Goal: Entertainment & Leisure: Browse casually

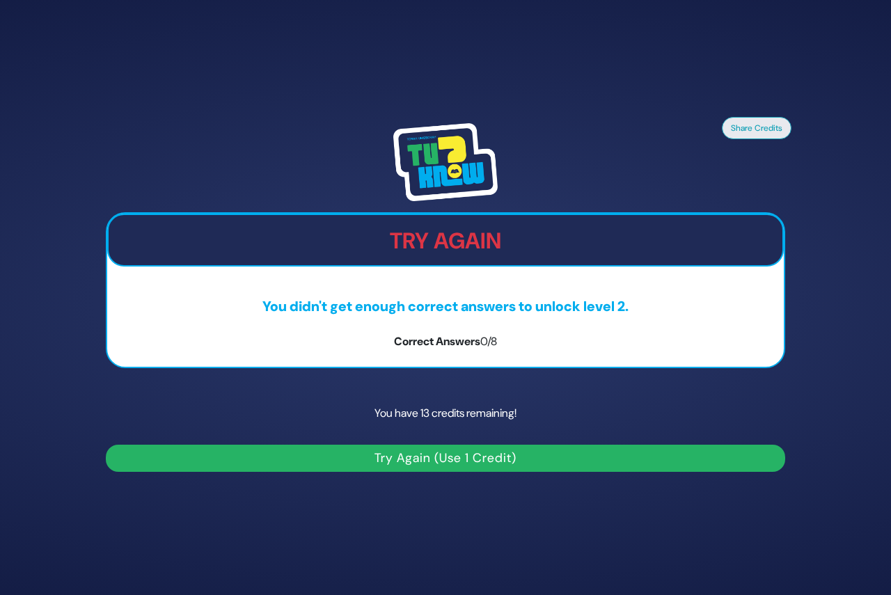
click at [456, 459] on button "Try Again (Use 1 Credit)" at bounding box center [445, 458] width 679 height 27
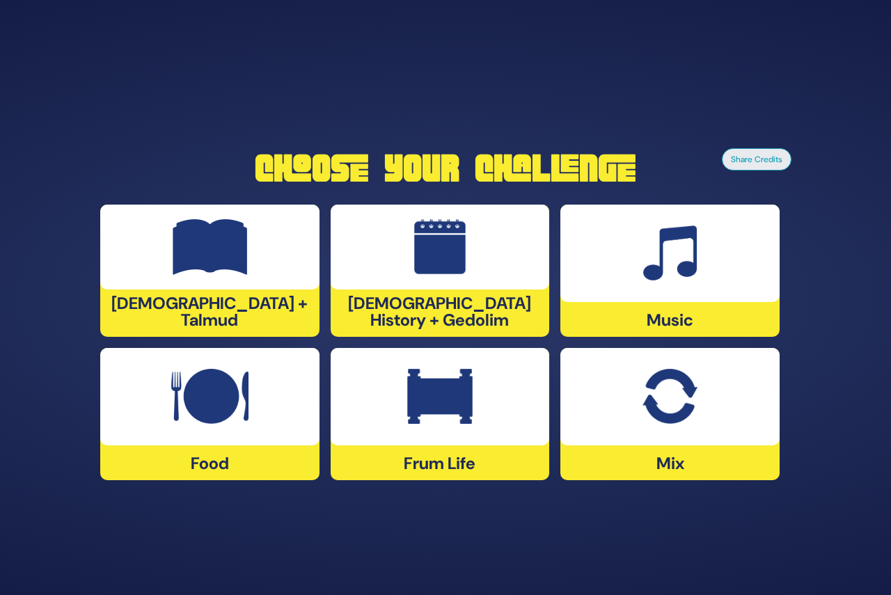
click at [456, 459] on div "Frum Life" at bounding box center [439, 414] width 219 height 132
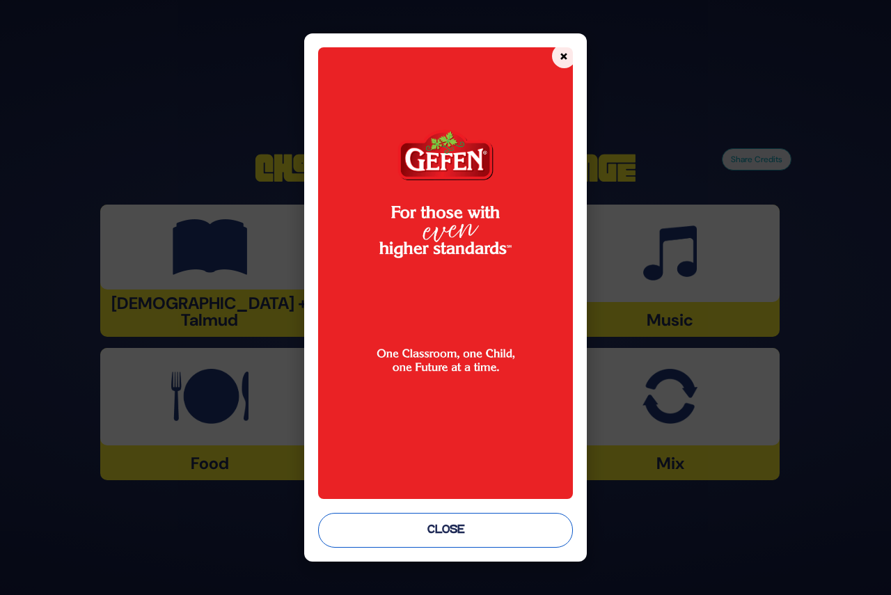
click at [457, 529] on button "Close" at bounding box center [445, 530] width 254 height 35
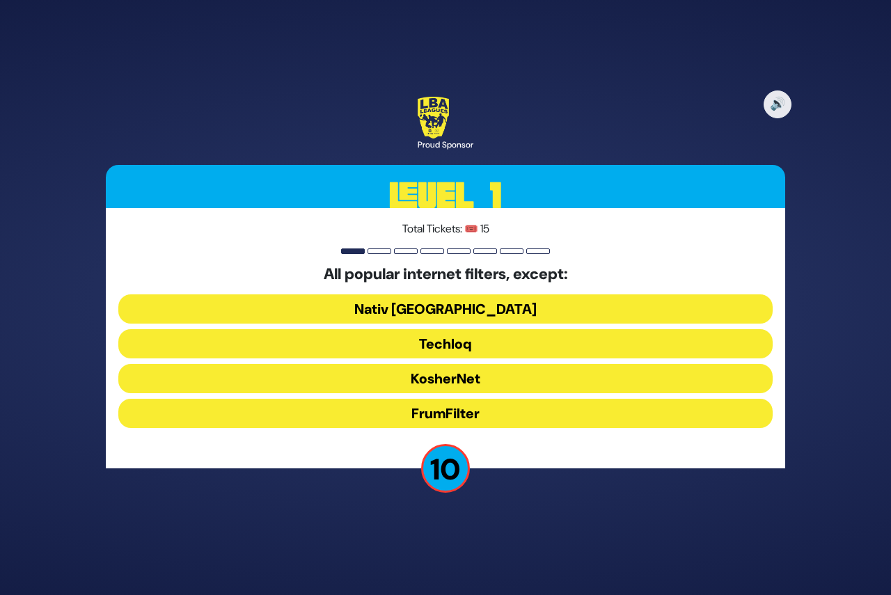
click at [451, 411] on button "FrumFilter" at bounding box center [445, 413] width 654 height 29
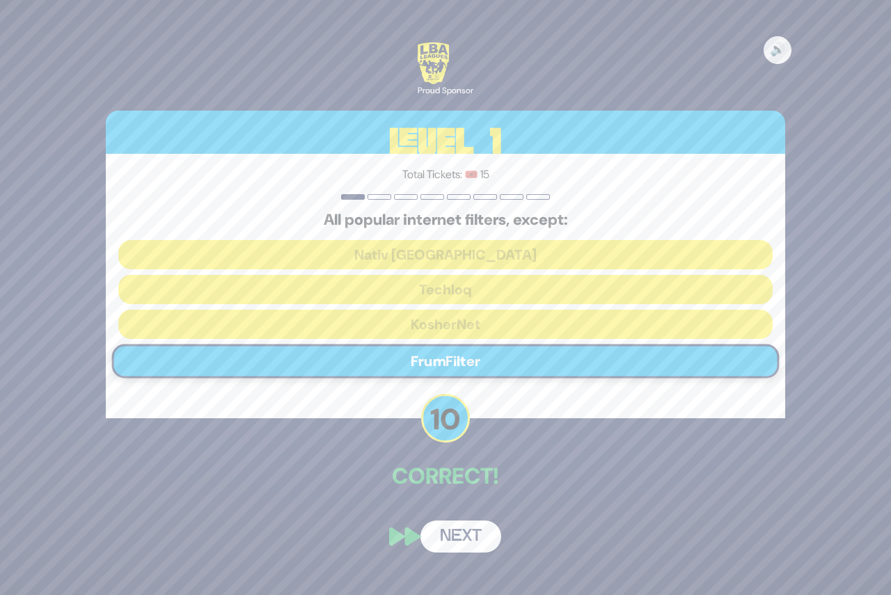
click at [459, 543] on button "Next" at bounding box center [460, 536] width 81 height 32
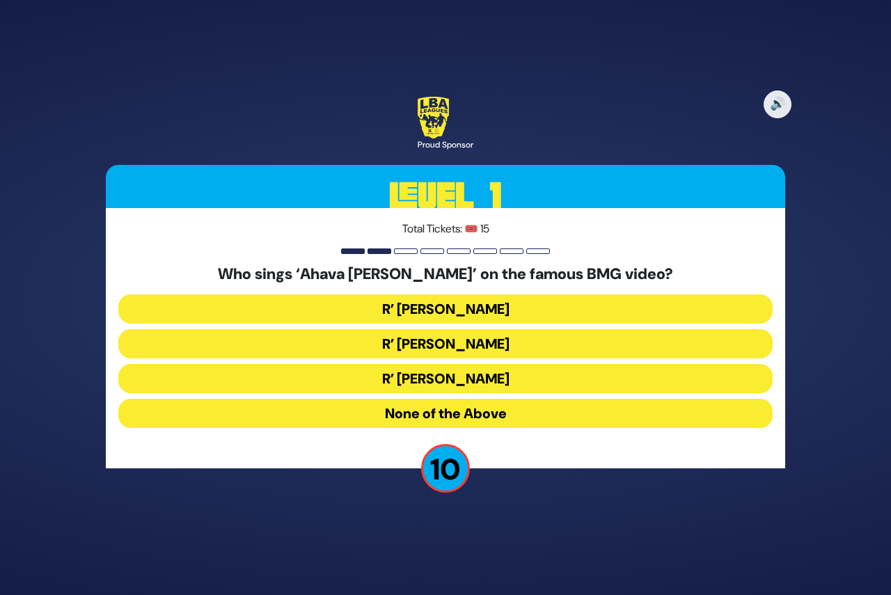
click at [460, 370] on button "R’ Abish Brodt" at bounding box center [445, 378] width 654 height 29
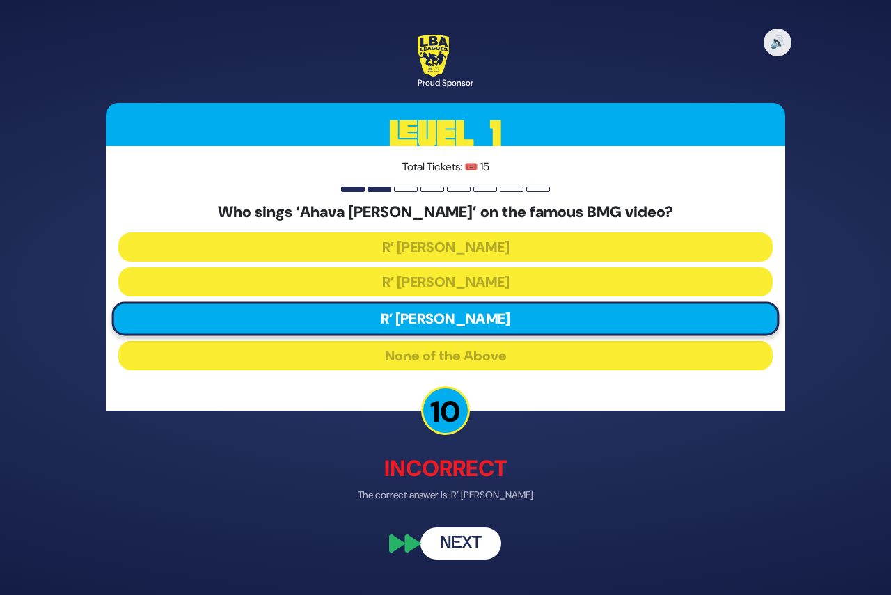
click at [468, 543] on button "Next" at bounding box center [460, 544] width 81 height 32
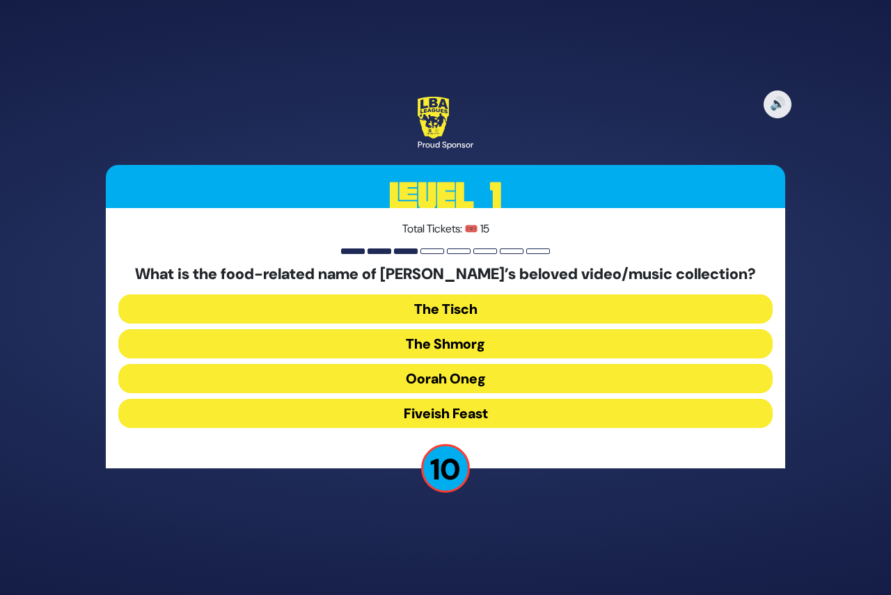
click at [459, 346] on button "The Shmorg" at bounding box center [445, 343] width 654 height 29
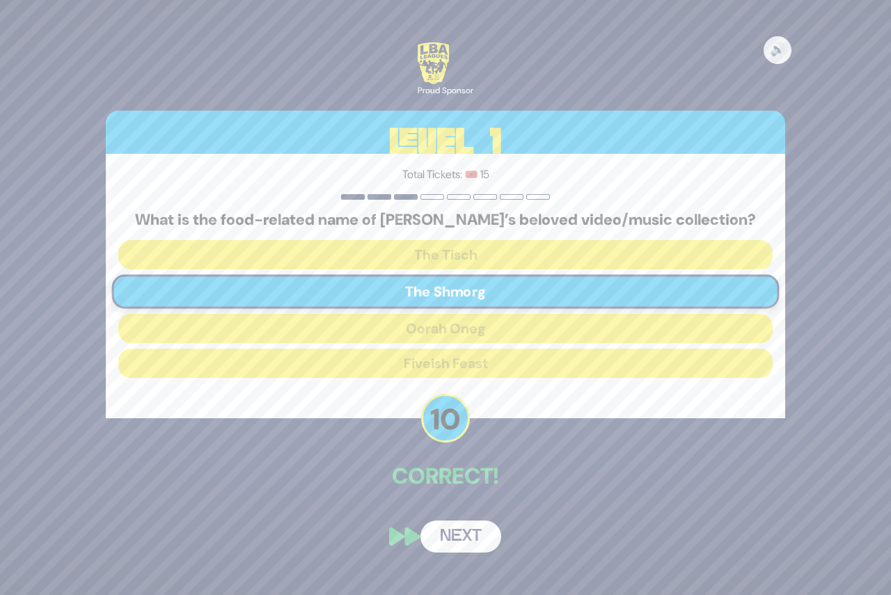
click at [481, 535] on button "Next" at bounding box center [460, 536] width 81 height 32
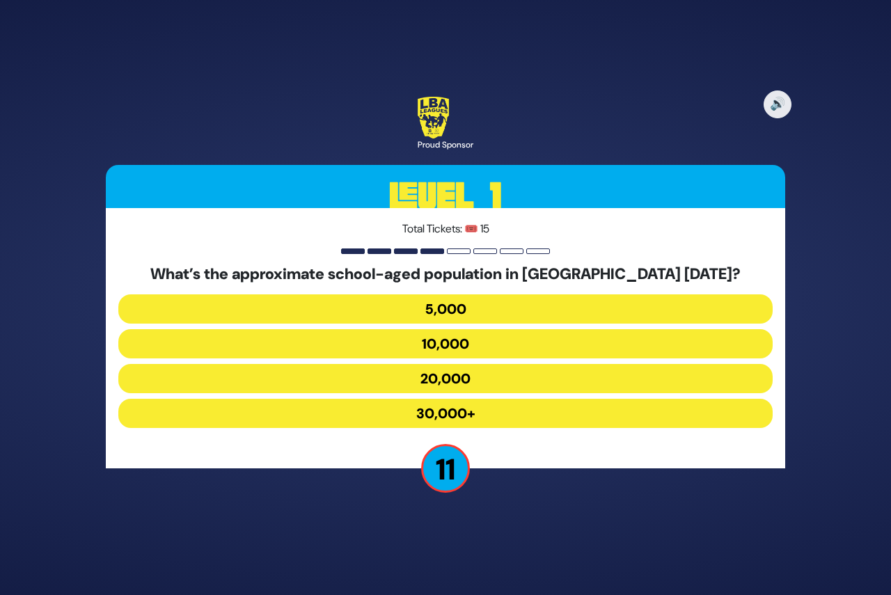
click at [438, 412] on button "30,000+" at bounding box center [445, 413] width 654 height 29
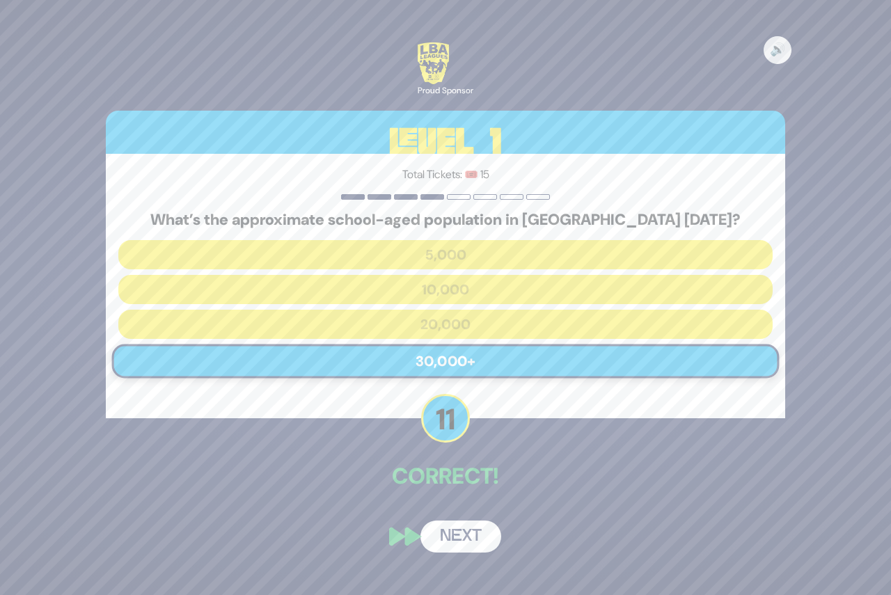
click at [475, 538] on button "Next" at bounding box center [460, 536] width 81 height 32
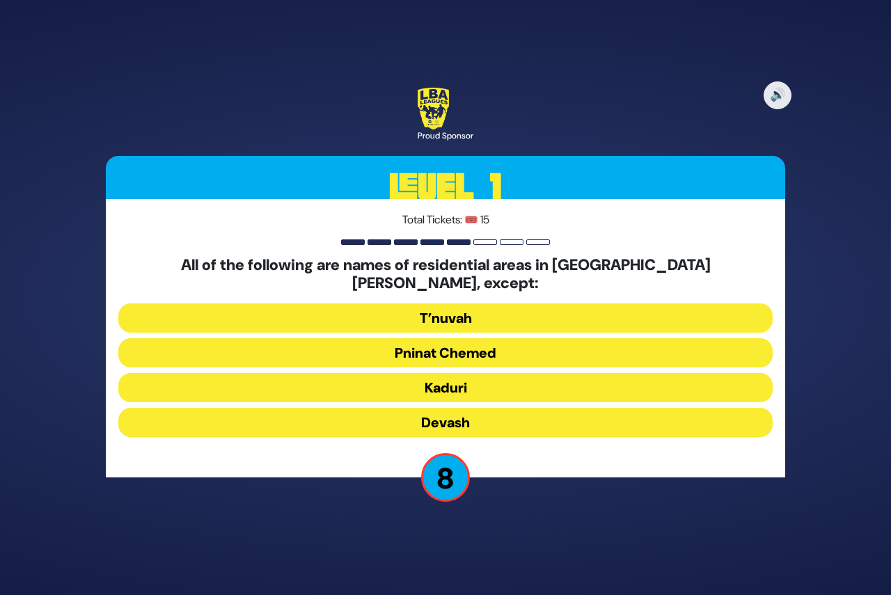
click at [443, 412] on button "Devash" at bounding box center [445, 422] width 654 height 29
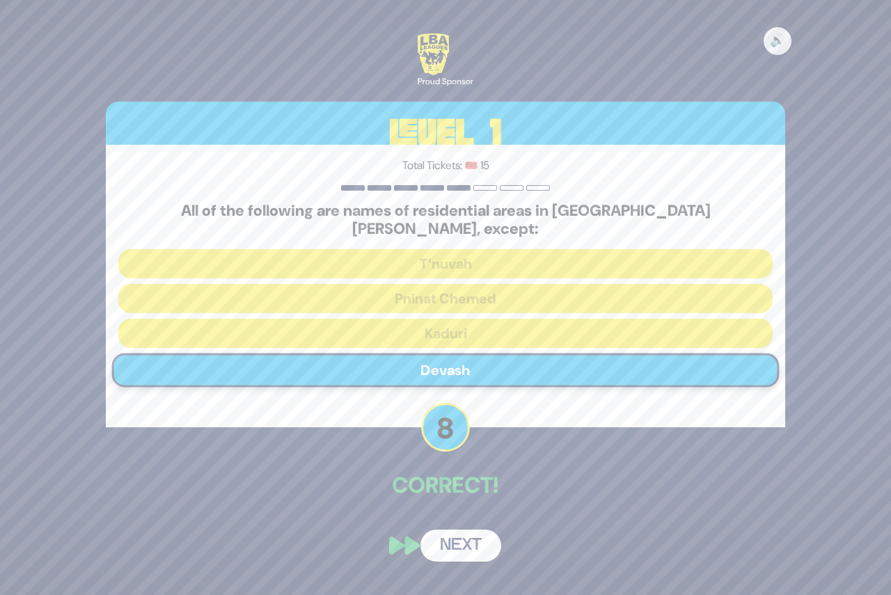
click at [466, 536] on button "Next" at bounding box center [460, 545] width 81 height 32
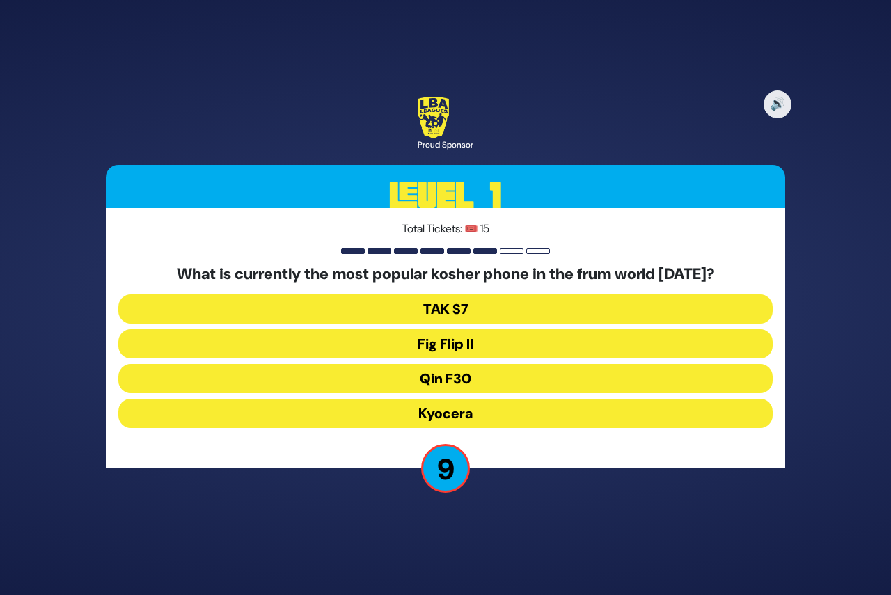
click at [436, 342] on button "Fig Flip II" at bounding box center [445, 343] width 654 height 29
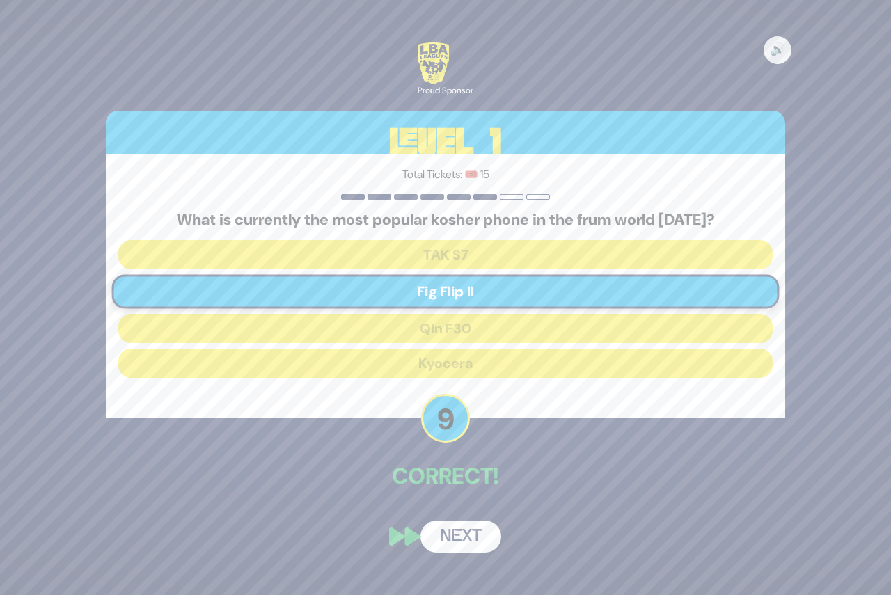
click at [452, 538] on button "Next" at bounding box center [460, 536] width 81 height 32
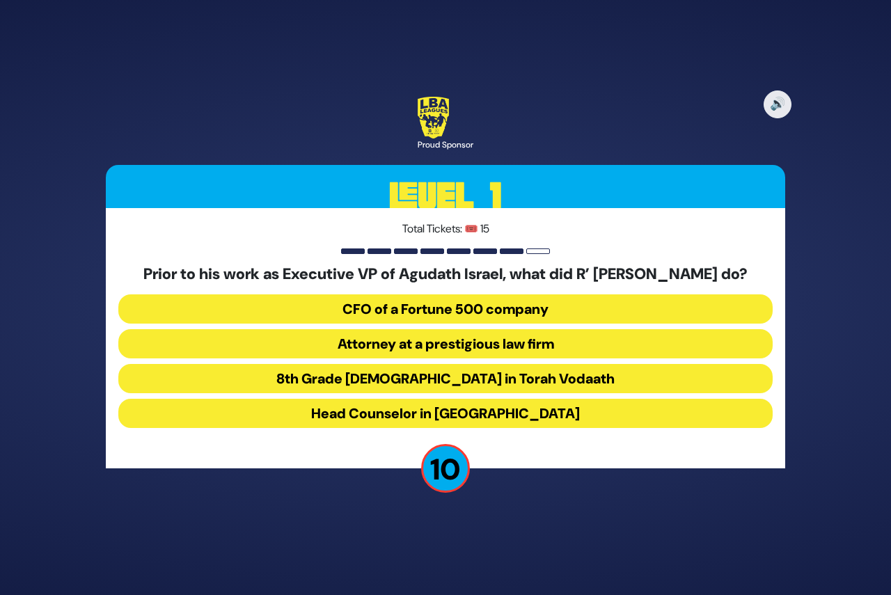
click at [411, 353] on button "Attorney at a prestigious law firm" at bounding box center [445, 343] width 654 height 29
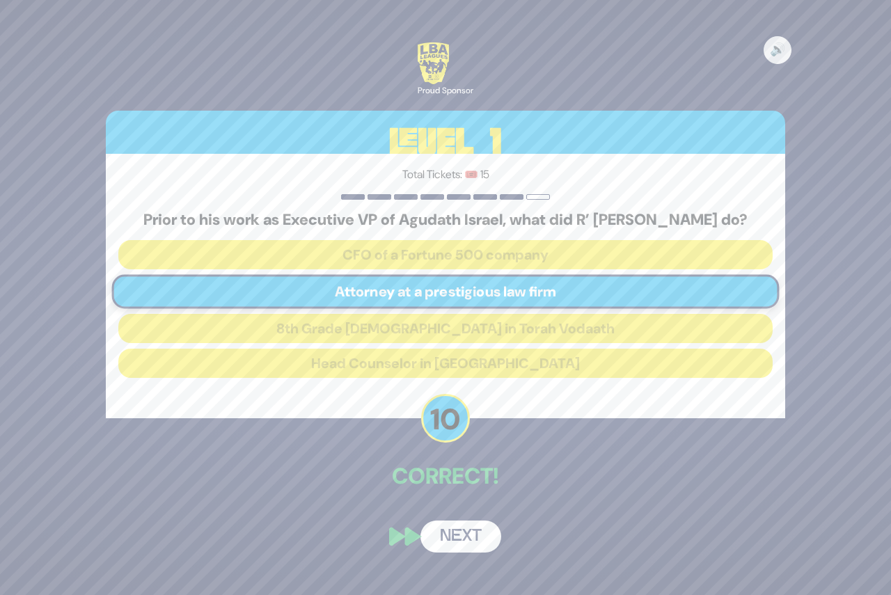
click at [462, 550] on button "Next" at bounding box center [460, 536] width 81 height 32
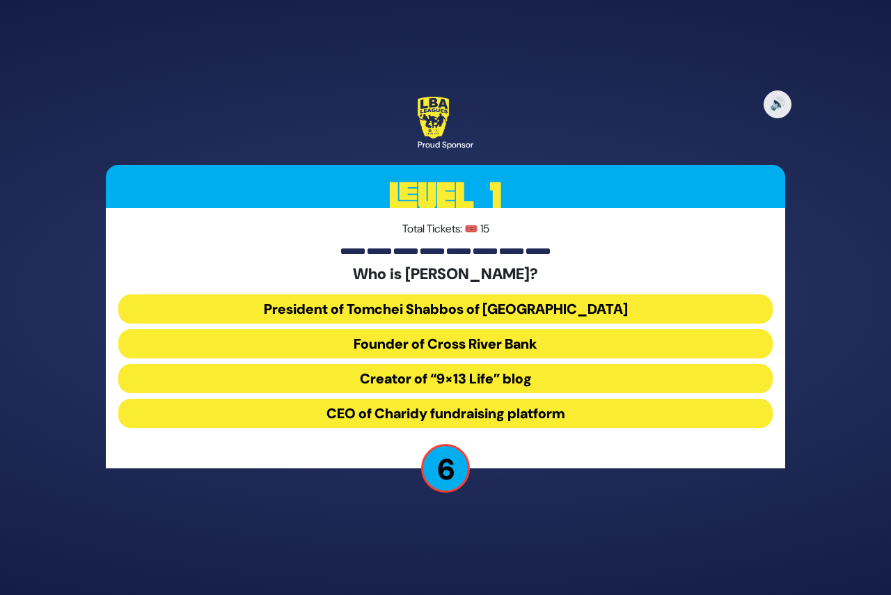
click at [421, 305] on button "President of Tomchei Shabbos of Rockland County" at bounding box center [445, 308] width 654 height 29
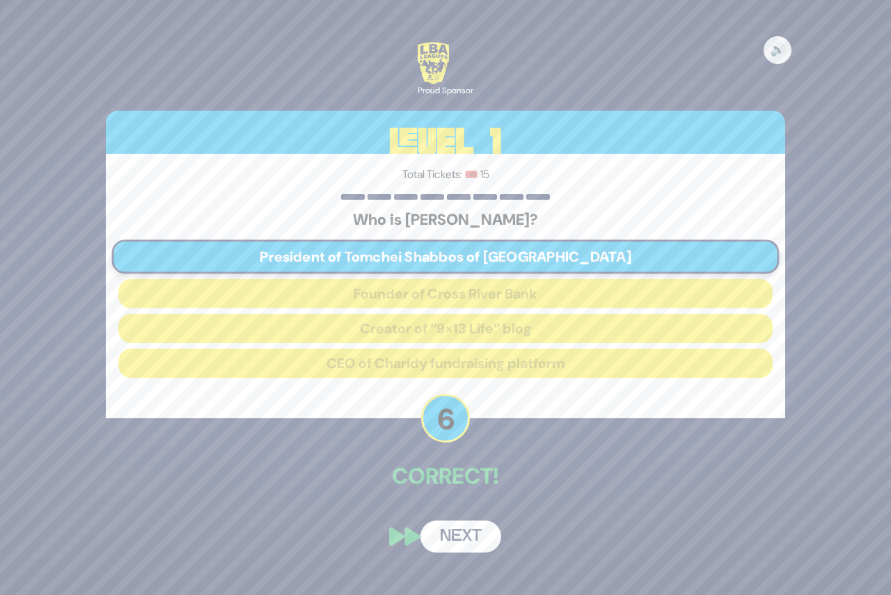
click at [460, 541] on button "Next" at bounding box center [460, 536] width 81 height 32
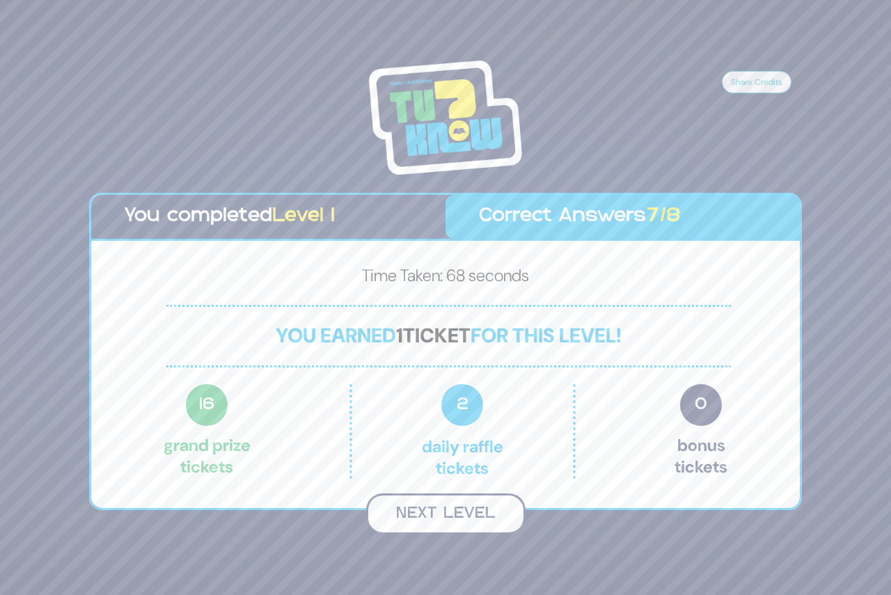
click at [462, 516] on button "Next Level" at bounding box center [445, 513] width 159 height 41
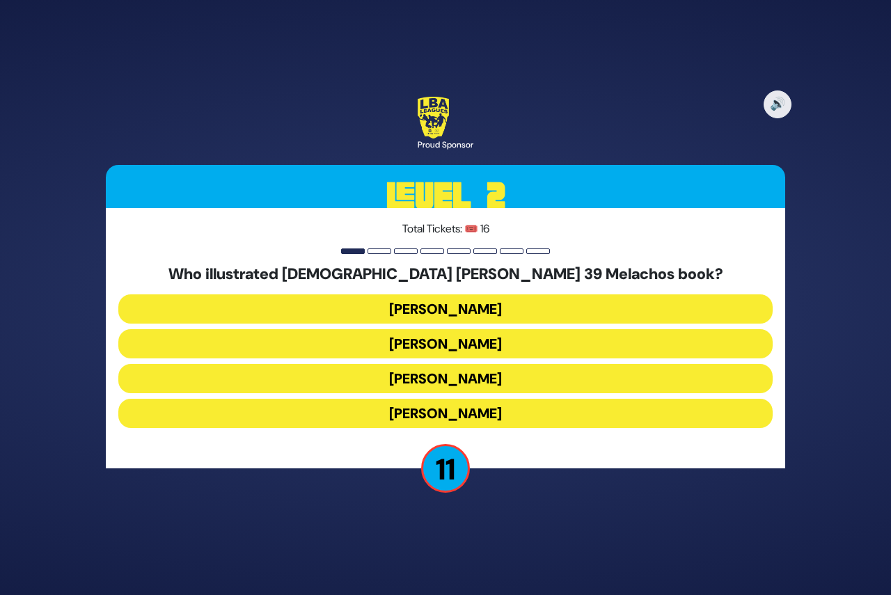
click at [426, 308] on button "Gadi Pollack" at bounding box center [445, 308] width 654 height 29
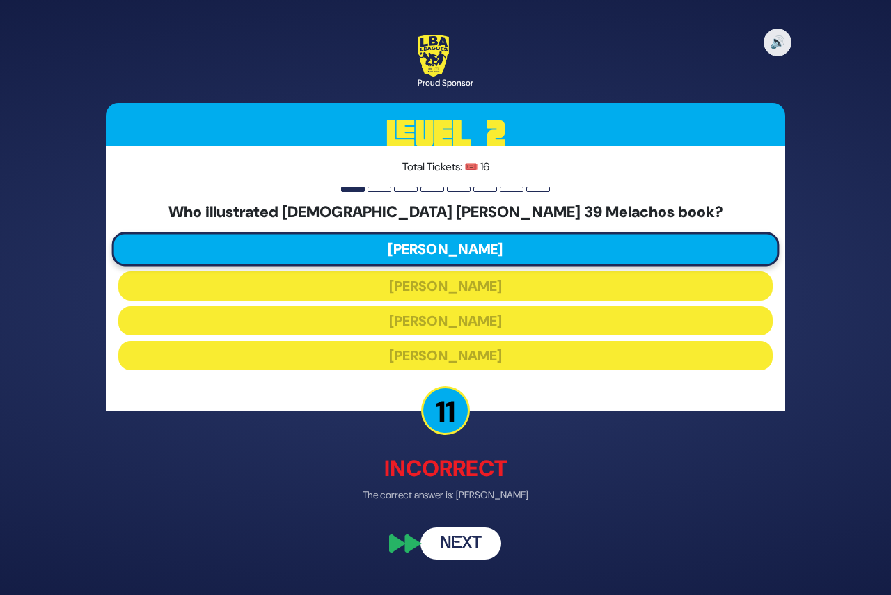
click at [465, 546] on button "Next" at bounding box center [460, 544] width 81 height 32
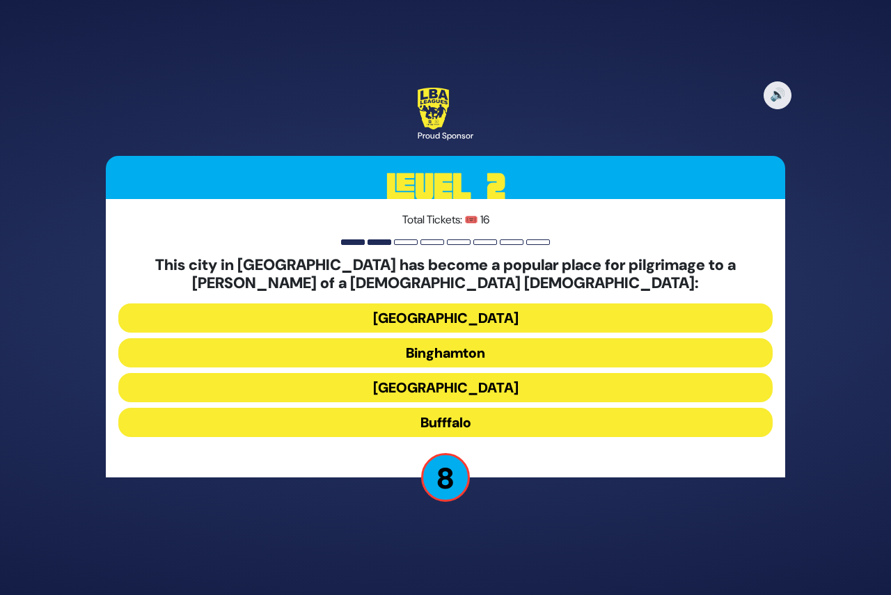
click at [439, 389] on button "Rochester" at bounding box center [445, 387] width 654 height 29
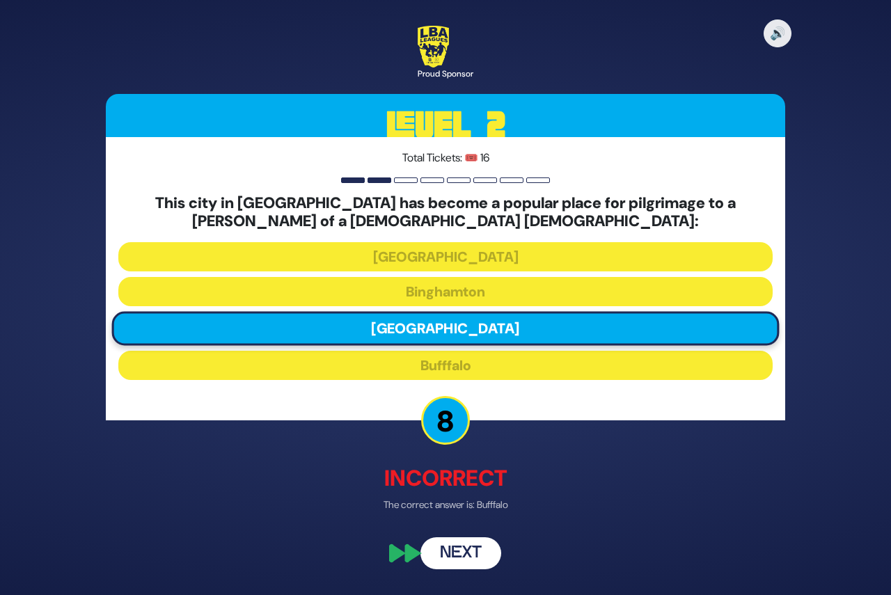
click at [463, 559] on button "Next" at bounding box center [460, 553] width 81 height 32
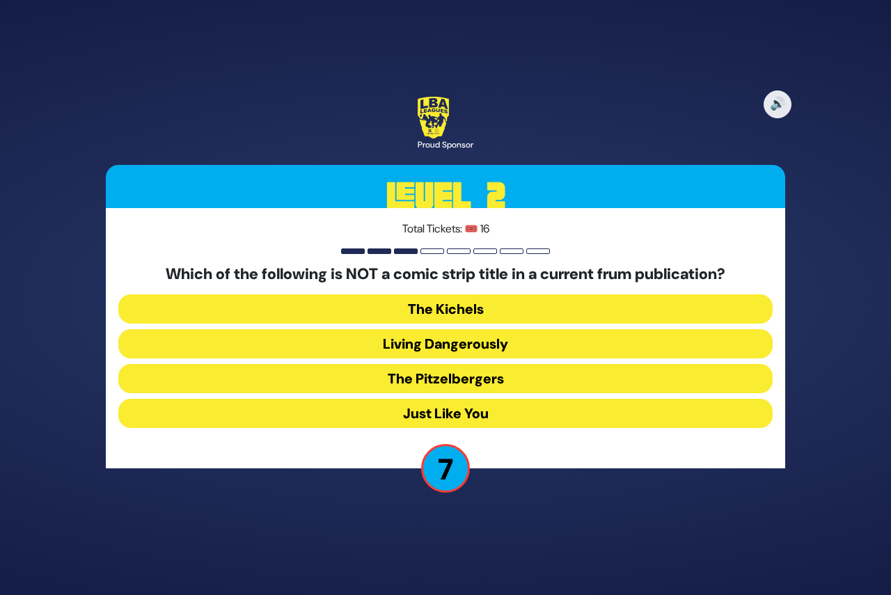
click at [422, 382] on button "The Pitzelbergers" at bounding box center [445, 378] width 654 height 29
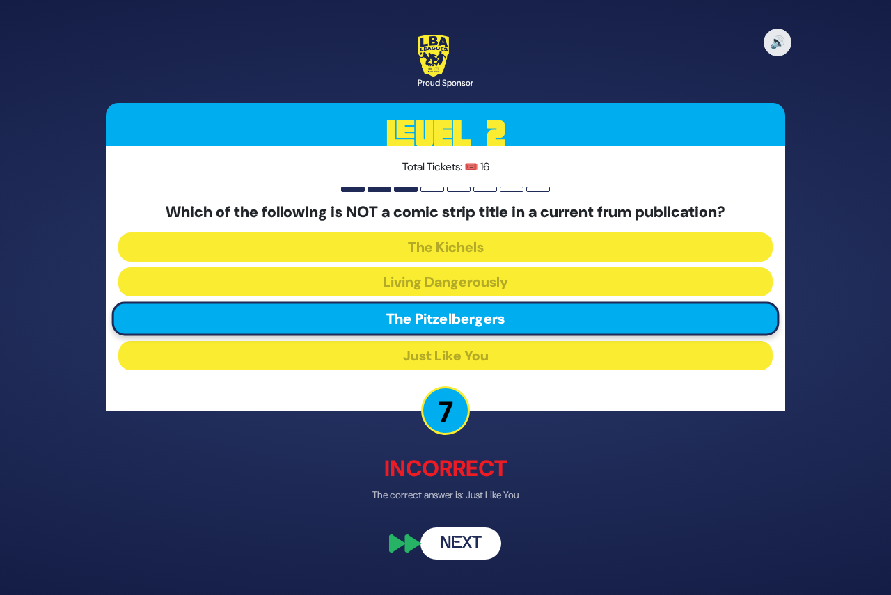
click at [456, 552] on button "Next" at bounding box center [460, 544] width 81 height 32
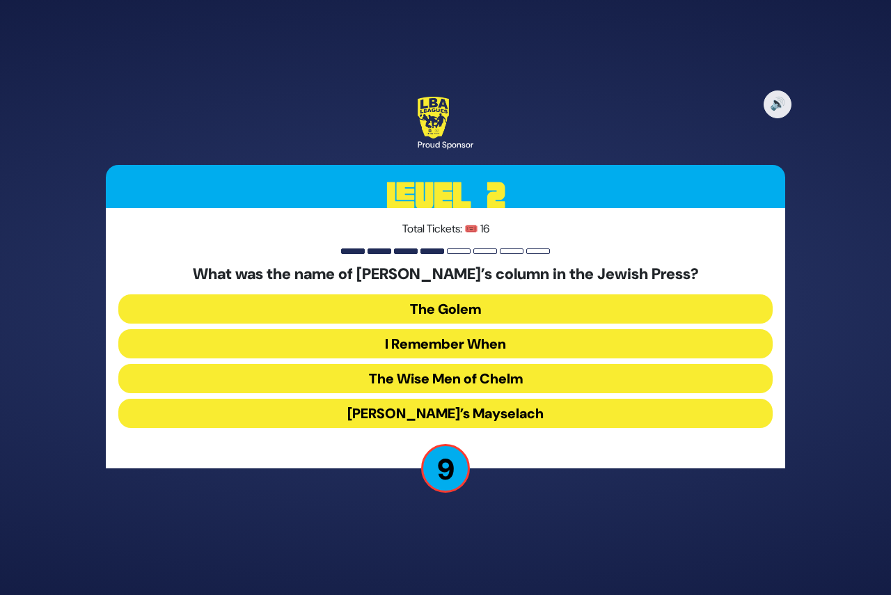
click at [443, 413] on button "Zaidy’s Mayselach" at bounding box center [445, 413] width 654 height 29
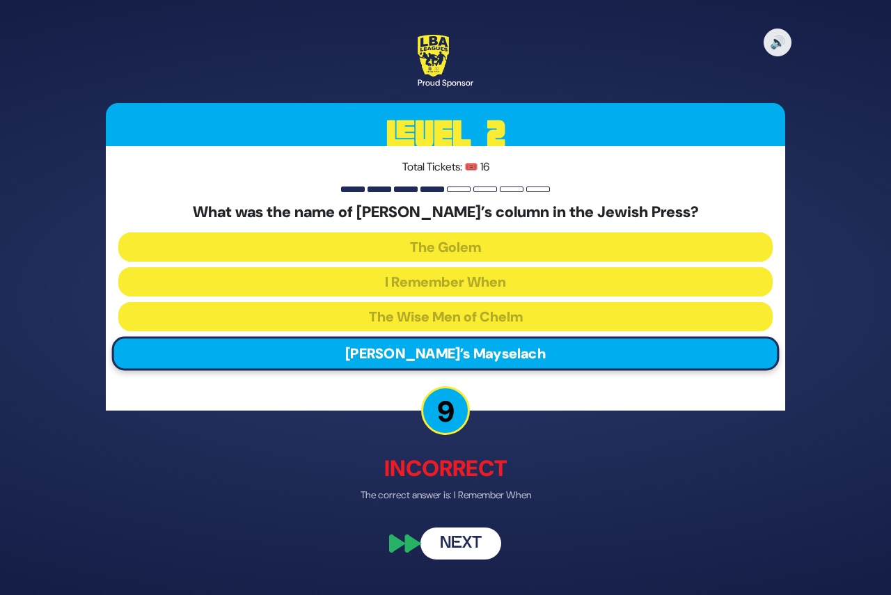
click at [477, 544] on button "Next" at bounding box center [460, 544] width 81 height 32
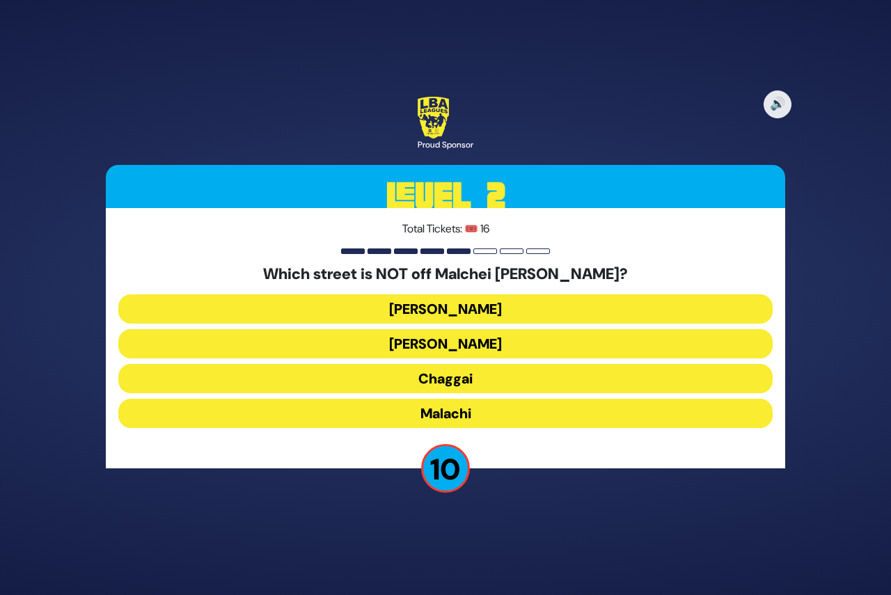
click at [444, 344] on button "Amos" at bounding box center [445, 343] width 654 height 29
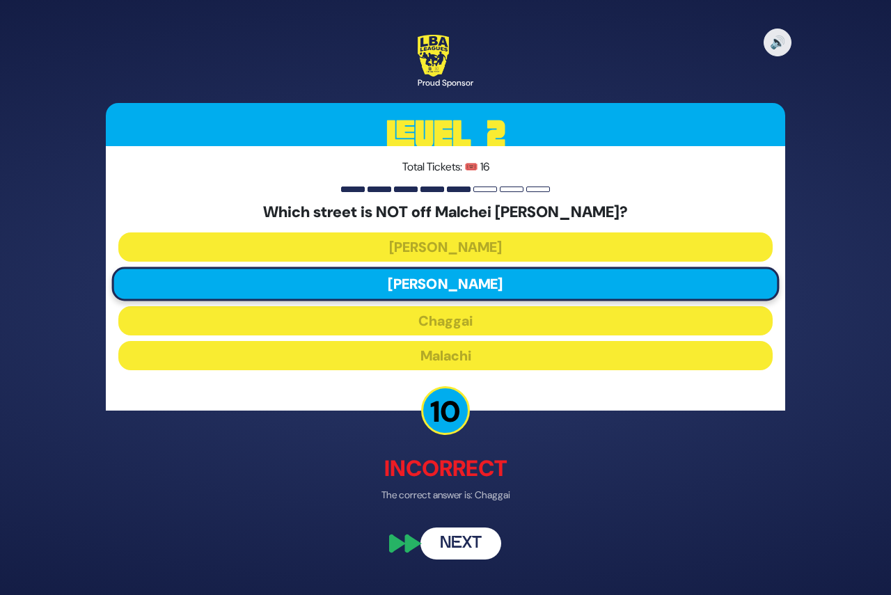
click at [465, 541] on button "Next" at bounding box center [460, 544] width 81 height 32
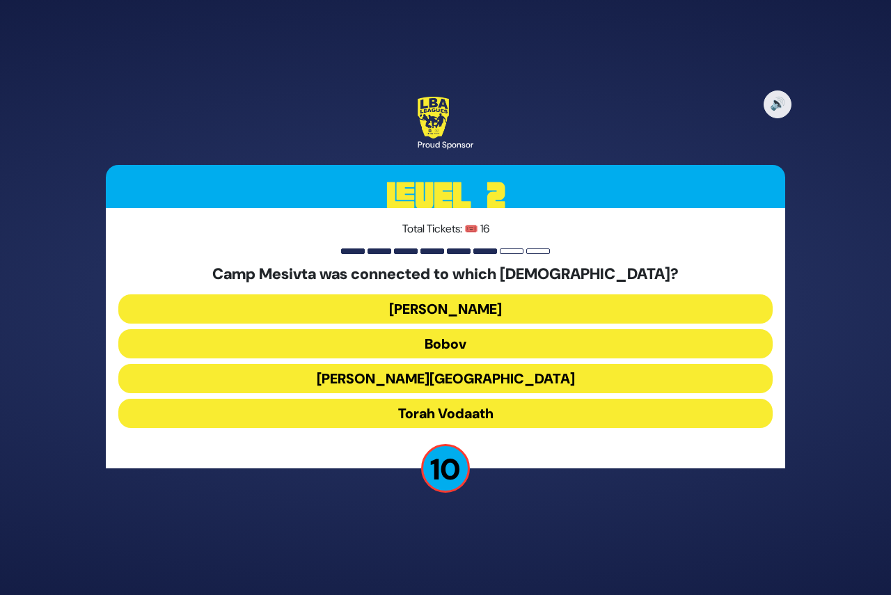
click at [451, 412] on button "Torah Vodaath" at bounding box center [445, 413] width 654 height 29
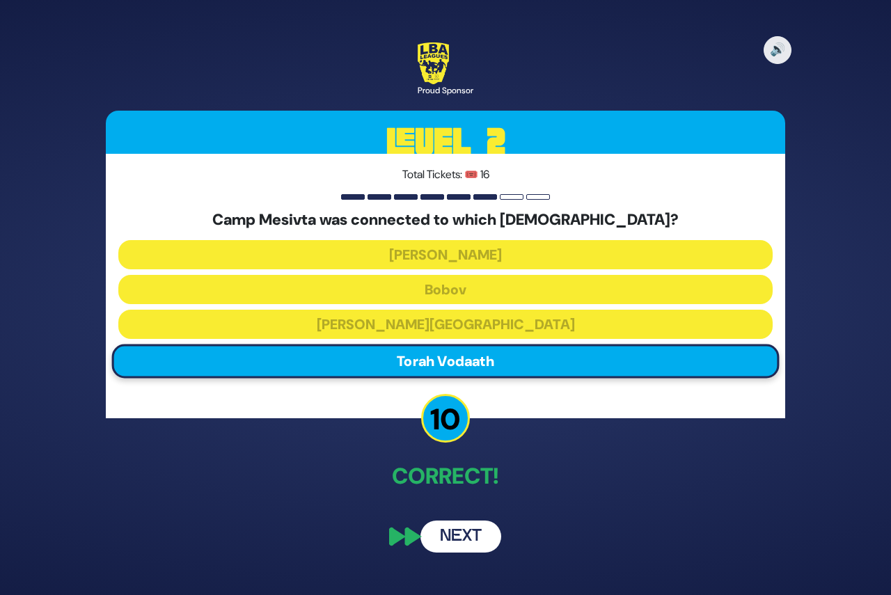
click at [456, 536] on button "Next" at bounding box center [460, 536] width 81 height 32
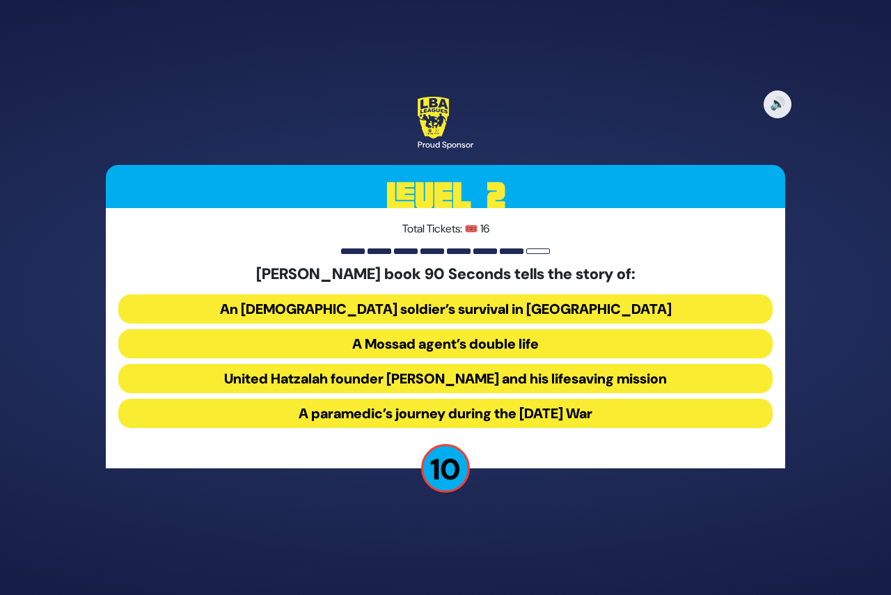
click at [406, 378] on button "United Hatzalah founder Eli Beer and his lifesaving mission" at bounding box center [445, 378] width 654 height 29
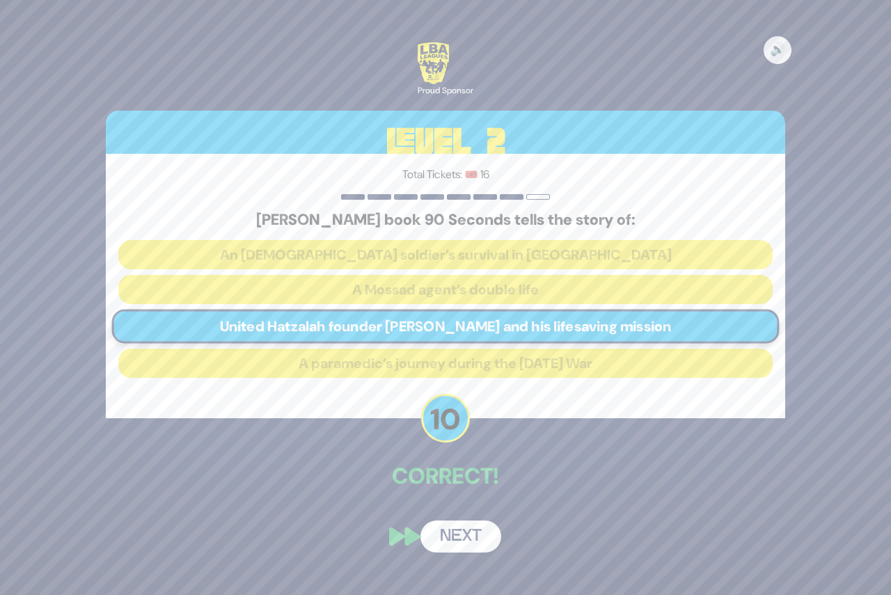
click at [465, 546] on button "Next" at bounding box center [460, 536] width 81 height 32
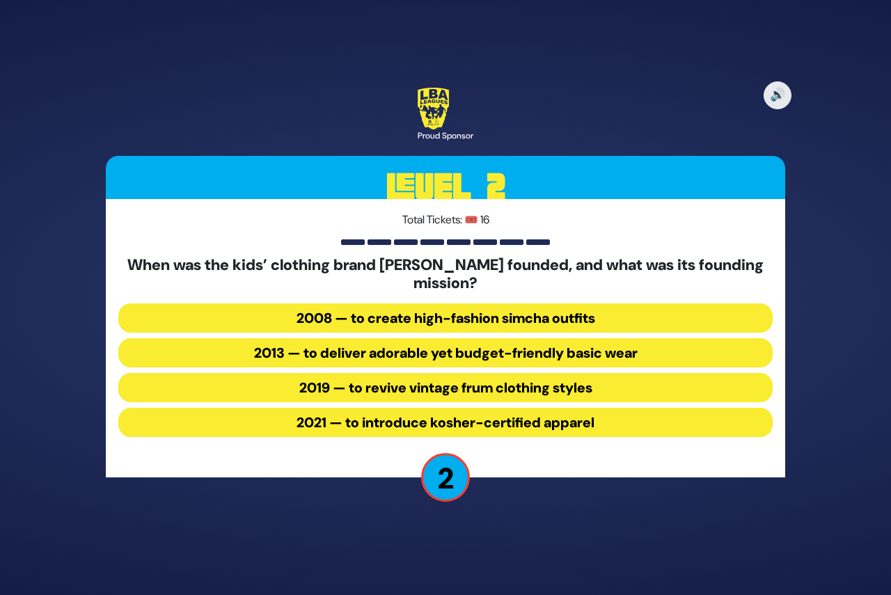
click at [429, 350] on button "2013 — to deliver adorable yet budget-friendly basic wear" at bounding box center [445, 352] width 654 height 29
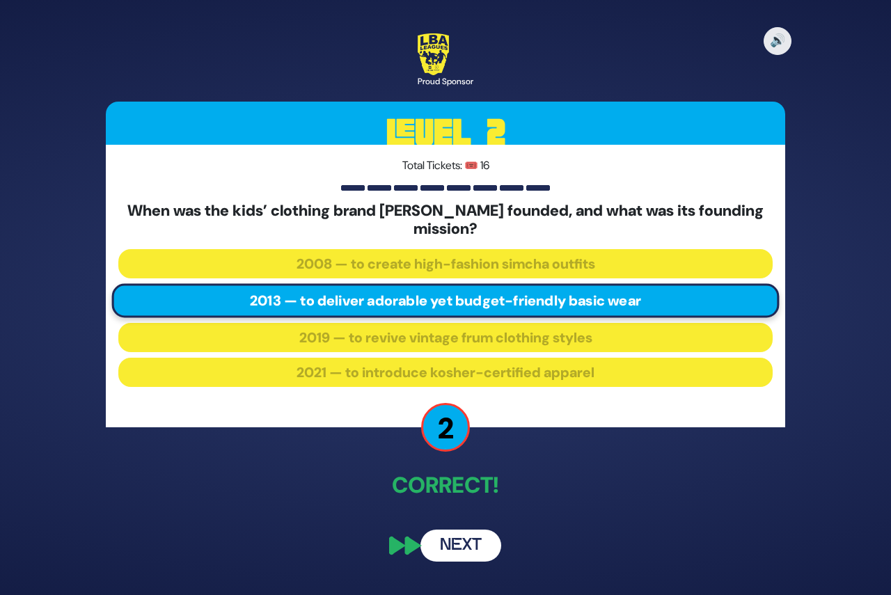
click at [457, 543] on button "Next" at bounding box center [460, 545] width 81 height 32
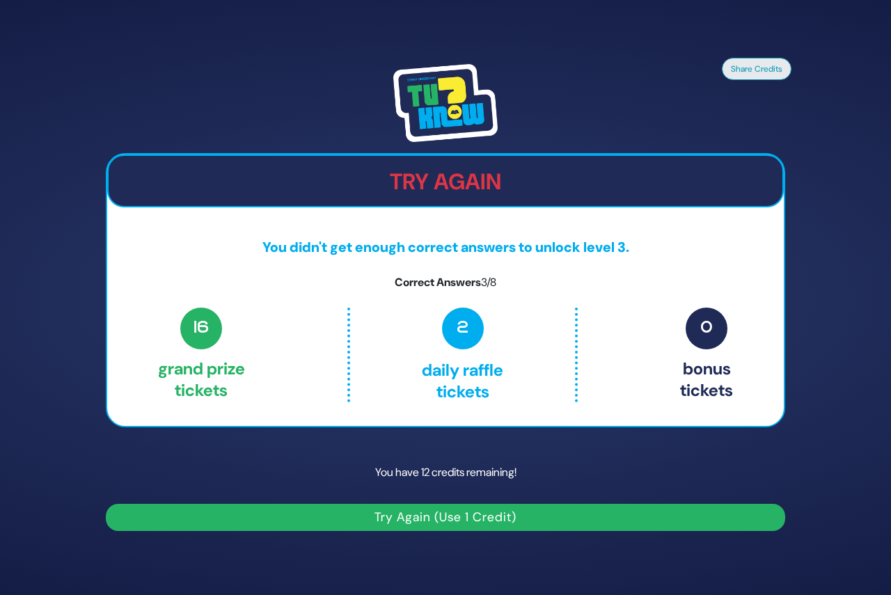
click at [469, 513] on button "Try Again (Use 1 Credit)" at bounding box center [445, 517] width 679 height 27
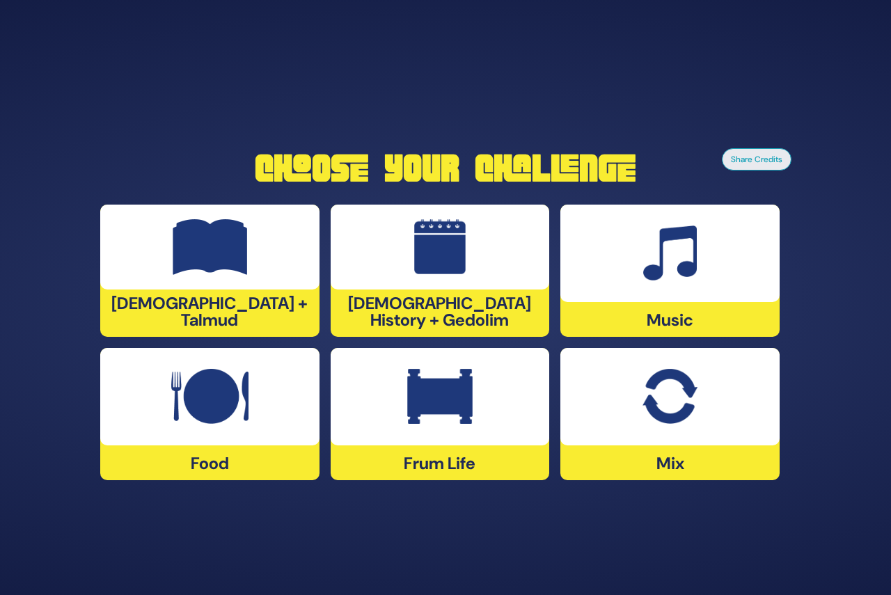
click at [206, 272] on img at bounding box center [210, 247] width 75 height 56
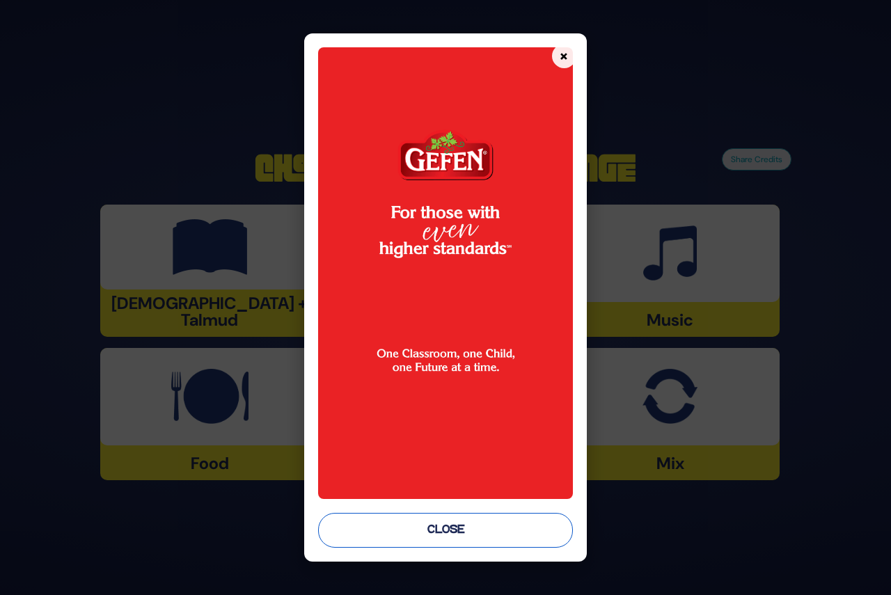
click at [451, 520] on button "Close" at bounding box center [445, 530] width 254 height 35
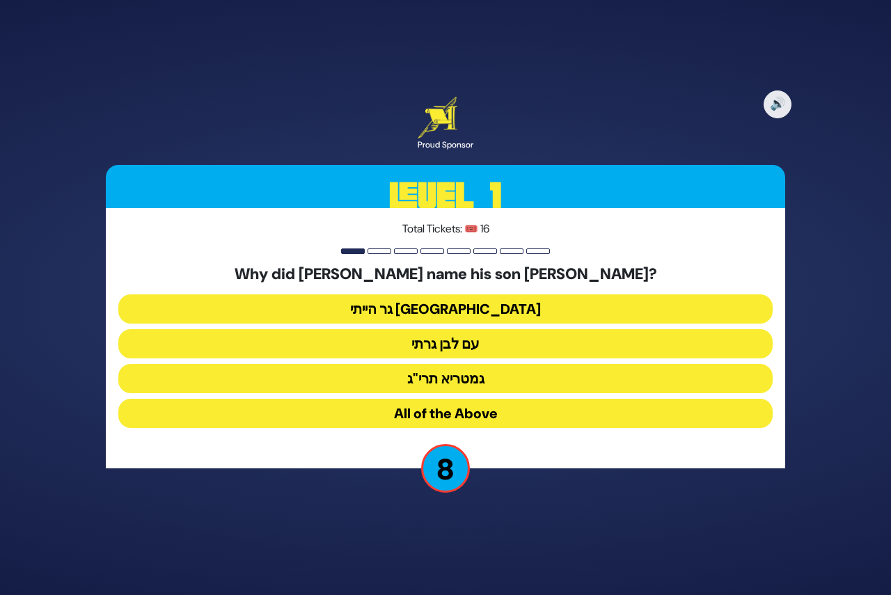
click at [473, 312] on button "גר הייתי בארץ נכריה" at bounding box center [445, 308] width 654 height 29
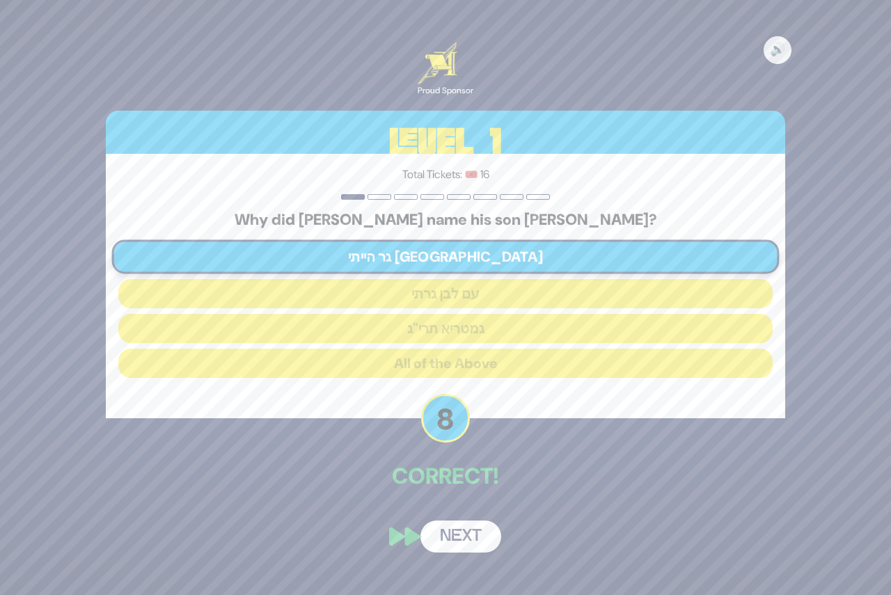
click at [446, 535] on button "Next" at bounding box center [460, 536] width 81 height 32
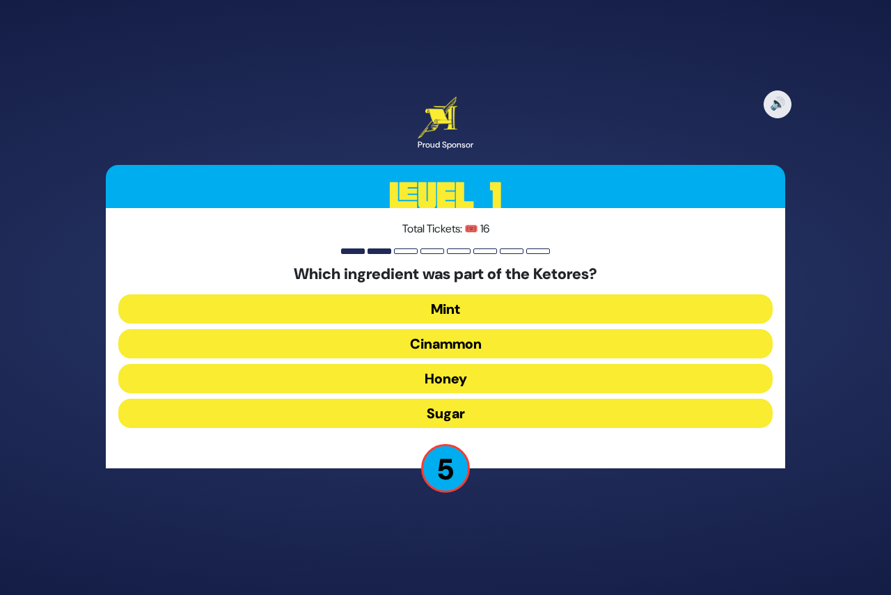
click at [455, 308] on button "Mint" at bounding box center [445, 308] width 654 height 29
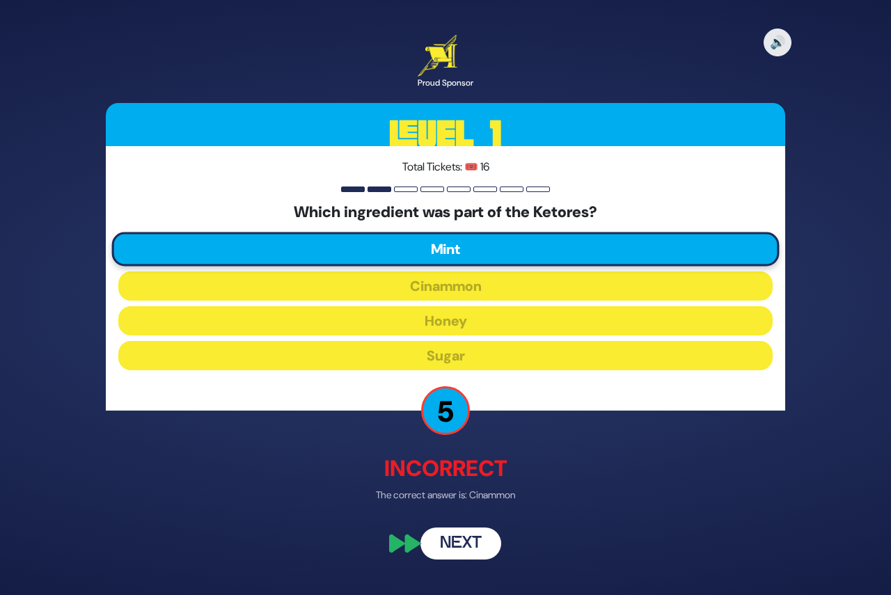
click at [459, 535] on button "Next" at bounding box center [460, 544] width 81 height 32
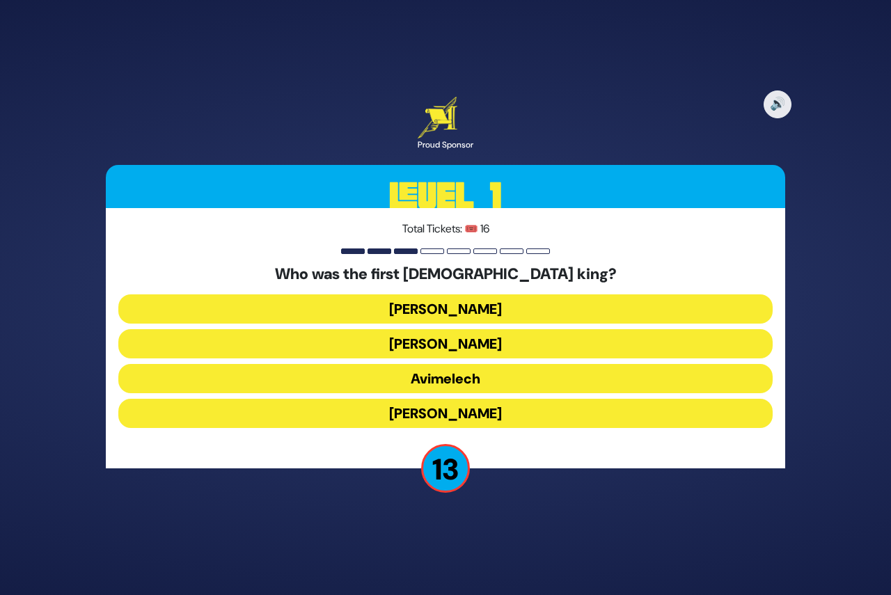
click at [465, 305] on button "Shaul" at bounding box center [445, 308] width 654 height 29
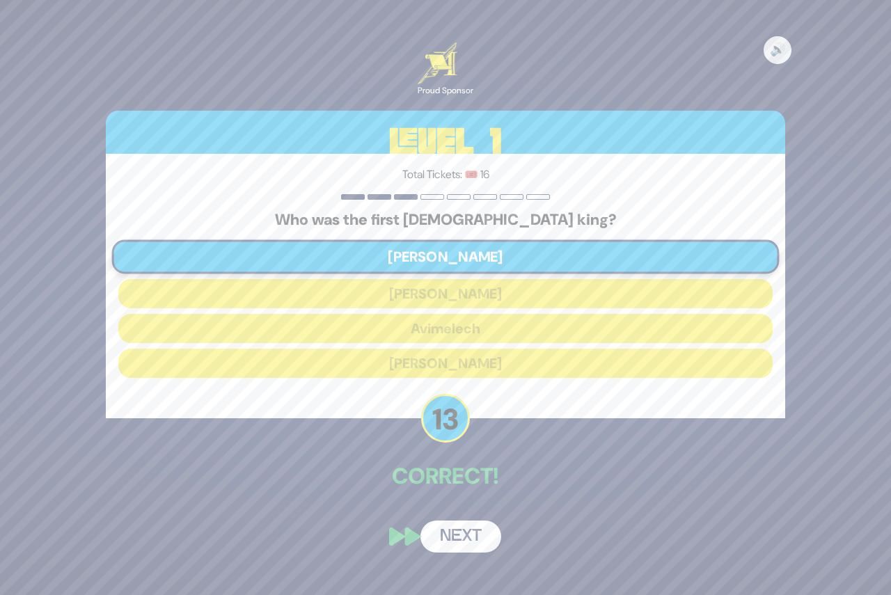
click at [463, 534] on button "Next" at bounding box center [460, 536] width 81 height 32
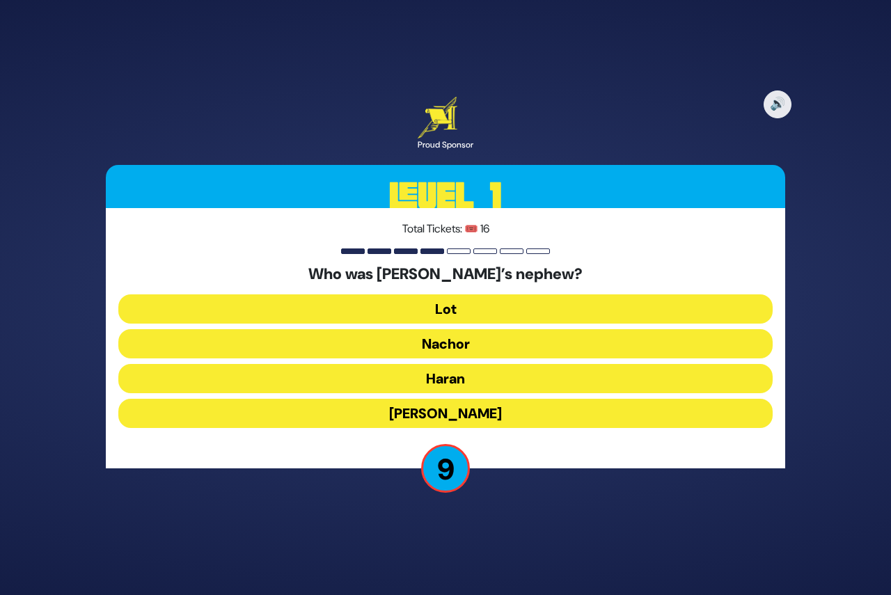
click at [459, 306] on button "Lot" at bounding box center [445, 308] width 654 height 29
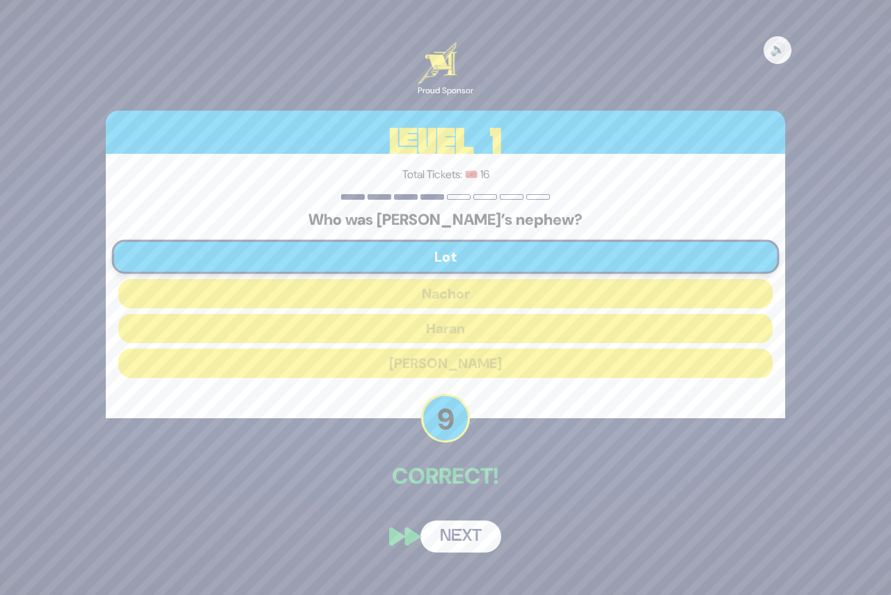
click at [465, 541] on button "Next" at bounding box center [460, 536] width 81 height 32
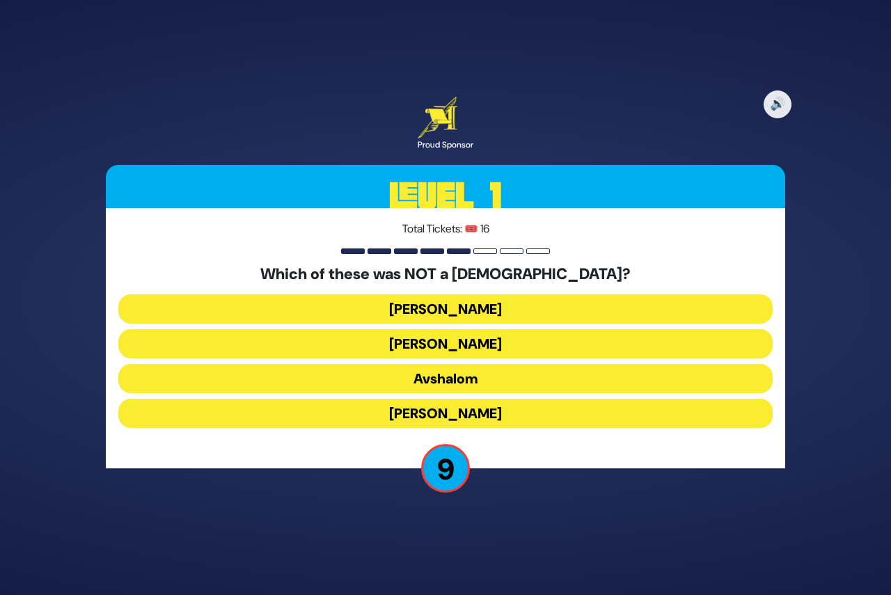
click at [457, 310] on button "Shmuel Hanavi" at bounding box center [445, 308] width 654 height 29
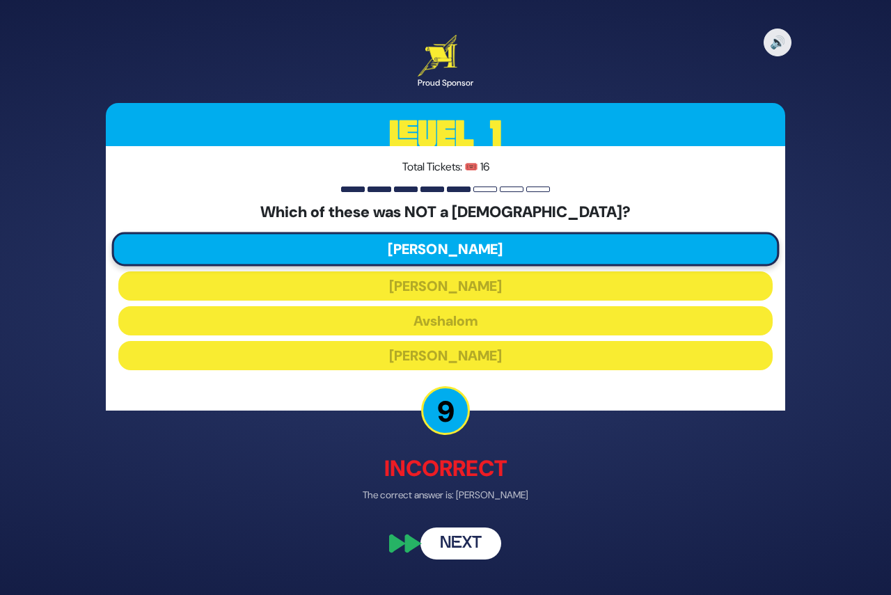
click at [461, 546] on button "Next" at bounding box center [460, 544] width 81 height 32
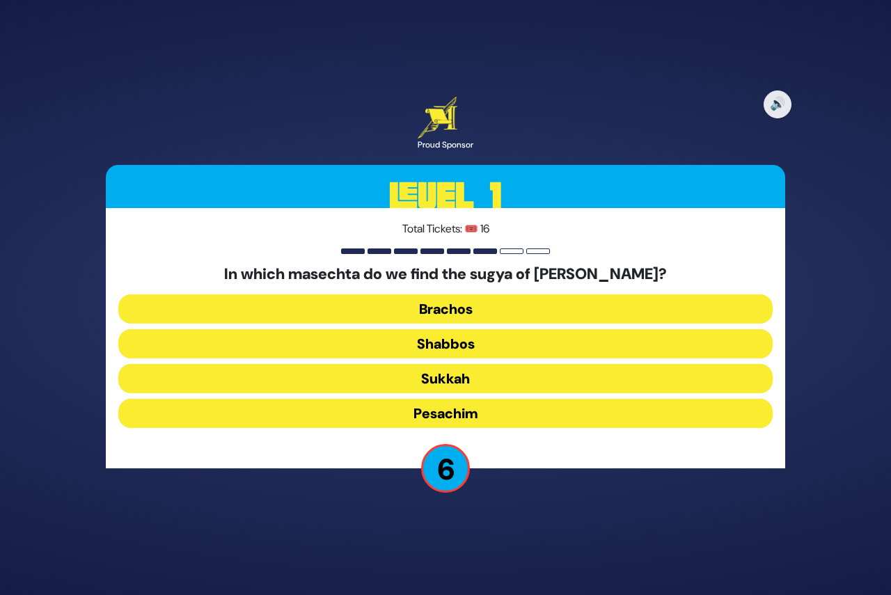
click at [457, 312] on button "Brachos" at bounding box center [445, 308] width 654 height 29
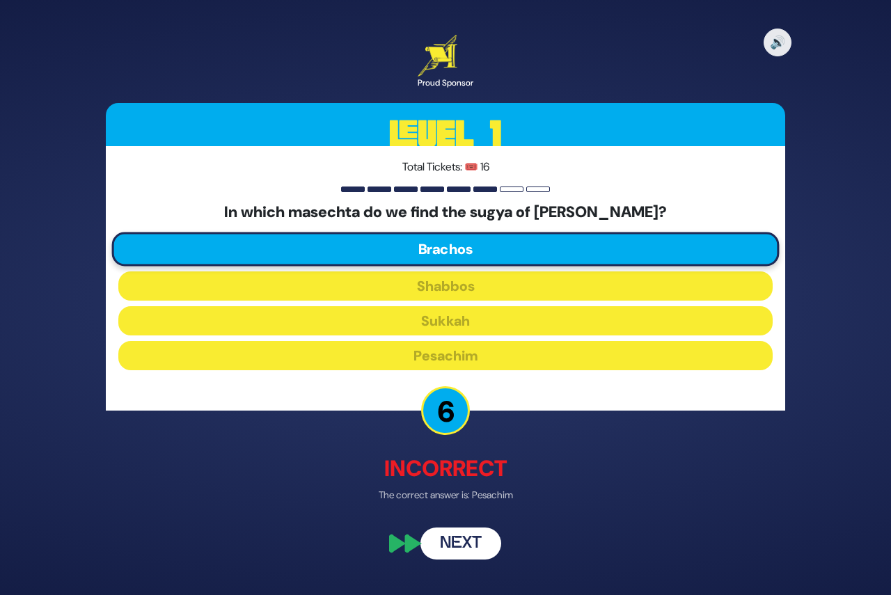
click at [462, 545] on button "Next" at bounding box center [460, 544] width 81 height 32
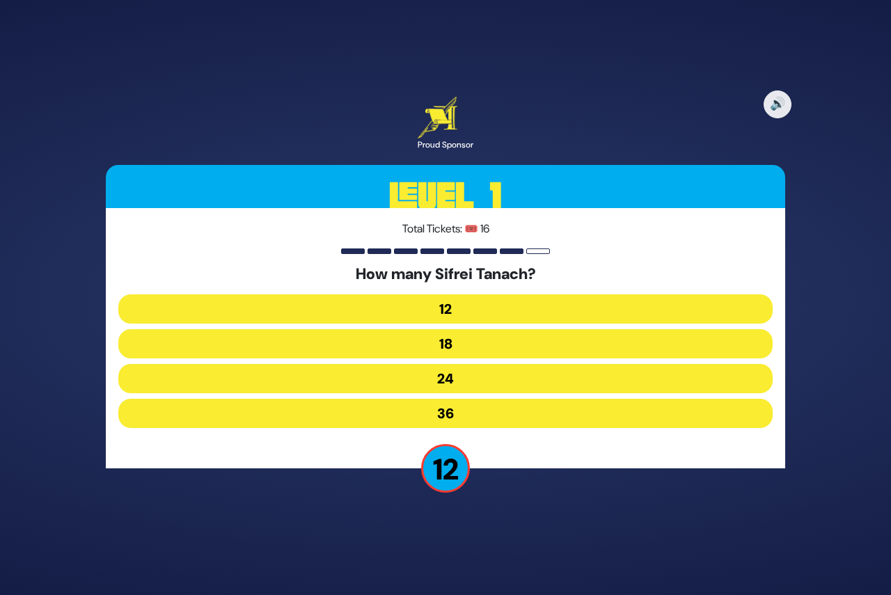
click at [454, 374] on button "24" at bounding box center [445, 378] width 654 height 29
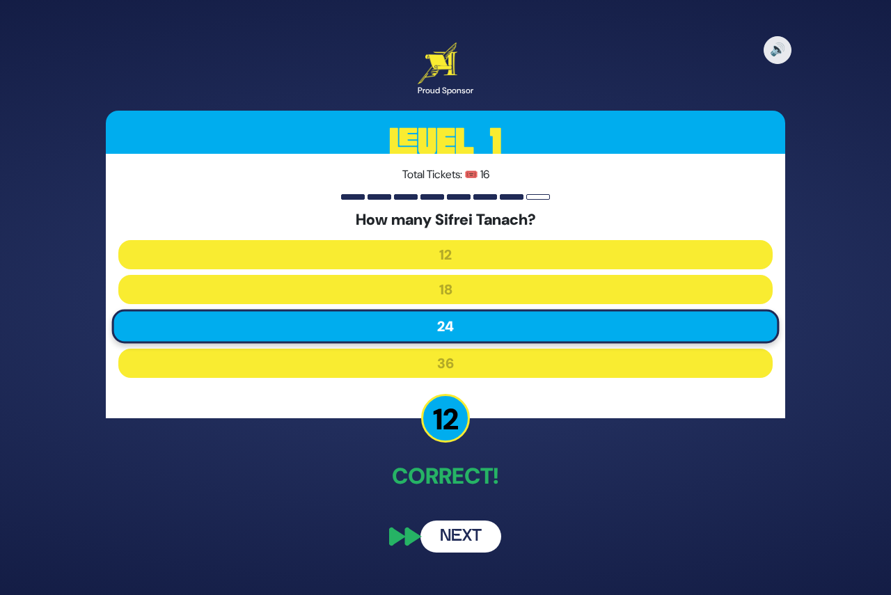
click at [462, 543] on button "Next" at bounding box center [460, 536] width 81 height 32
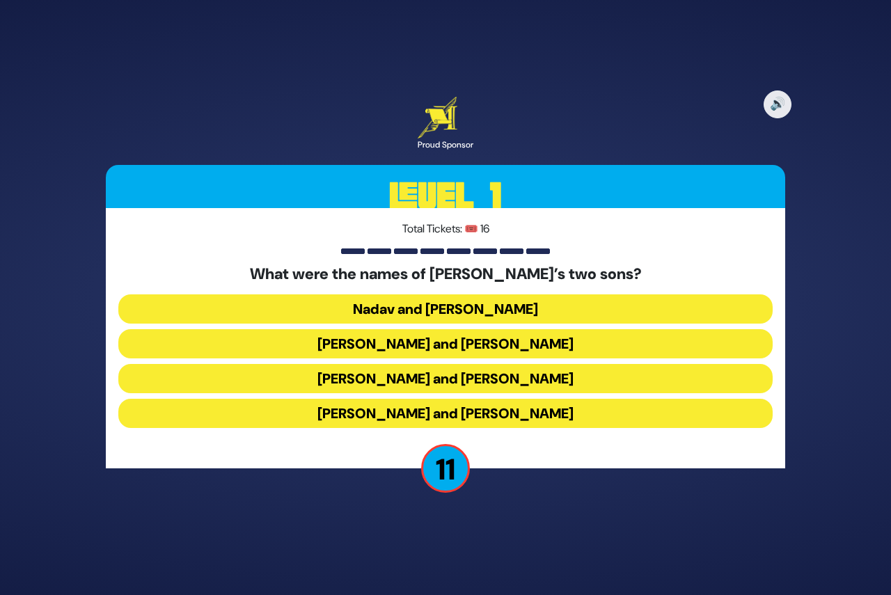
click at [452, 413] on button "Gershom and Eliezer" at bounding box center [445, 413] width 654 height 29
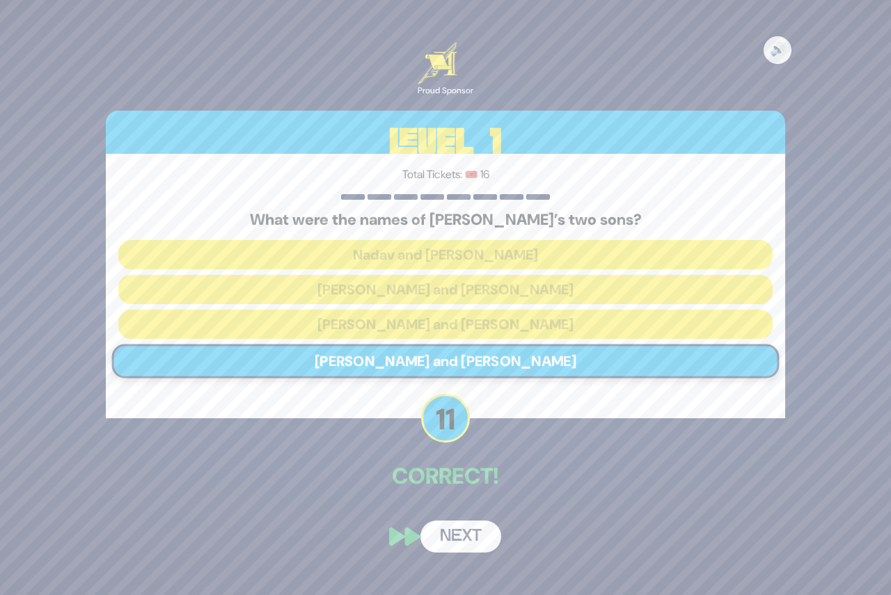
click at [454, 539] on button "Next" at bounding box center [460, 536] width 81 height 32
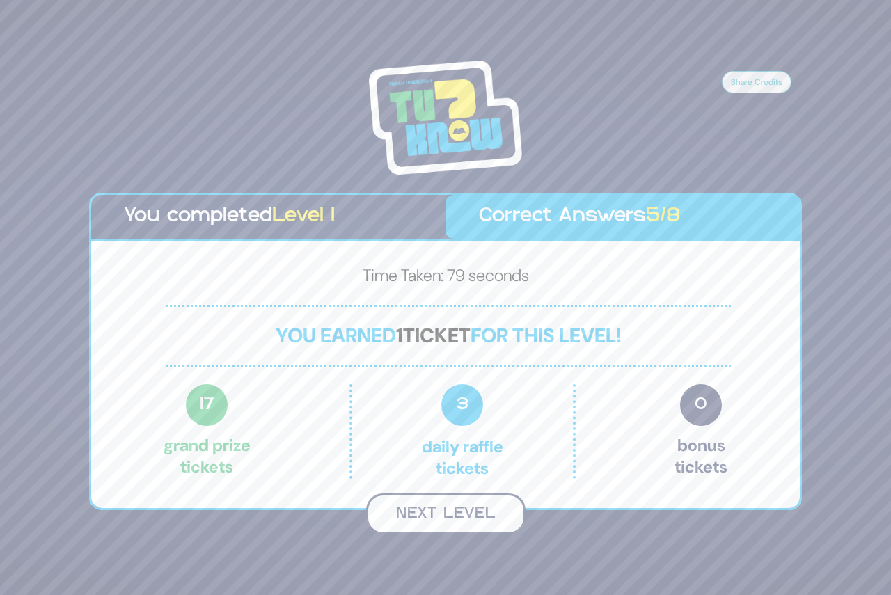
click at [449, 518] on button "Next Level" at bounding box center [445, 513] width 159 height 41
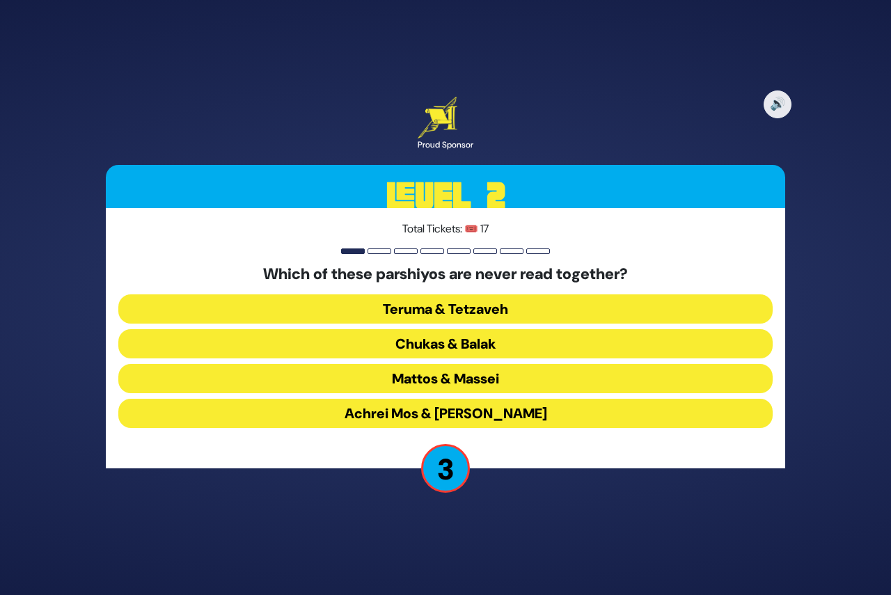
click at [431, 309] on button "Teruma & Tetzaveh" at bounding box center [445, 308] width 654 height 29
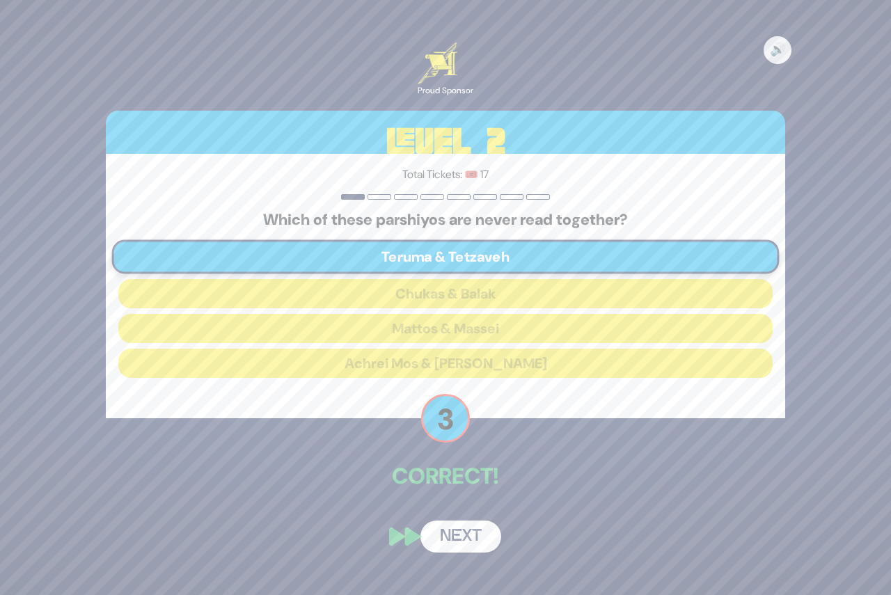
click at [457, 543] on button "Next" at bounding box center [460, 536] width 81 height 32
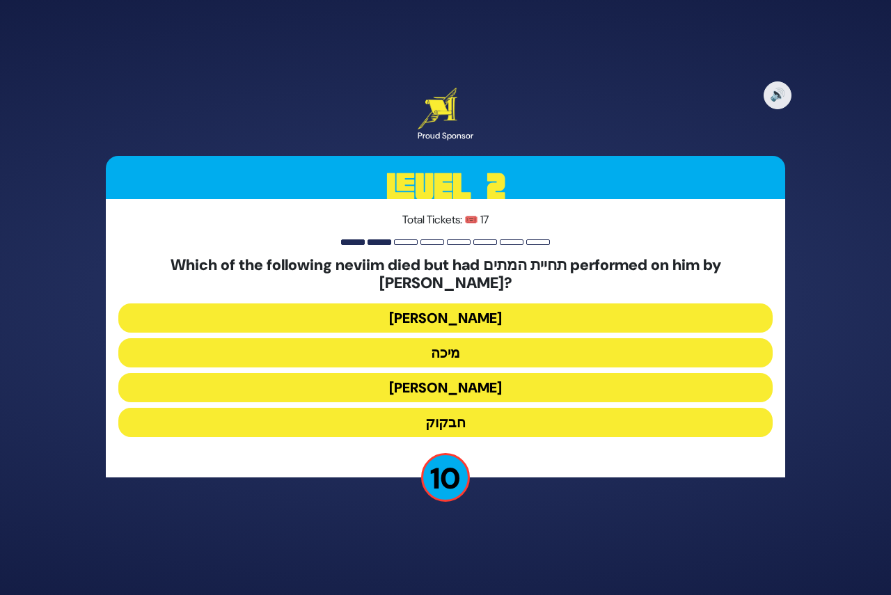
click at [466, 312] on button "יונה" at bounding box center [445, 317] width 654 height 29
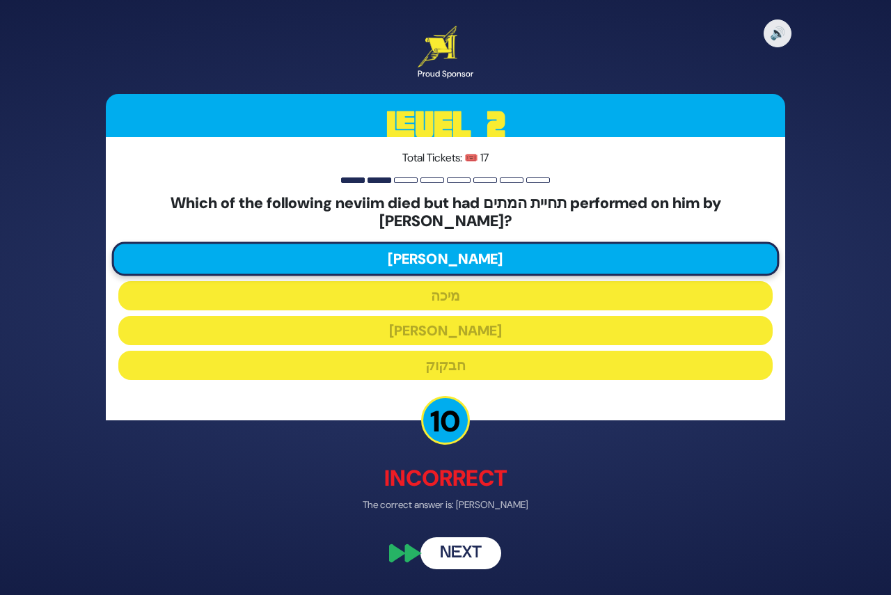
click at [465, 550] on button "Next" at bounding box center [460, 553] width 81 height 32
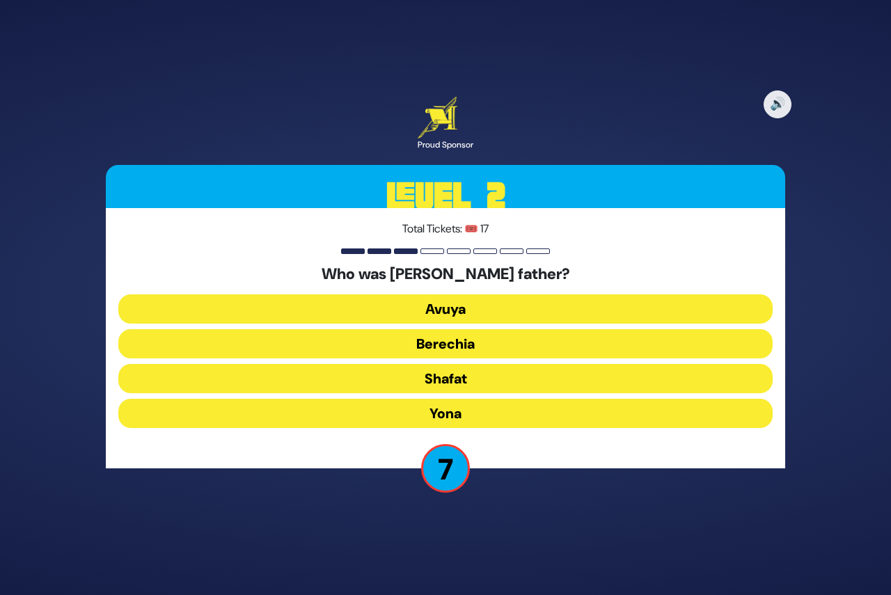
click at [446, 307] on button "Avuya" at bounding box center [445, 308] width 654 height 29
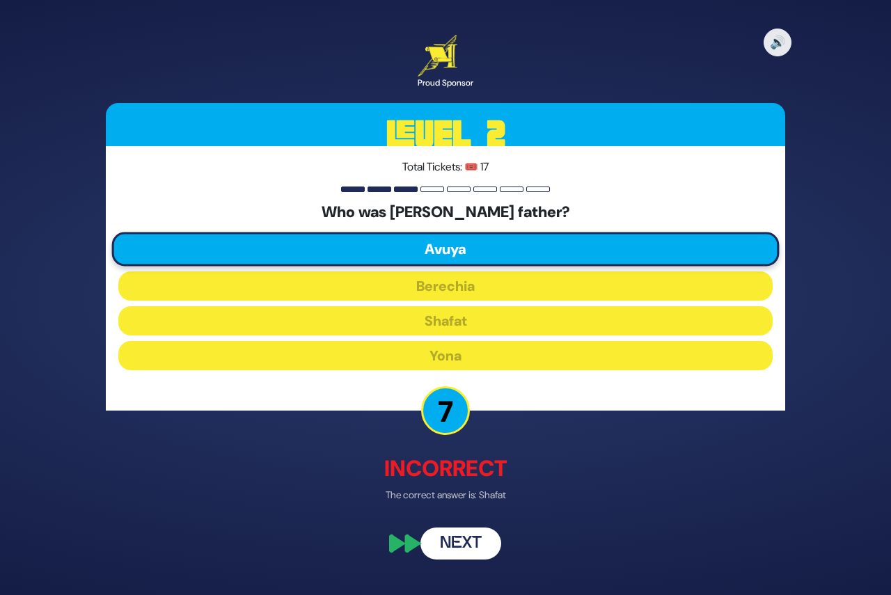
click at [468, 541] on button "Next" at bounding box center [460, 544] width 81 height 32
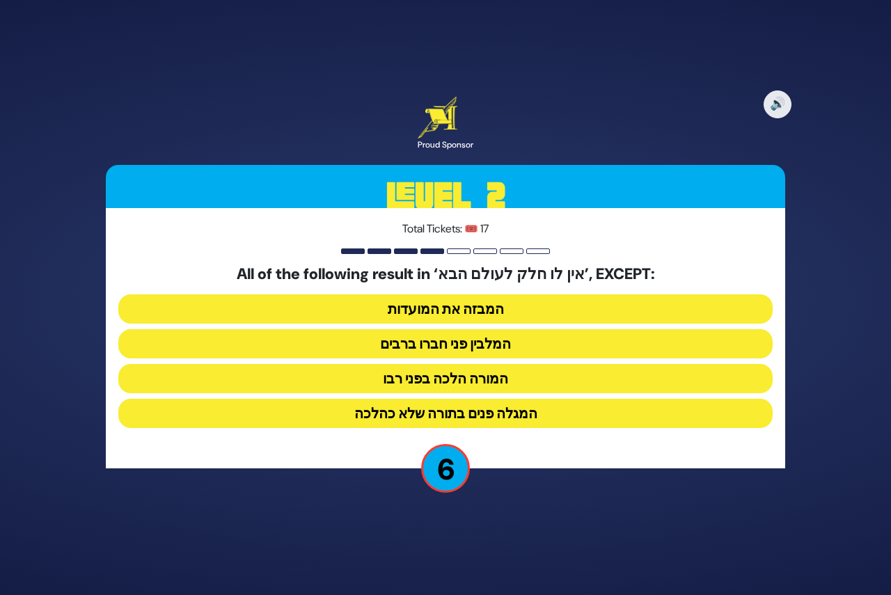
click at [456, 379] on button "המורה הלכה בפני רבו" at bounding box center [445, 378] width 654 height 29
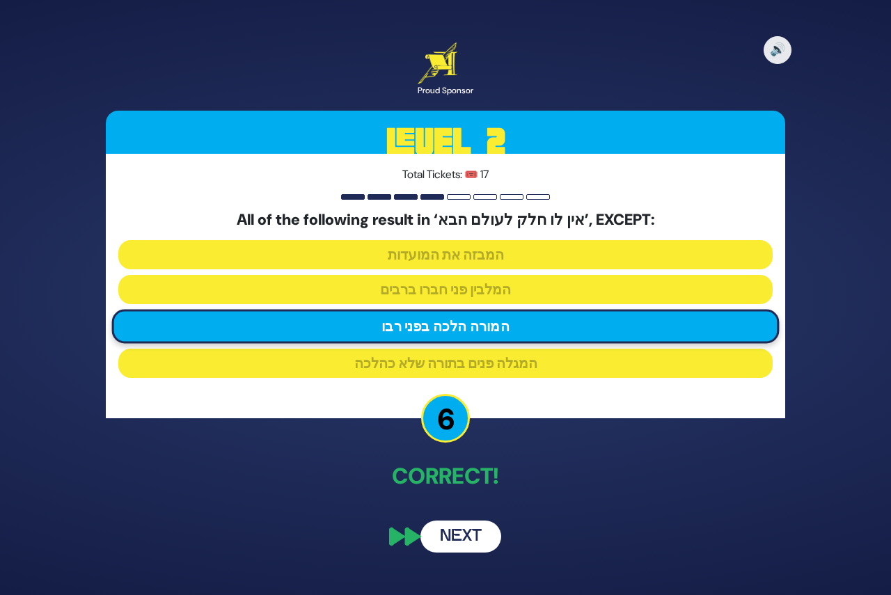
click at [461, 539] on button "Next" at bounding box center [460, 536] width 81 height 32
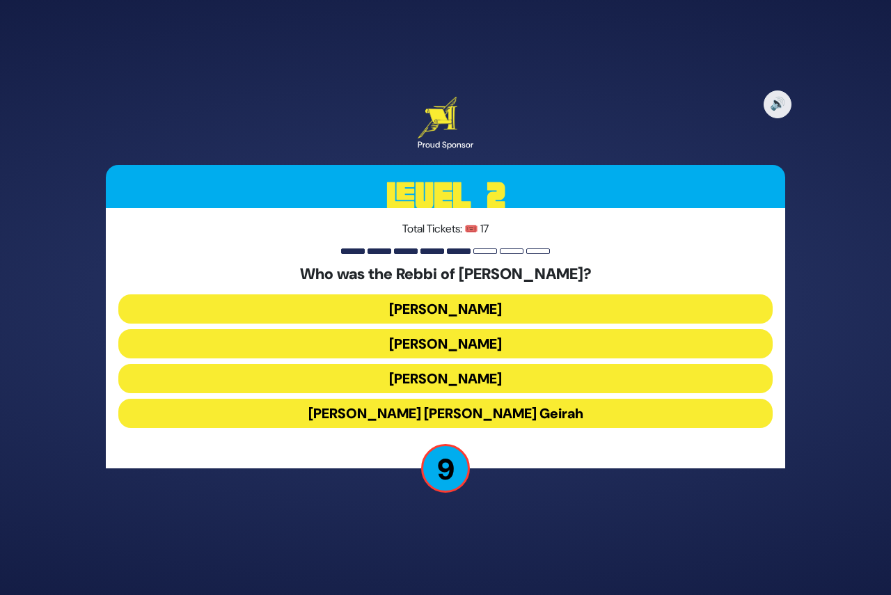
click at [465, 342] on button "Achiya Hashiloni" at bounding box center [445, 343] width 654 height 29
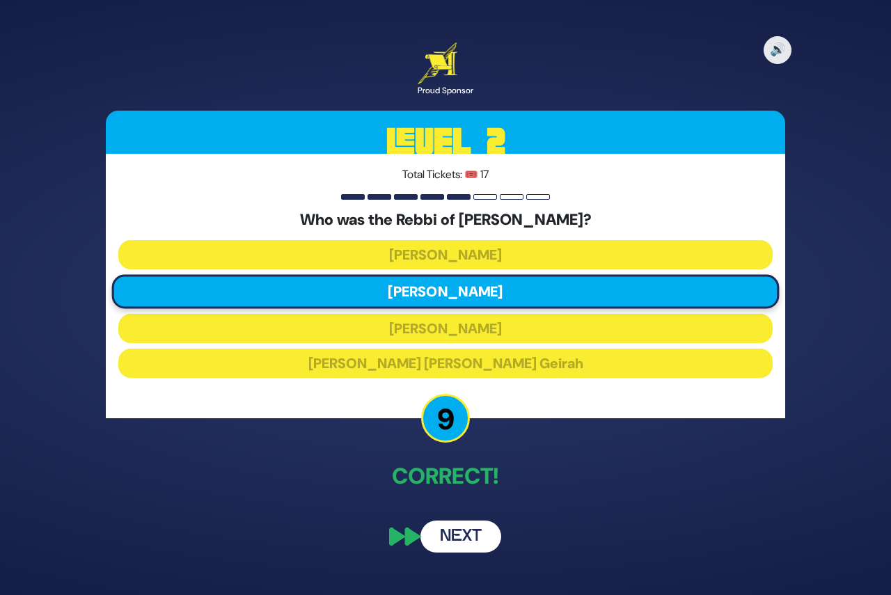
click at [461, 538] on button "Next" at bounding box center [460, 536] width 81 height 32
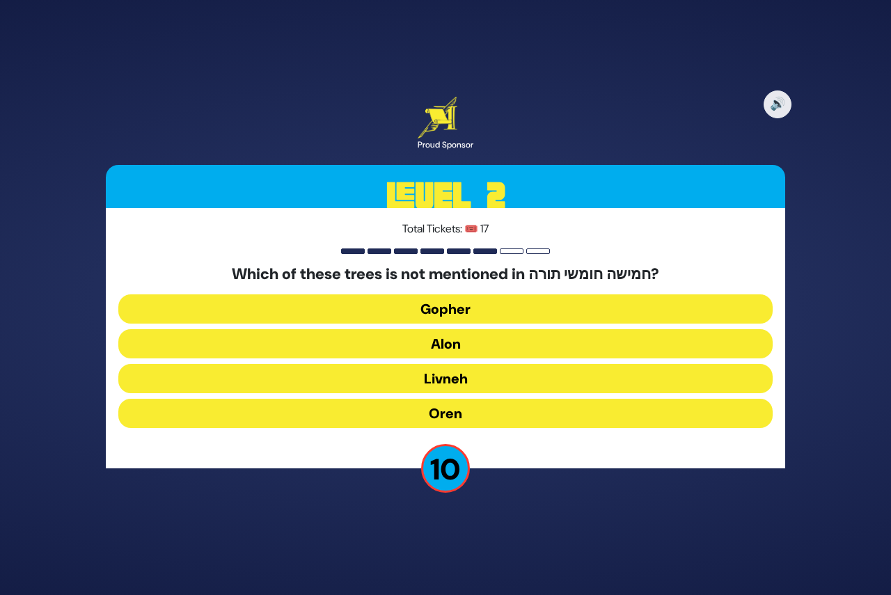
click at [463, 412] on button "Oren" at bounding box center [445, 413] width 654 height 29
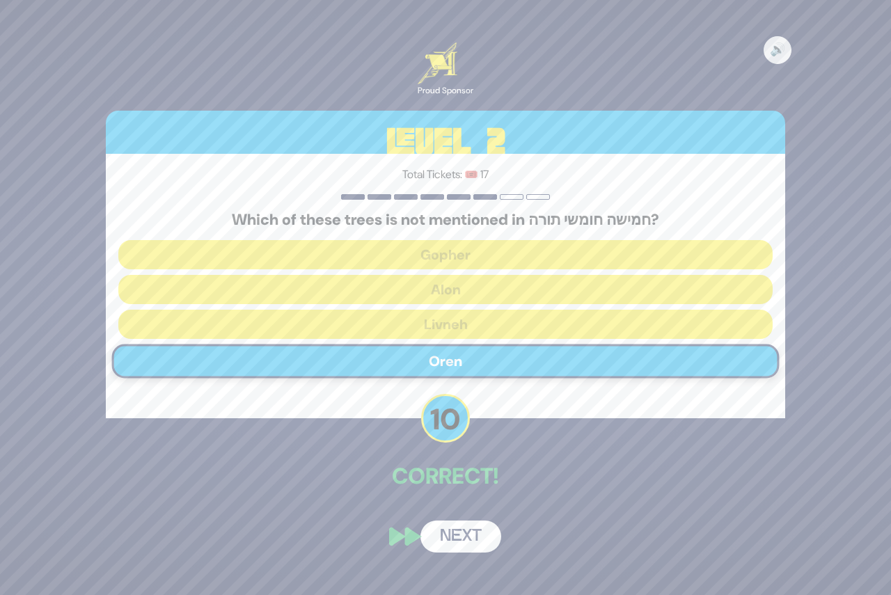
click at [451, 536] on button "Next" at bounding box center [460, 536] width 81 height 32
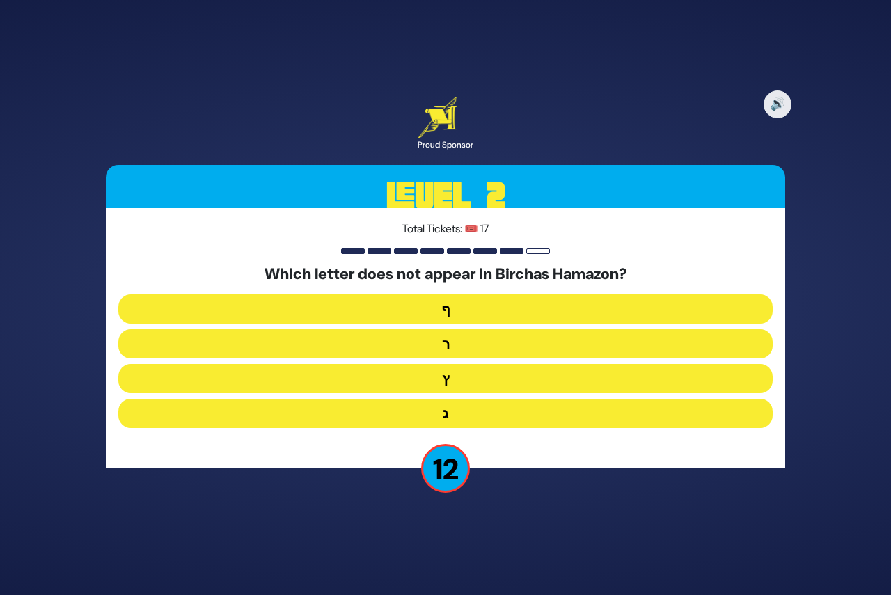
click at [452, 312] on button "ף" at bounding box center [445, 308] width 654 height 29
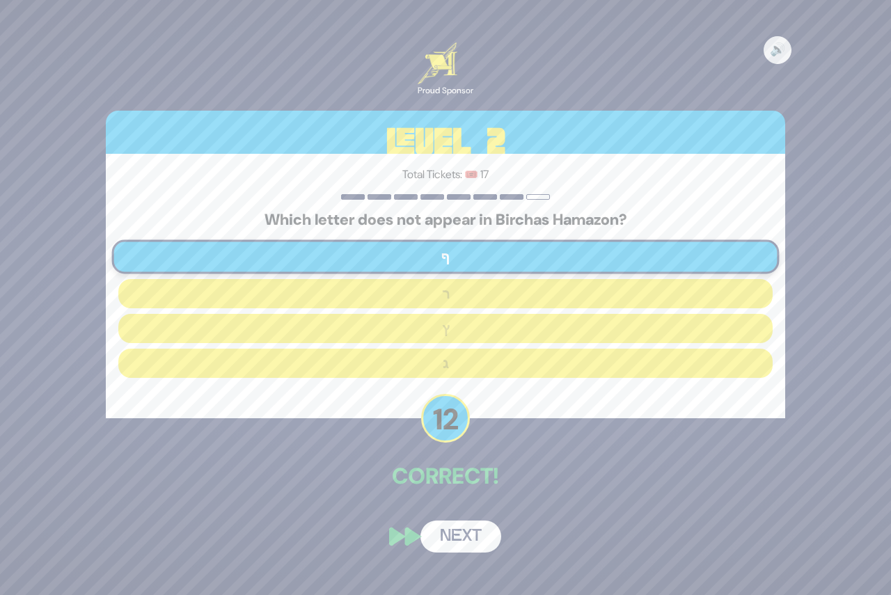
click at [460, 536] on button "Next" at bounding box center [460, 536] width 81 height 32
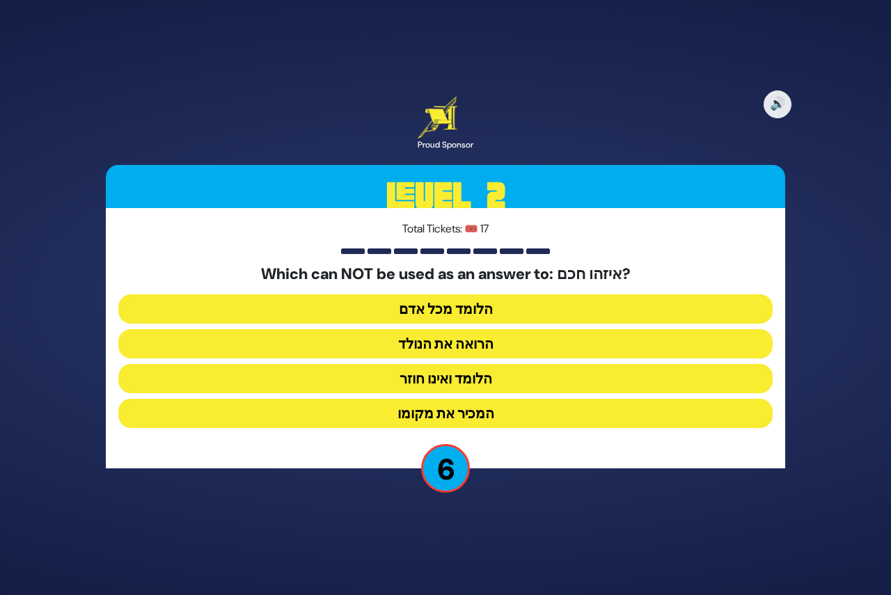
click at [462, 385] on button "הלומד ואינו חוזר" at bounding box center [445, 378] width 654 height 29
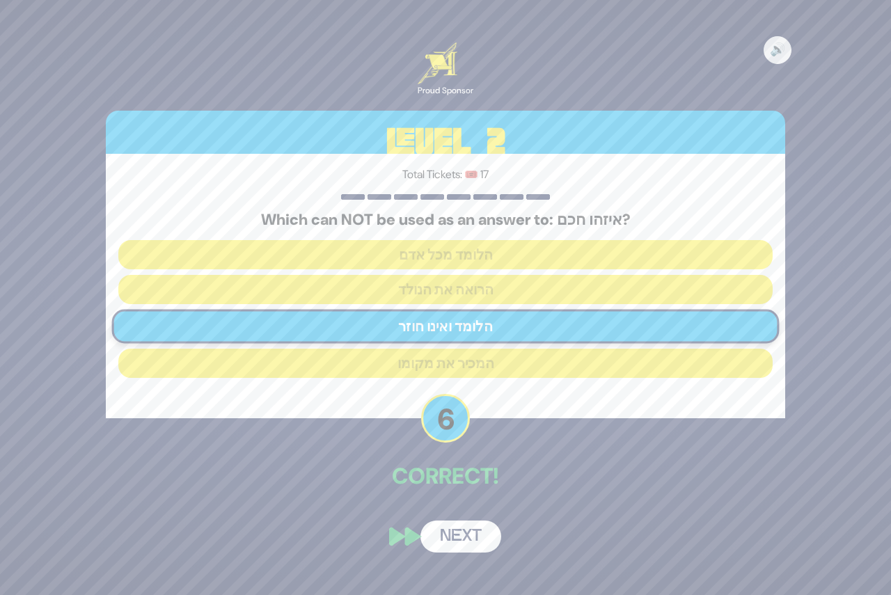
click at [449, 537] on button "Next" at bounding box center [460, 536] width 81 height 32
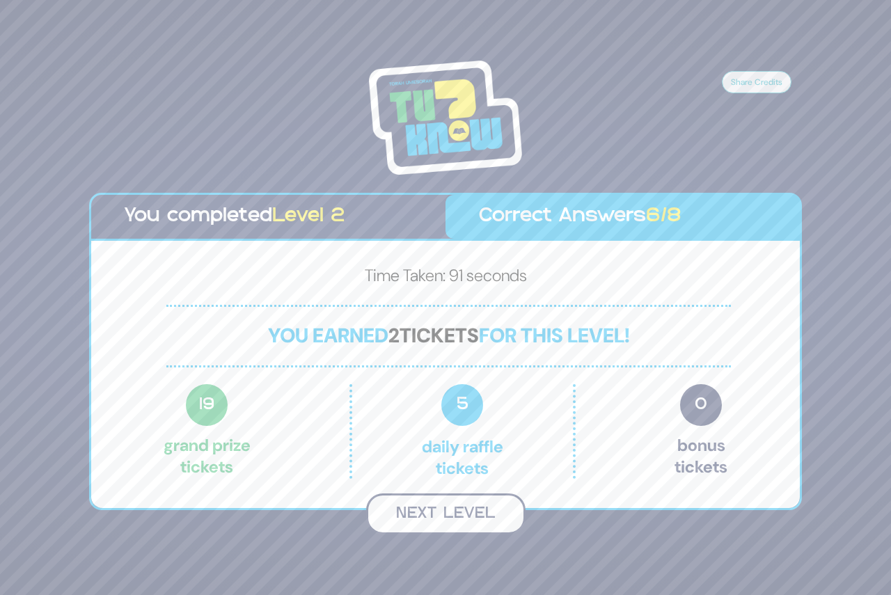
click at [463, 516] on button "Next Level" at bounding box center [445, 513] width 159 height 41
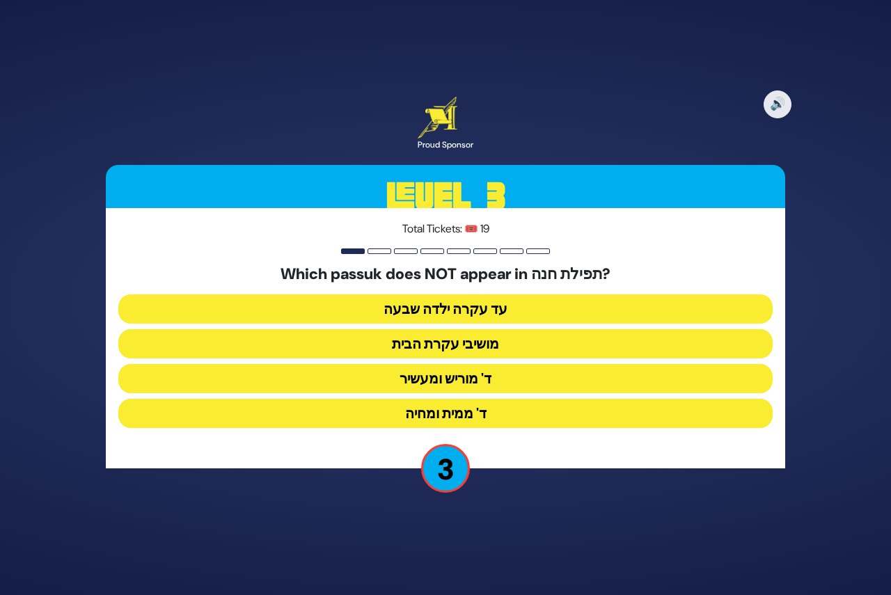
click at [480, 312] on button "עד עקרה ילדה שבעה" at bounding box center [445, 308] width 654 height 29
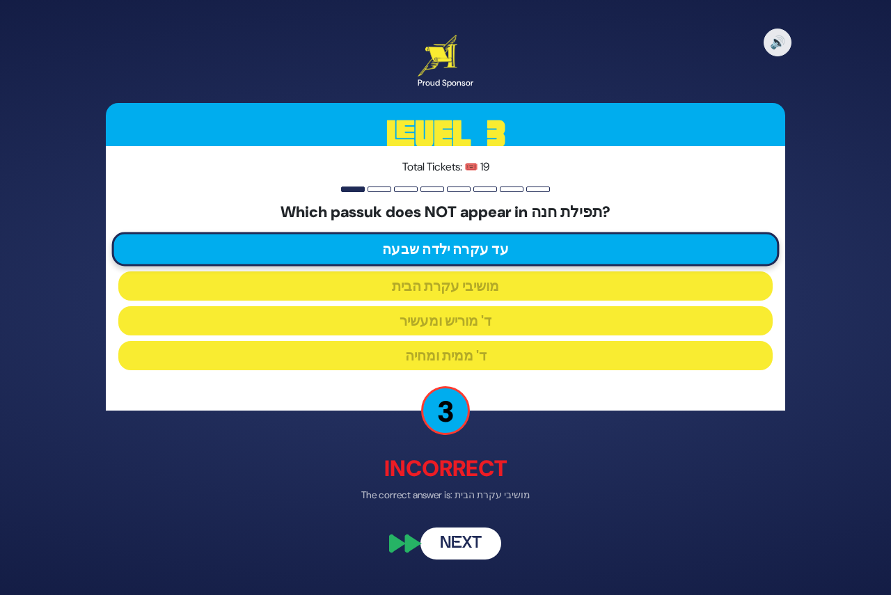
click at [476, 545] on button "Next" at bounding box center [460, 544] width 81 height 32
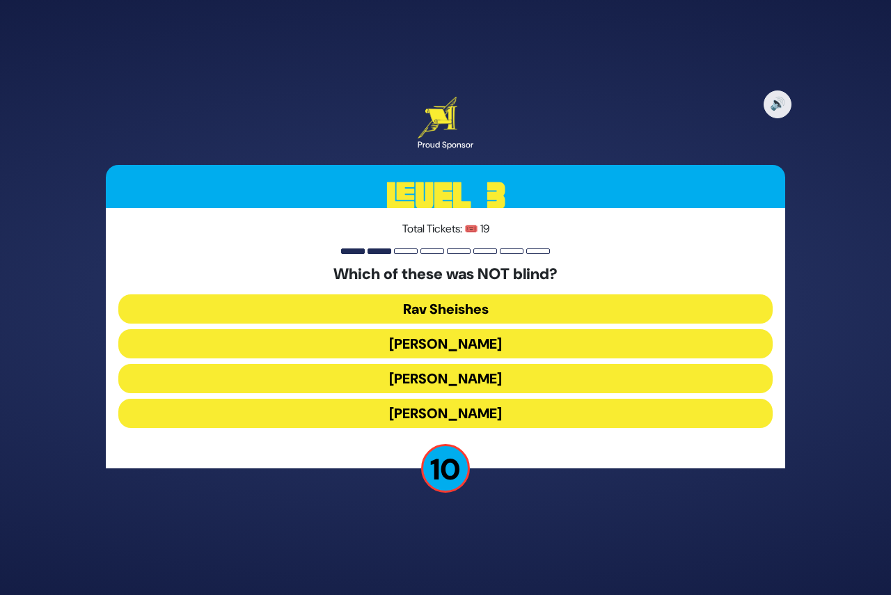
click at [486, 381] on button "Achiya Hashiloni" at bounding box center [445, 378] width 654 height 29
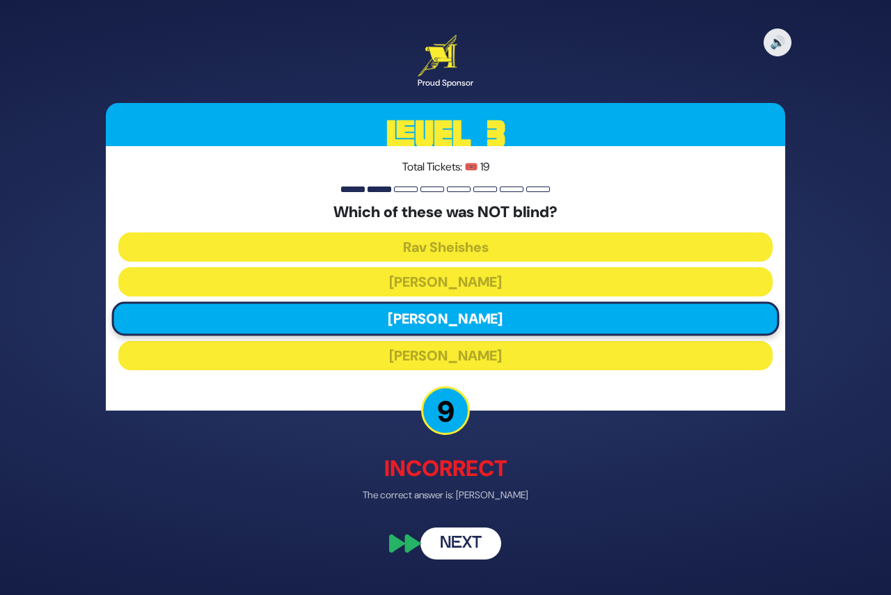
click at [464, 534] on button "Next" at bounding box center [460, 544] width 81 height 32
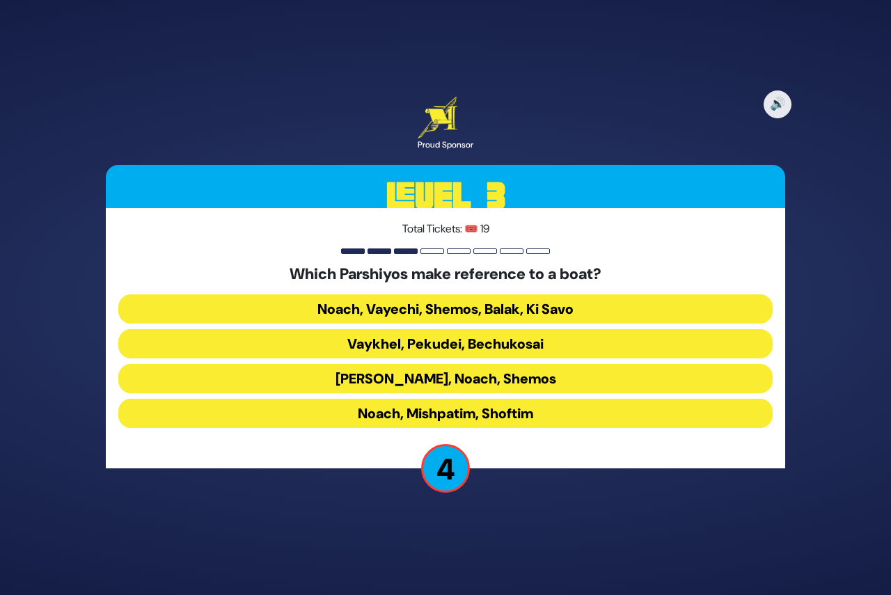
click at [468, 408] on button "Noach, Mishpatim, Shoftim" at bounding box center [445, 413] width 654 height 29
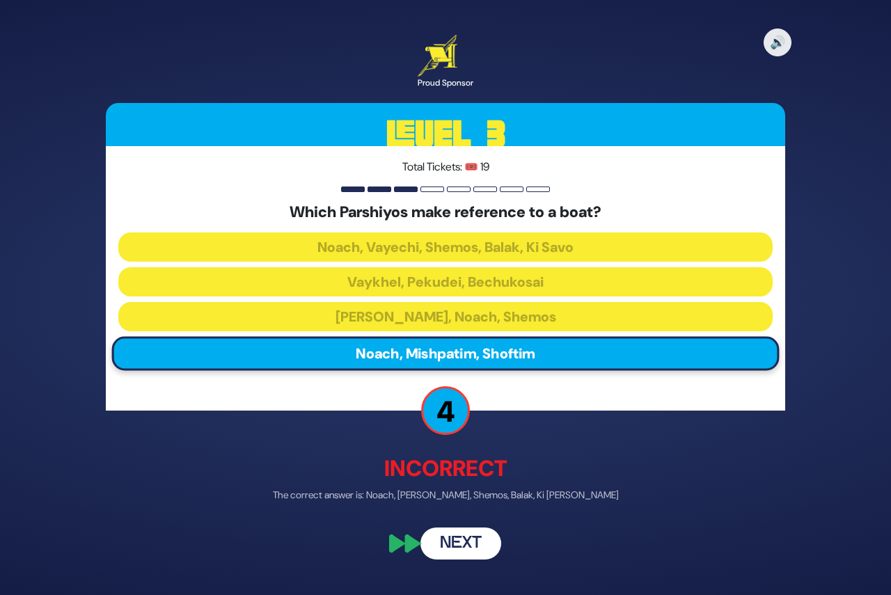
click at [468, 548] on button "Next" at bounding box center [460, 544] width 81 height 32
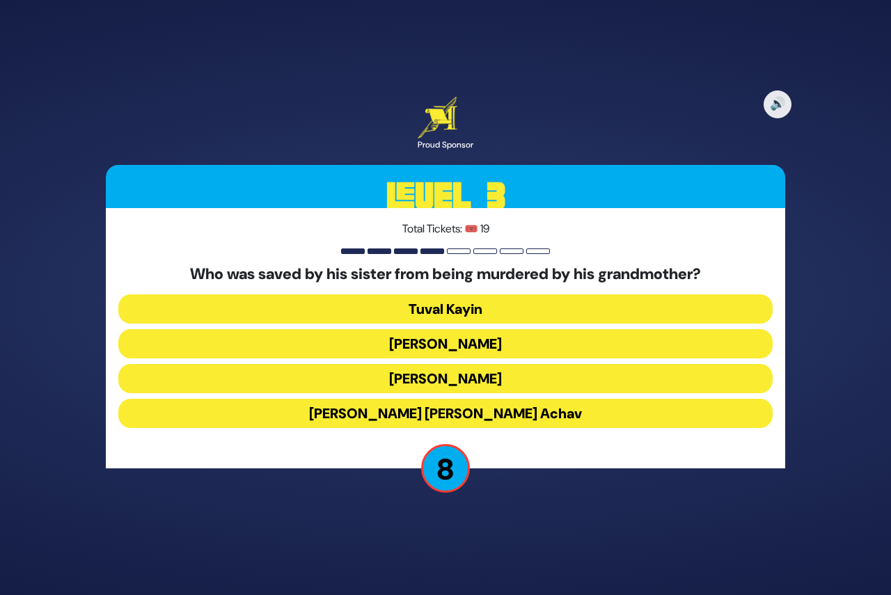
click at [470, 347] on button "King Yehoash" at bounding box center [445, 343] width 654 height 29
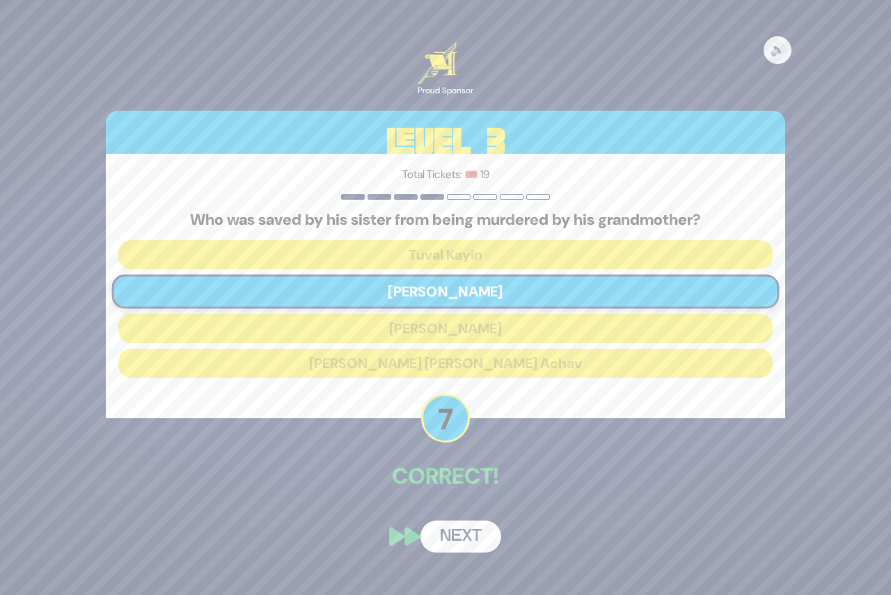
click at [456, 539] on button "Next" at bounding box center [460, 536] width 81 height 32
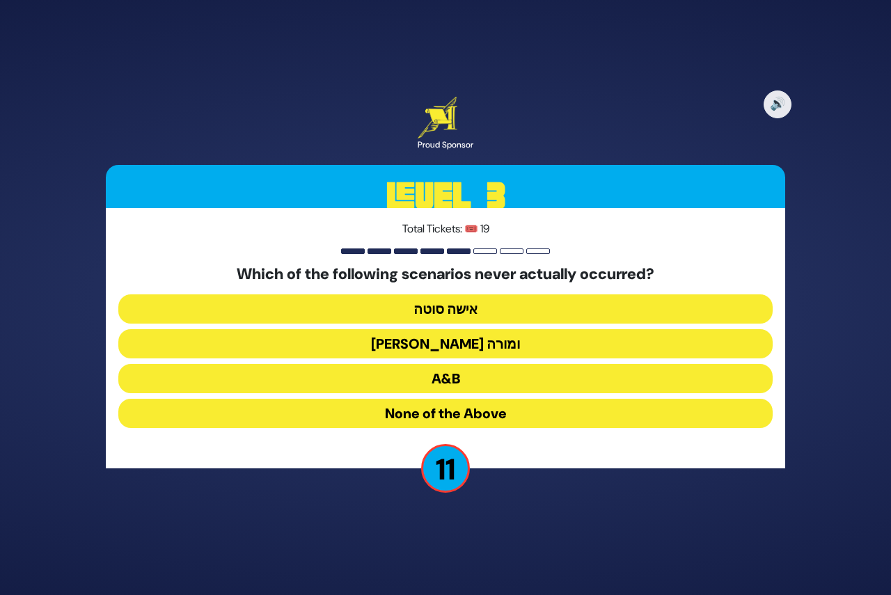
click at [470, 346] on button "בן סורר ומורה" at bounding box center [445, 343] width 654 height 29
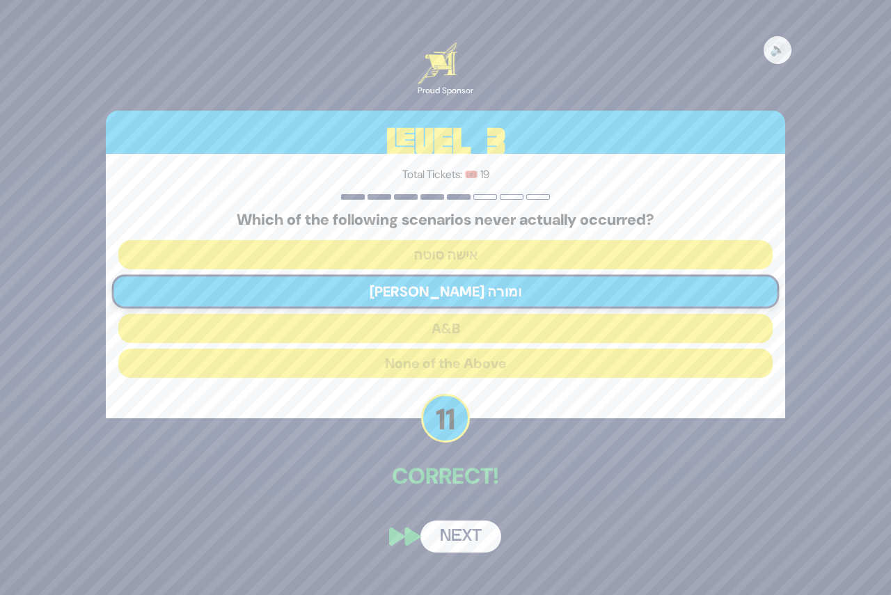
click at [464, 538] on button "Next" at bounding box center [460, 536] width 81 height 32
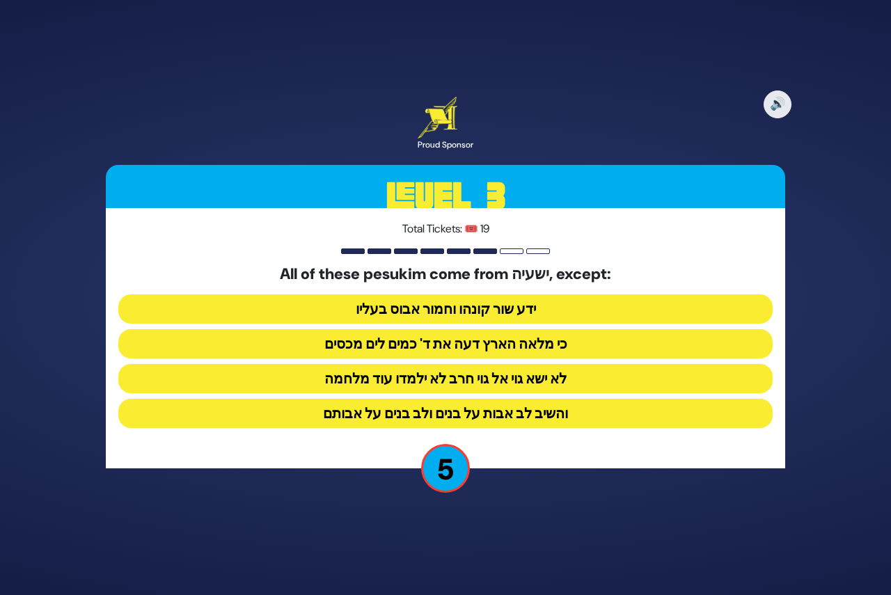
click at [517, 381] on button "לא ישא גוי אל גוי חרב לא ילמדו עוד מלחמה" at bounding box center [445, 378] width 654 height 29
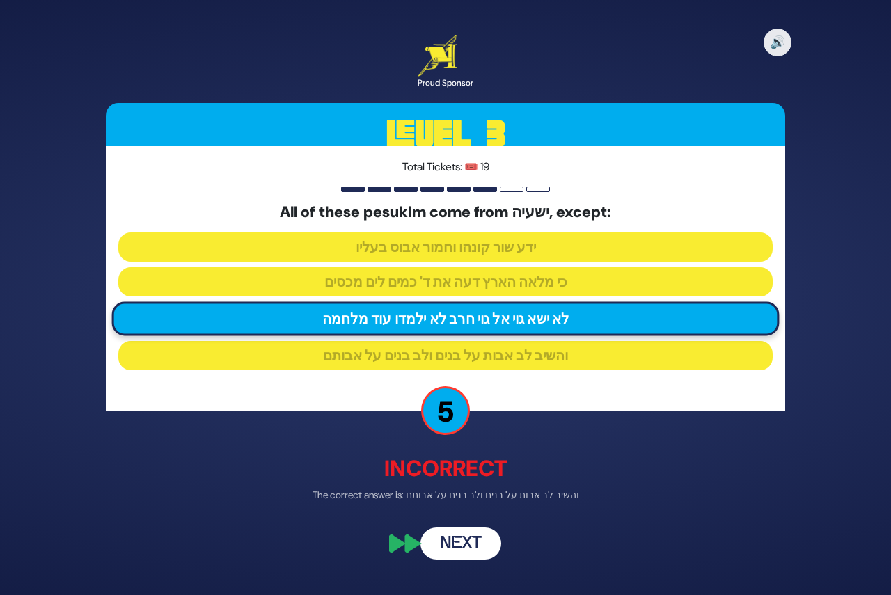
click at [468, 548] on button "Next" at bounding box center [460, 544] width 81 height 32
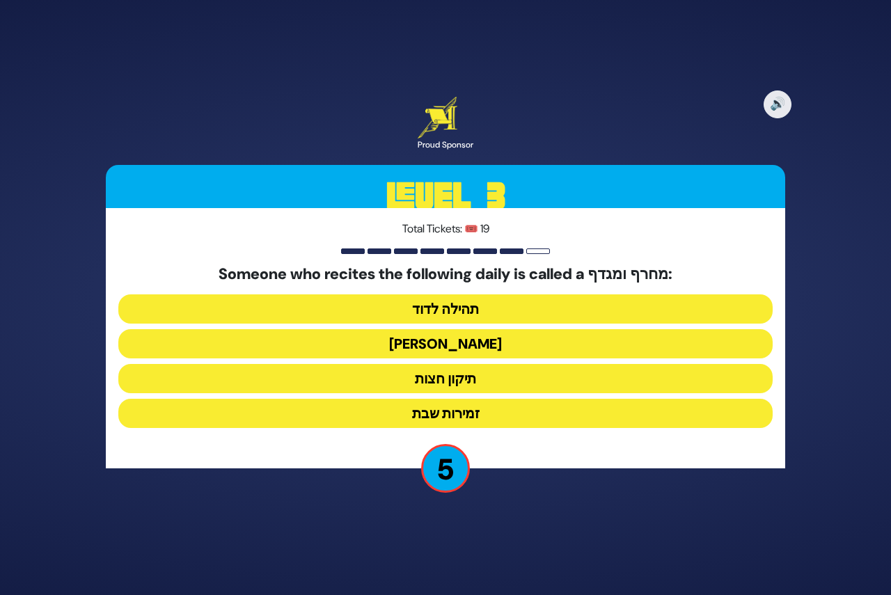
click at [486, 344] on button "הלל הגדול" at bounding box center [445, 343] width 654 height 29
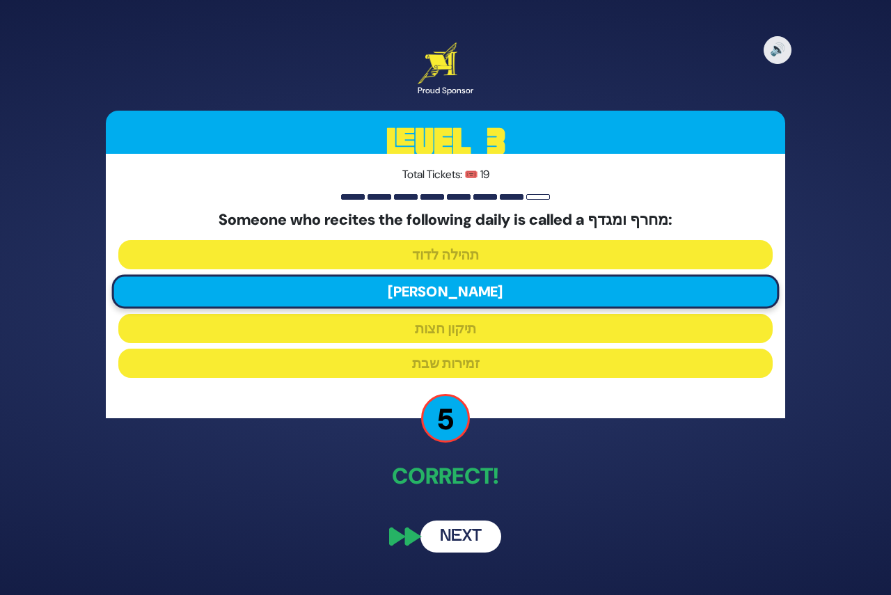
click at [461, 532] on button "Next" at bounding box center [460, 536] width 81 height 32
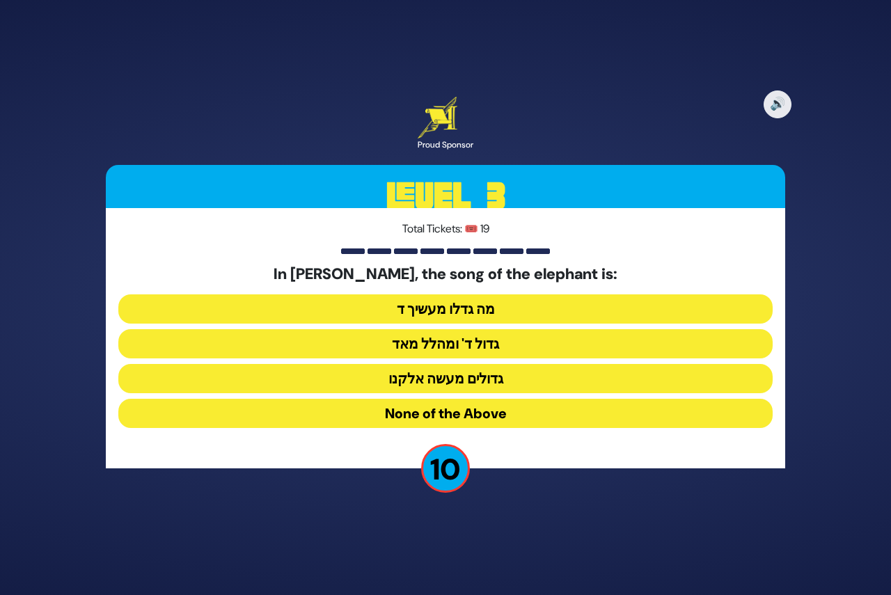
click at [506, 378] on button "גדולים מעשה אלקנו" at bounding box center [445, 378] width 654 height 29
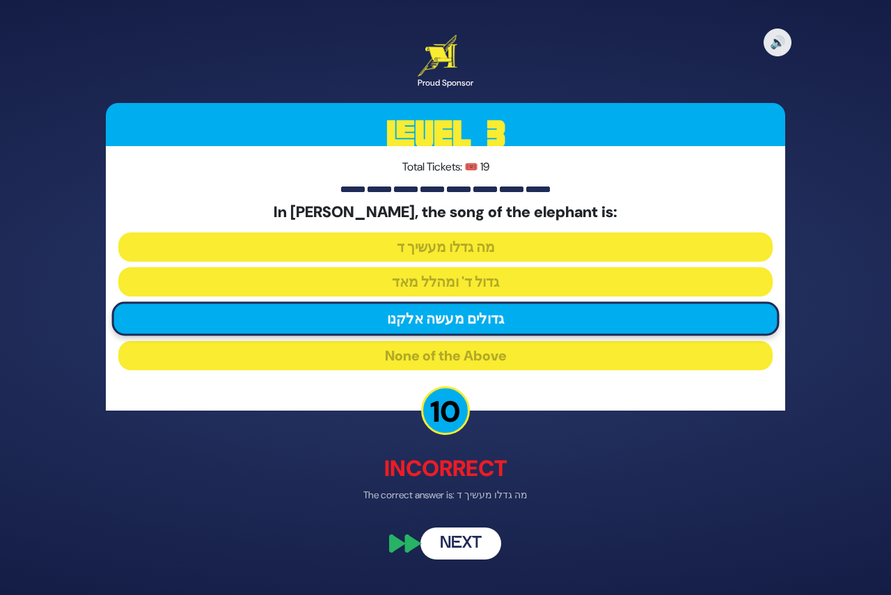
click at [456, 545] on button "Next" at bounding box center [460, 544] width 81 height 32
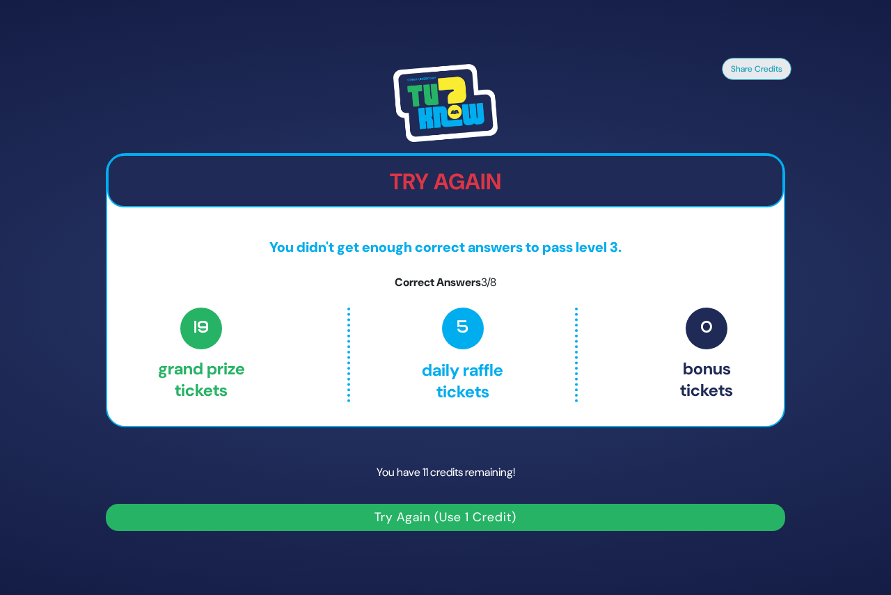
click at [477, 520] on button "Try Again (Use 1 Credit)" at bounding box center [445, 517] width 679 height 27
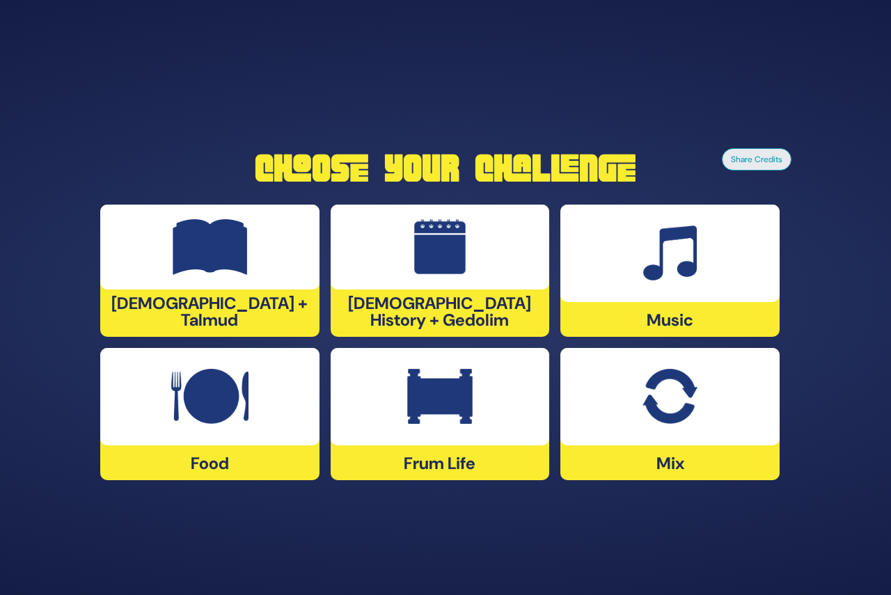
click at [238, 422] on img at bounding box center [209, 397] width 77 height 56
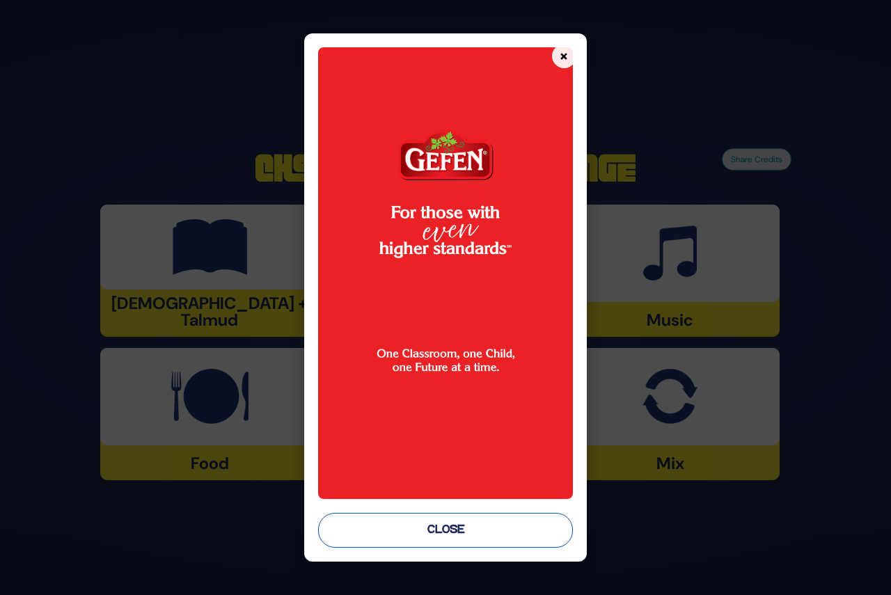
click at [448, 539] on button "Close" at bounding box center [445, 530] width 254 height 35
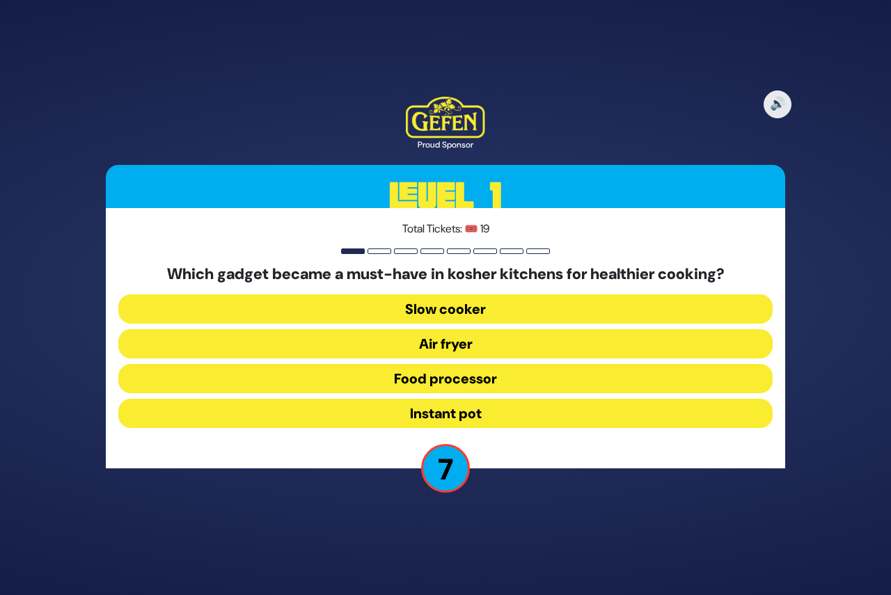
click at [430, 341] on button "Air fryer" at bounding box center [445, 343] width 654 height 29
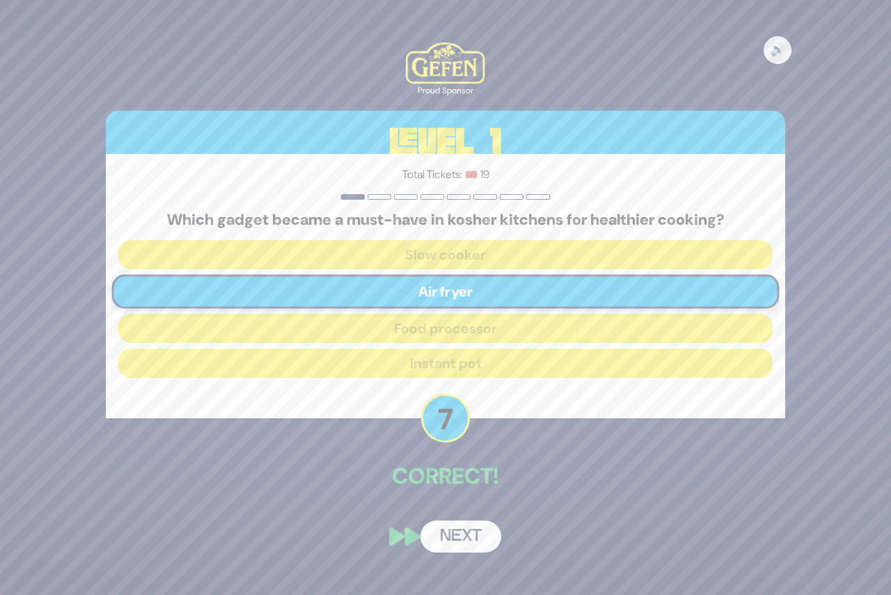
click at [461, 541] on button "Next" at bounding box center [460, 536] width 81 height 32
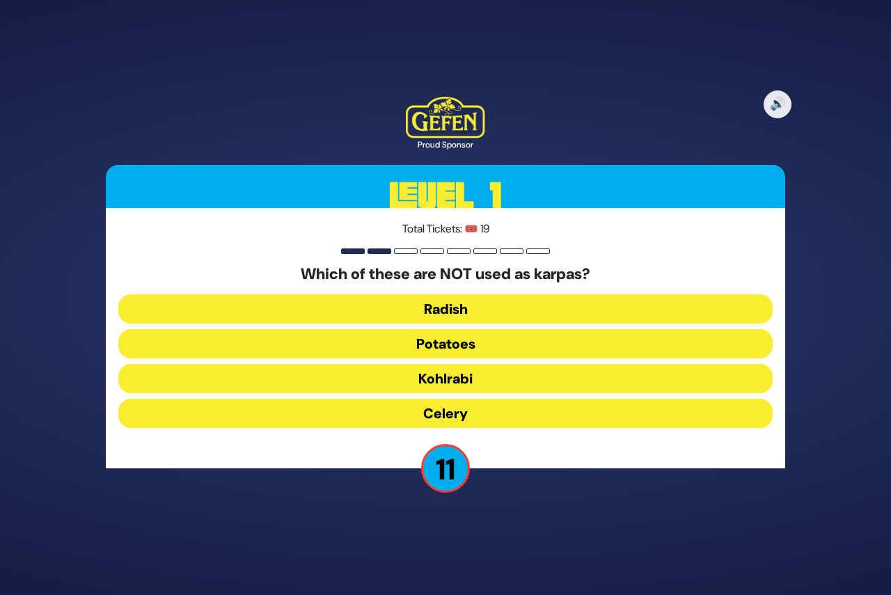
click at [469, 379] on button "Kohlrabi" at bounding box center [445, 378] width 654 height 29
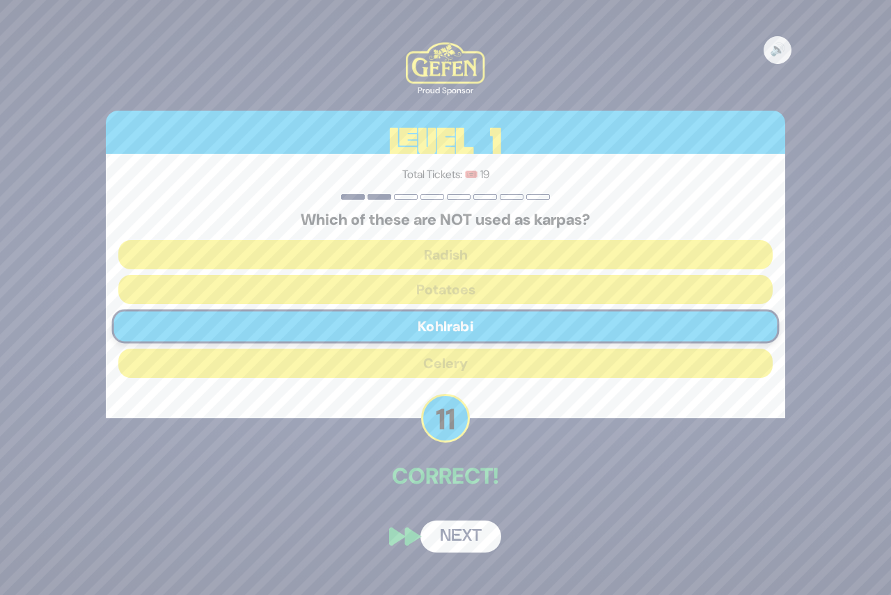
click at [468, 542] on button "Next" at bounding box center [460, 536] width 81 height 32
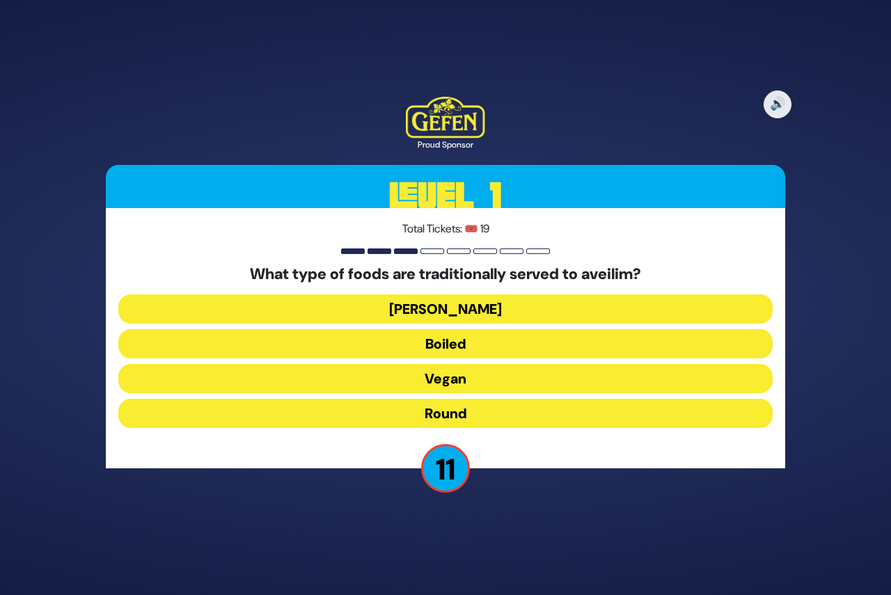
click at [467, 410] on button "Round" at bounding box center [445, 413] width 654 height 29
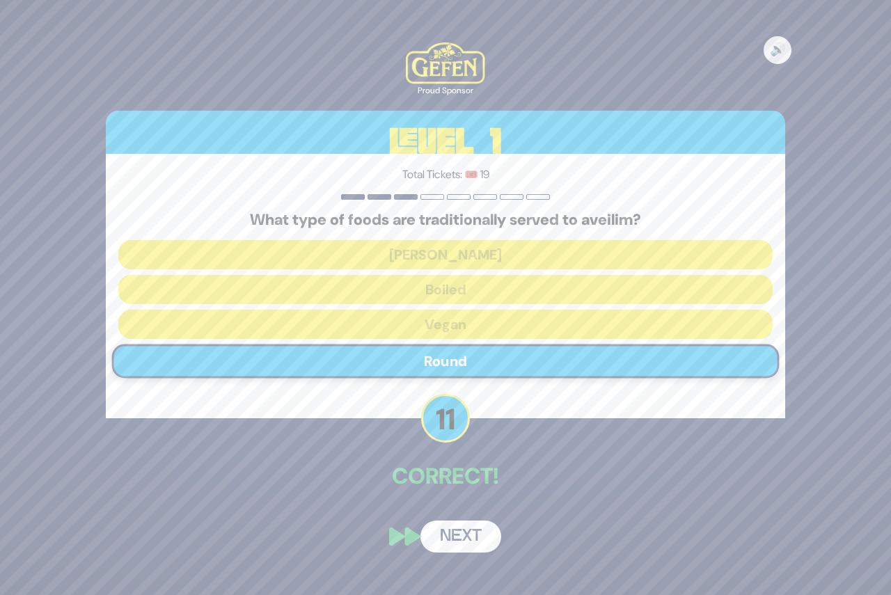
click at [456, 534] on button "Next" at bounding box center [460, 536] width 81 height 32
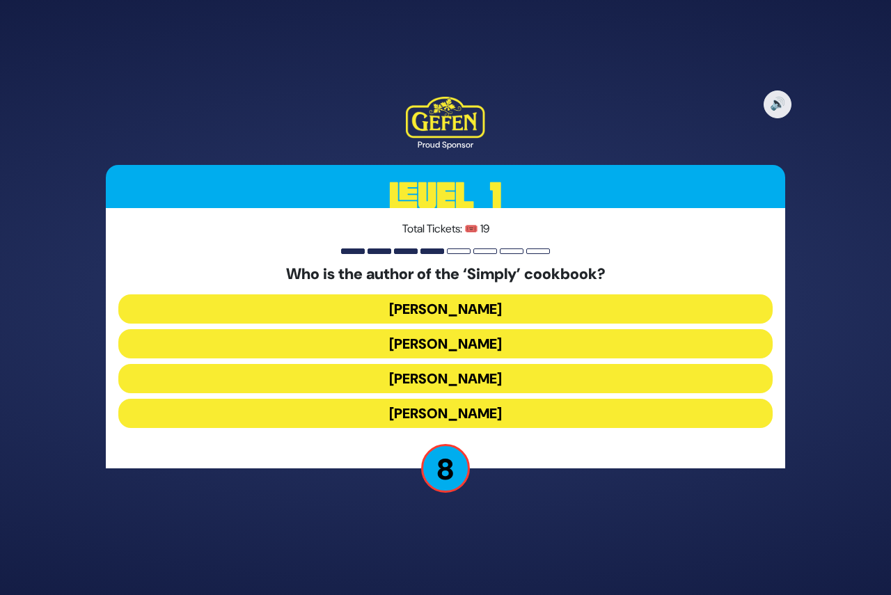
click at [458, 344] on button "[PERSON_NAME]" at bounding box center [445, 343] width 654 height 29
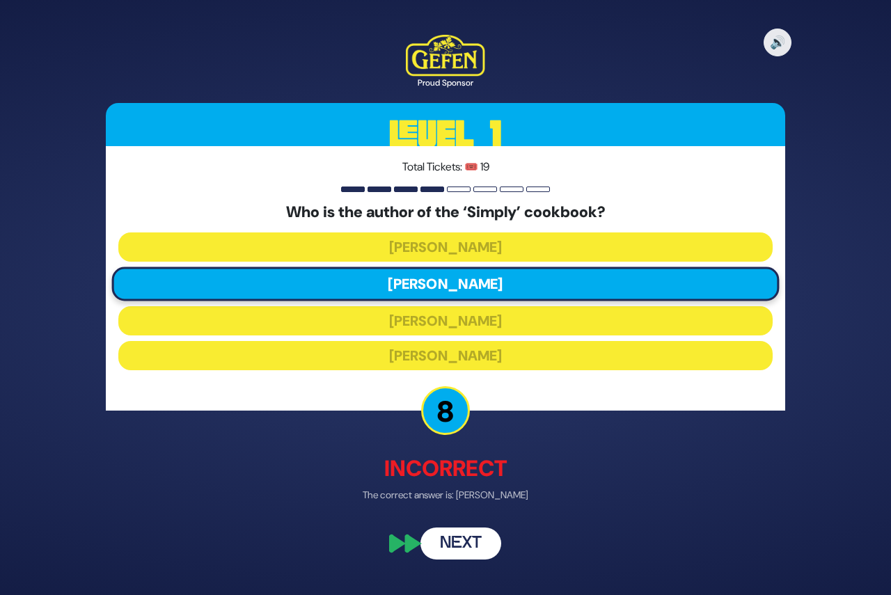
click at [468, 550] on button "Next" at bounding box center [460, 544] width 81 height 32
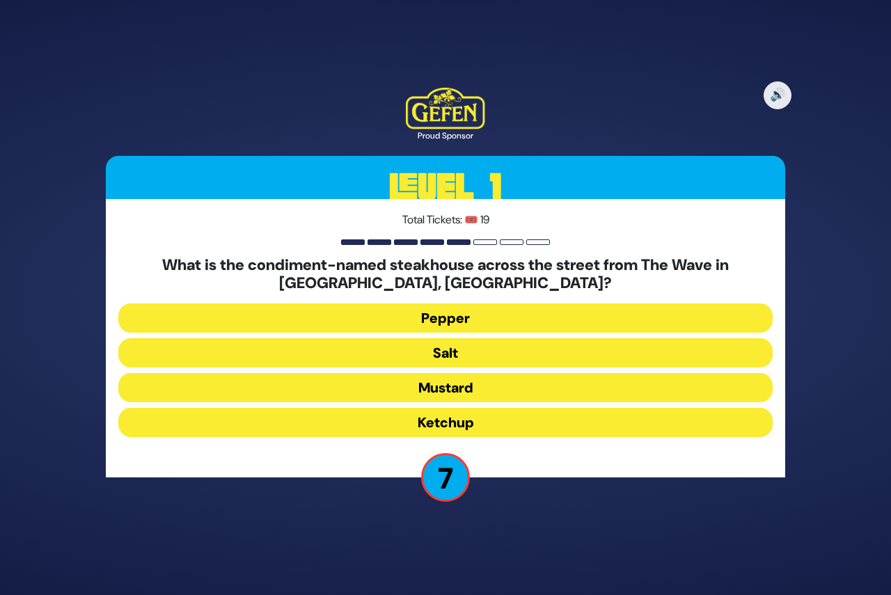
click at [450, 387] on button "Mustard" at bounding box center [445, 387] width 654 height 29
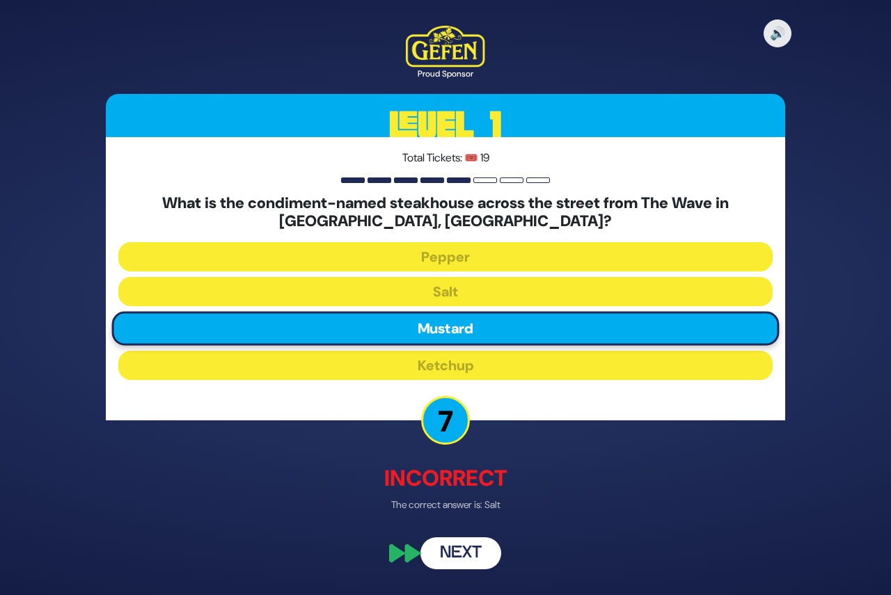
click at [481, 552] on button "Next" at bounding box center [460, 553] width 81 height 32
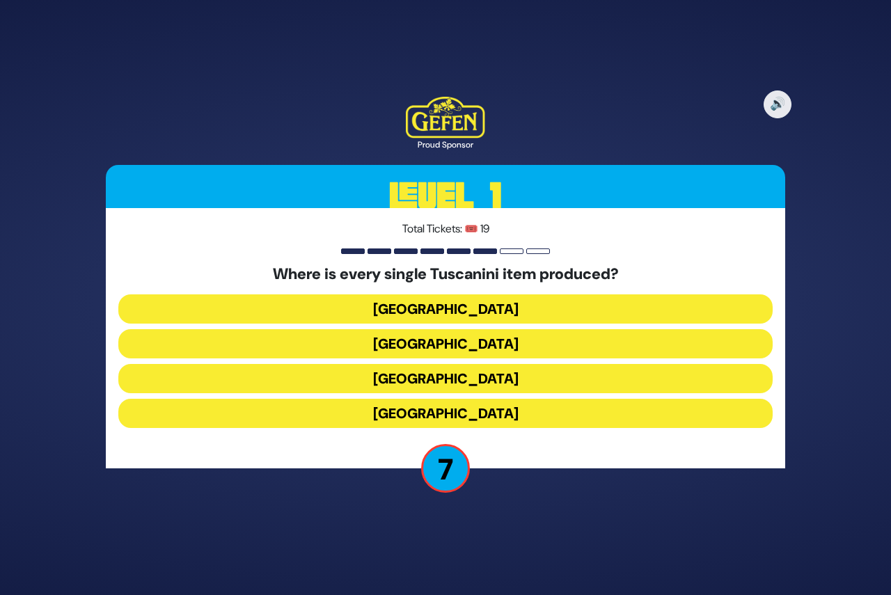
click at [450, 342] on button "[GEOGRAPHIC_DATA]" at bounding box center [445, 343] width 654 height 29
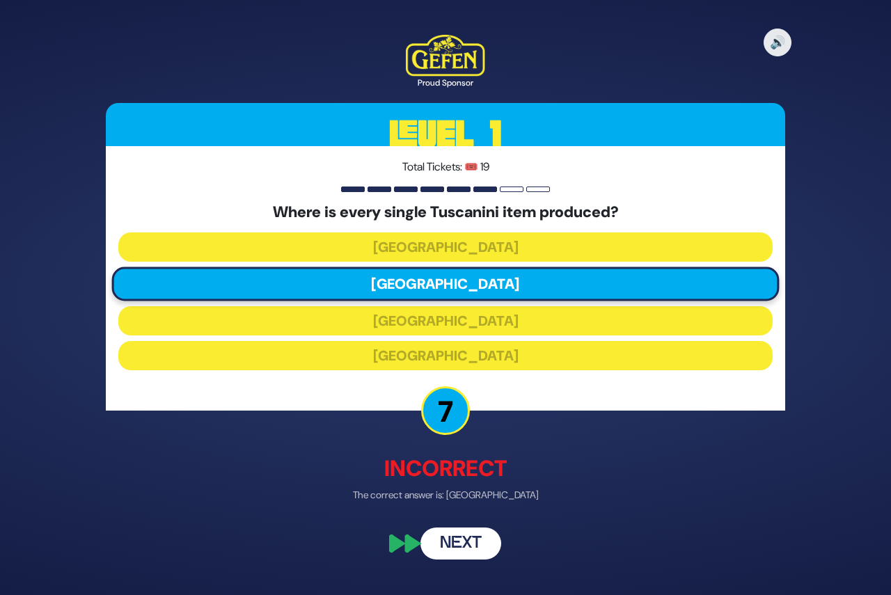
click at [475, 548] on button "Next" at bounding box center [460, 544] width 81 height 32
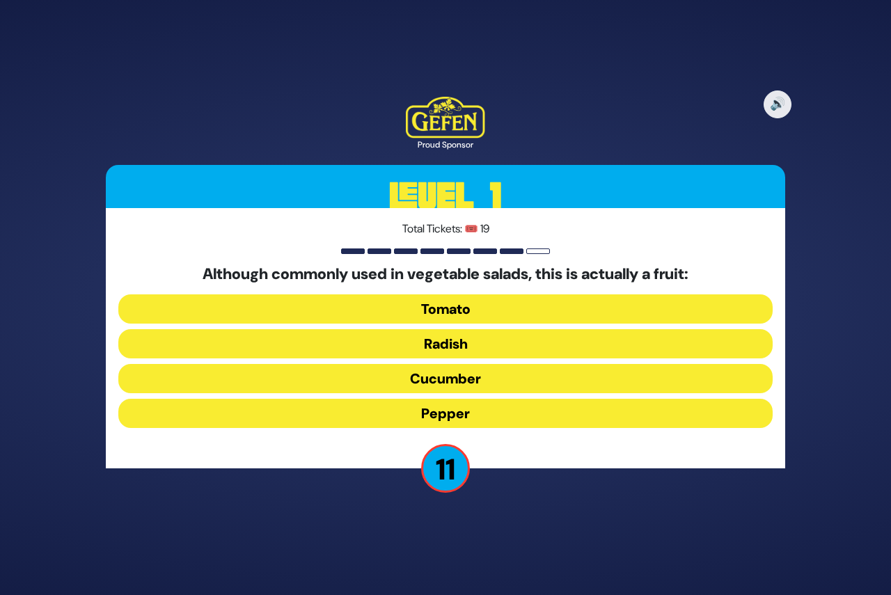
click at [462, 310] on button "Tomato" at bounding box center [445, 308] width 654 height 29
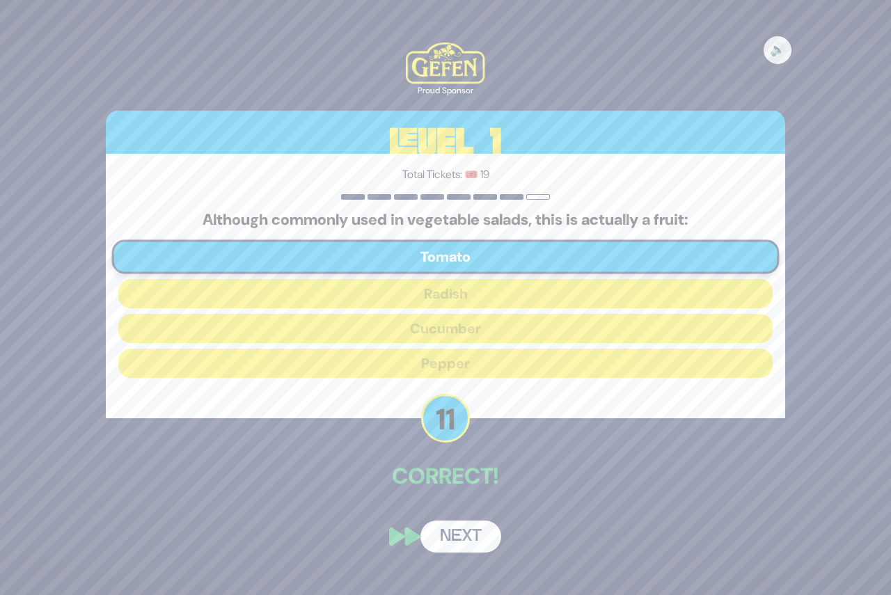
click at [463, 540] on button "Next" at bounding box center [460, 536] width 81 height 32
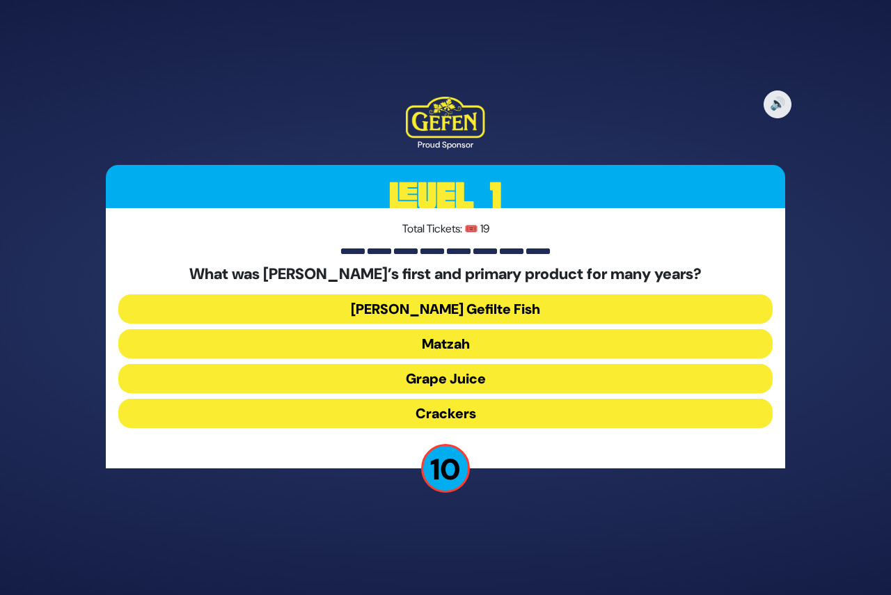
click at [440, 346] on button "Matzah" at bounding box center [445, 343] width 654 height 29
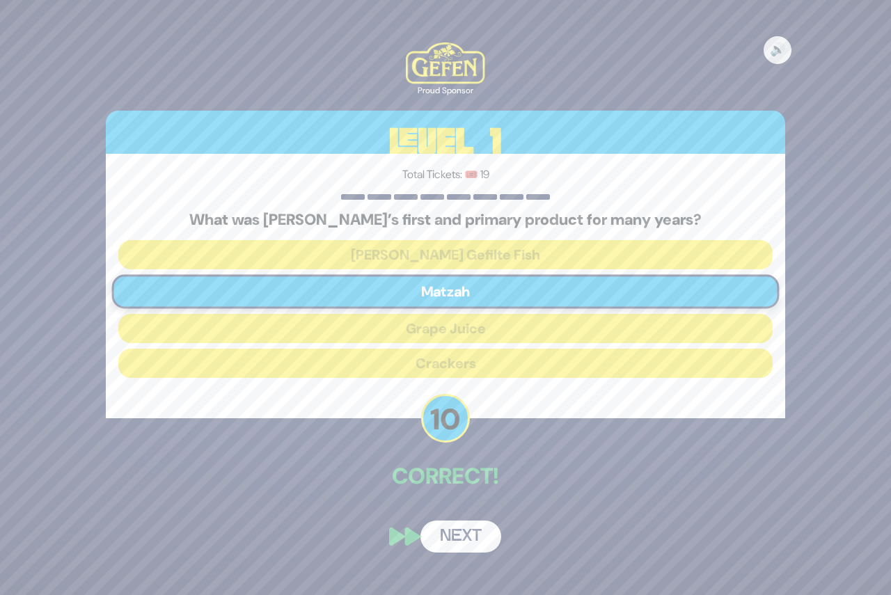
click at [465, 540] on button "Next" at bounding box center [460, 536] width 81 height 32
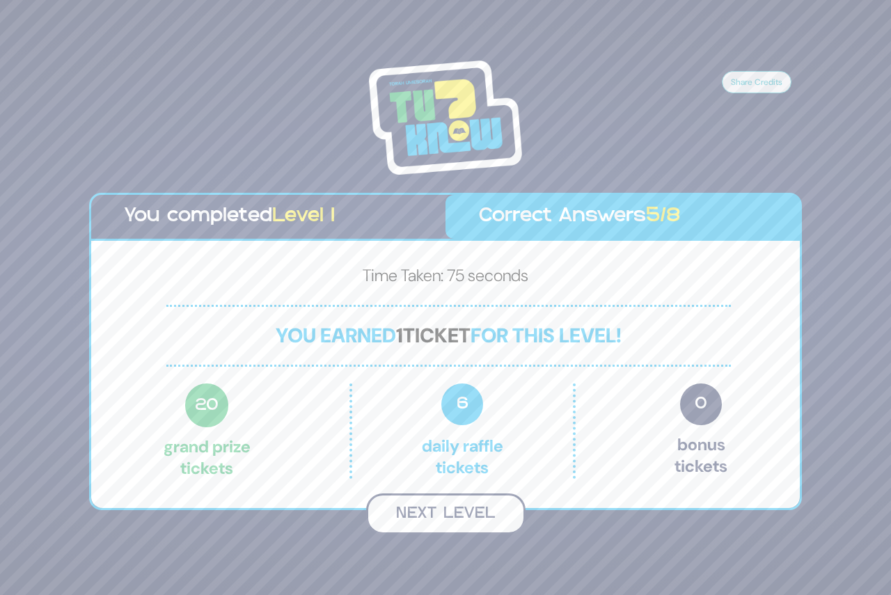
click at [411, 516] on button "Next Level" at bounding box center [445, 513] width 159 height 41
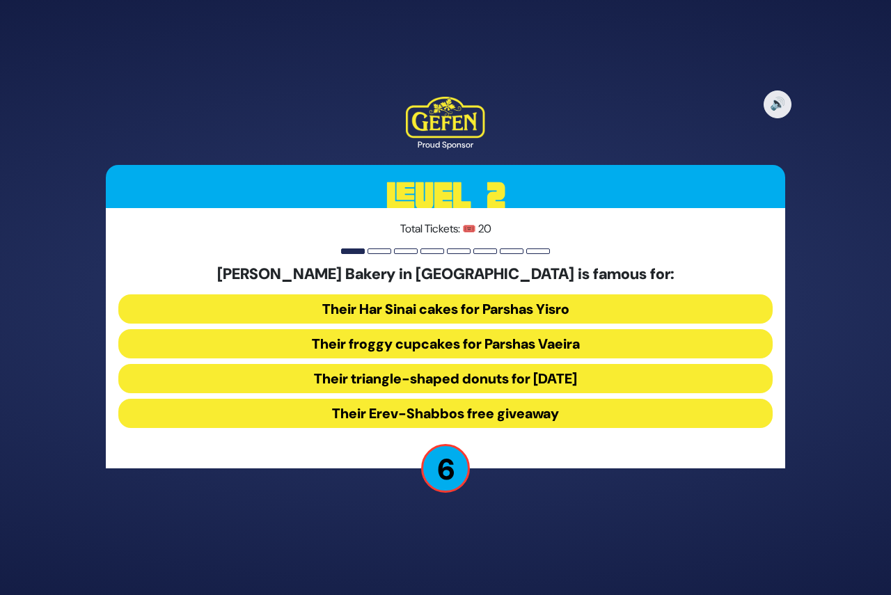
click at [367, 415] on button "Their Erev-Shabbos free giveaway" at bounding box center [445, 413] width 654 height 29
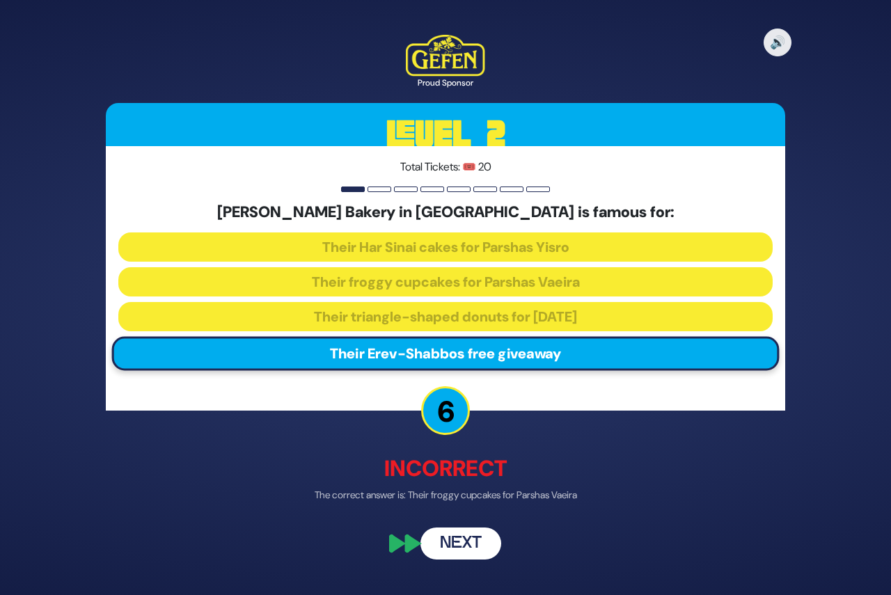
click at [464, 548] on button "Next" at bounding box center [460, 544] width 81 height 32
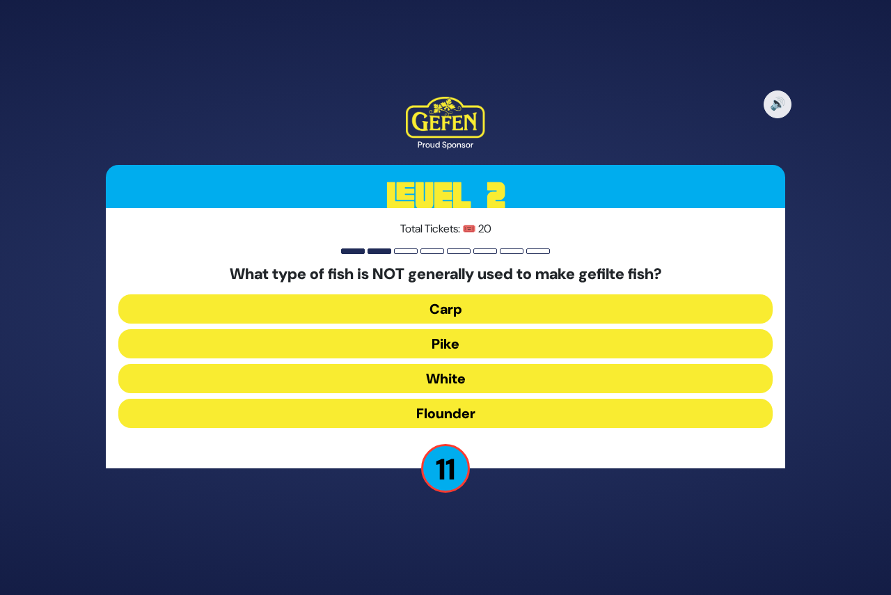
click at [448, 411] on button "Flounder" at bounding box center [445, 413] width 654 height 29
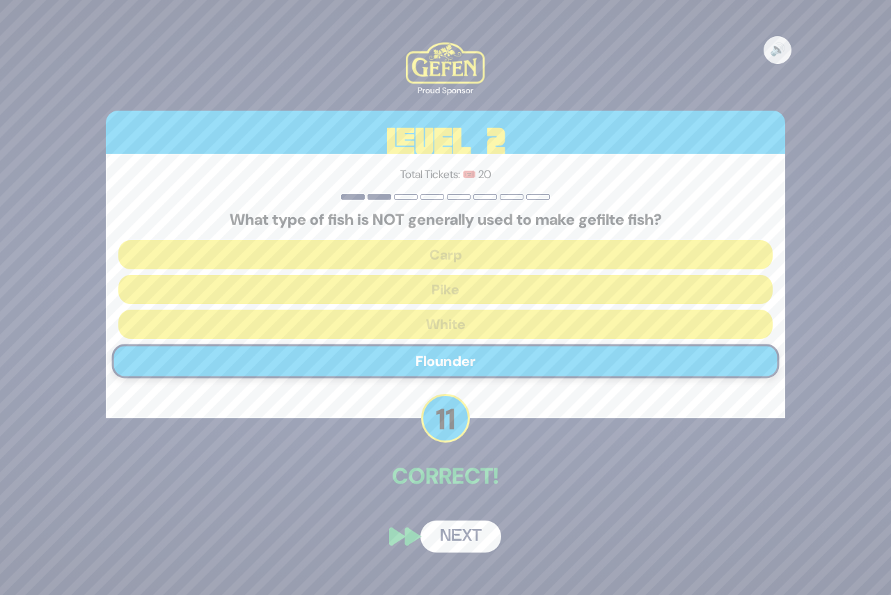
click at [464, 535] on button "Next" at bounding box center [460, 536] width 81 height 32
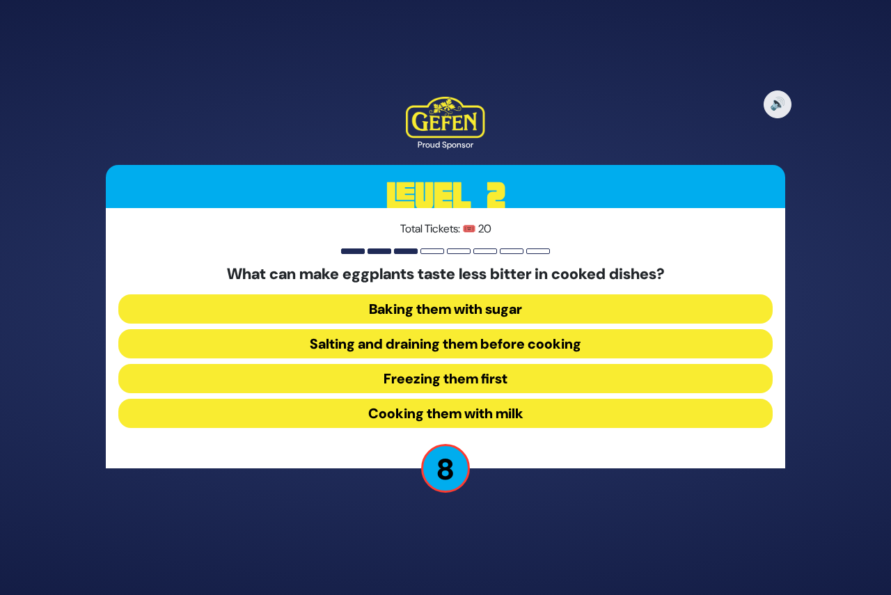
click at [413, 342] on button "Salting and draining them before cooking" at bounding box center [445, 343] width 654 height 29
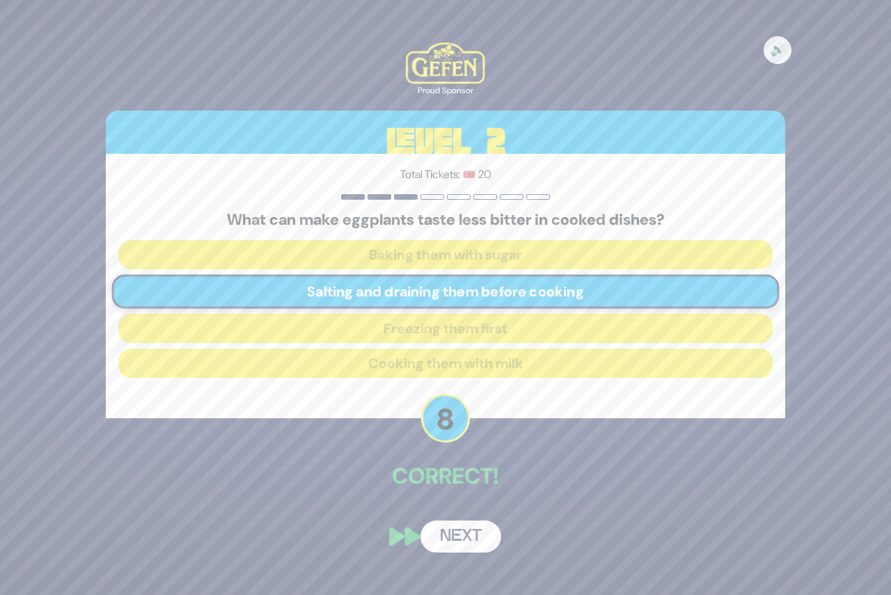
click at [459, 541] on button "Next" at bounding box center [460, 536] width 81 height 32
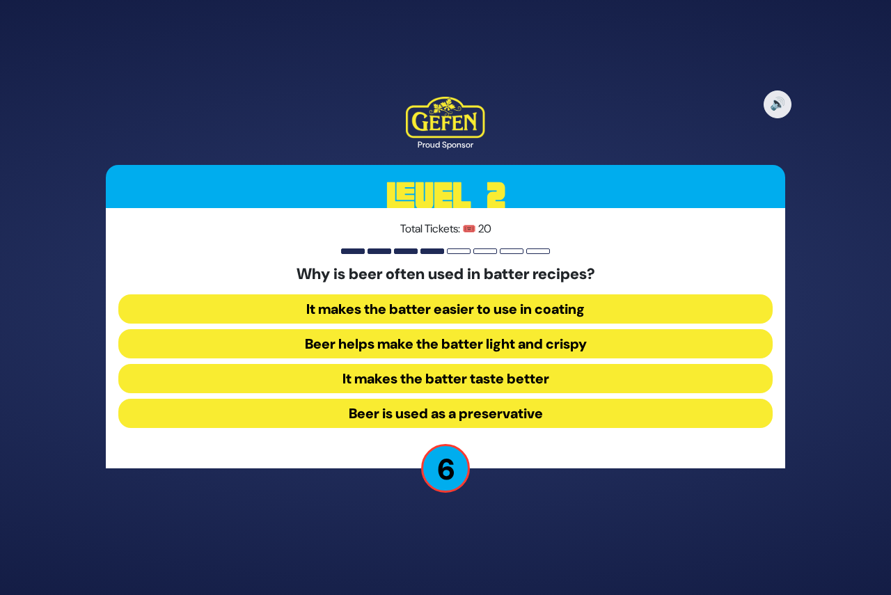
click at [384, 413] on button "Beer is used as a preservative" at bounding box center [445, 413] width 654 height 29
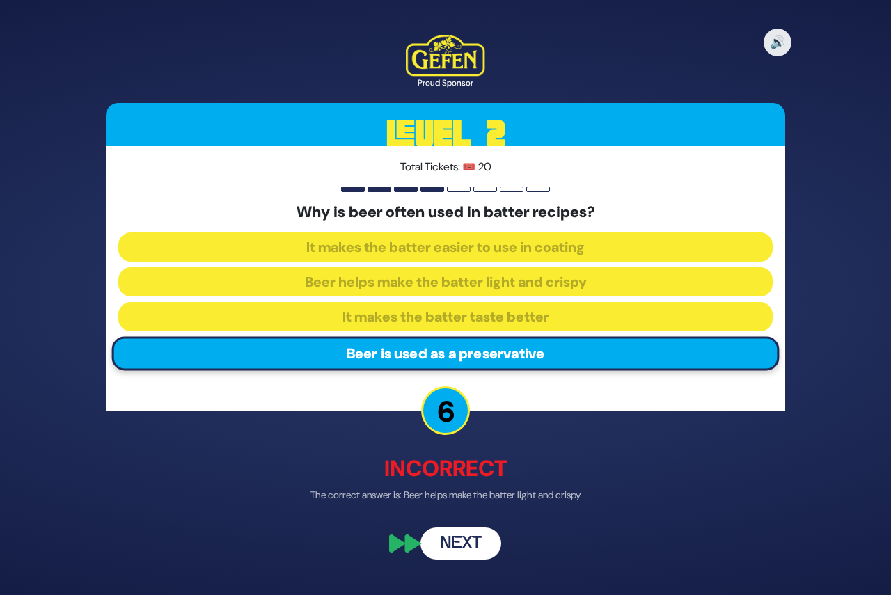
click at [478, 549] on button "Next" at bounding box center [460, 544] width 81 height 32
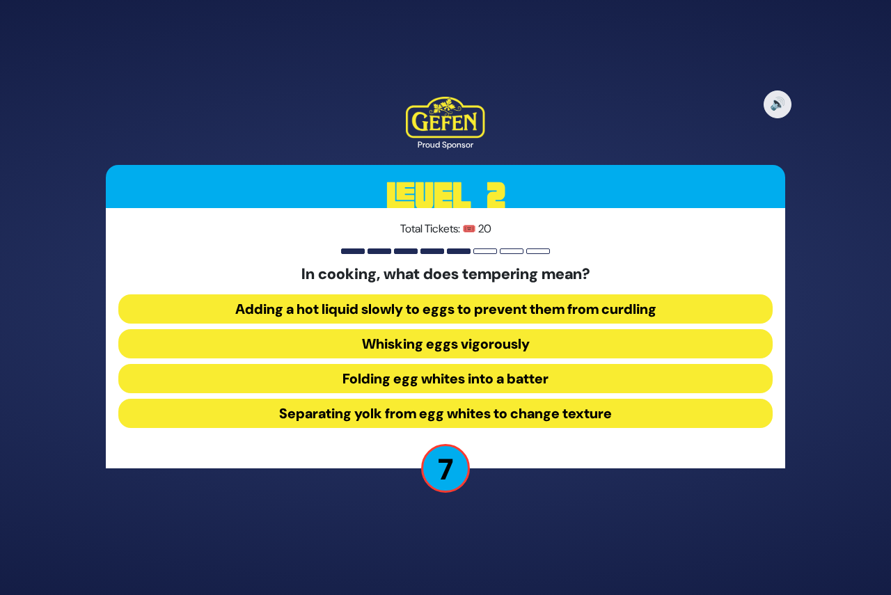
click at [431, 309] on button "Adding a hot liquid slowly to eggs to prevent them from curdling" at bounding box center [445, 308] width 654 height 29
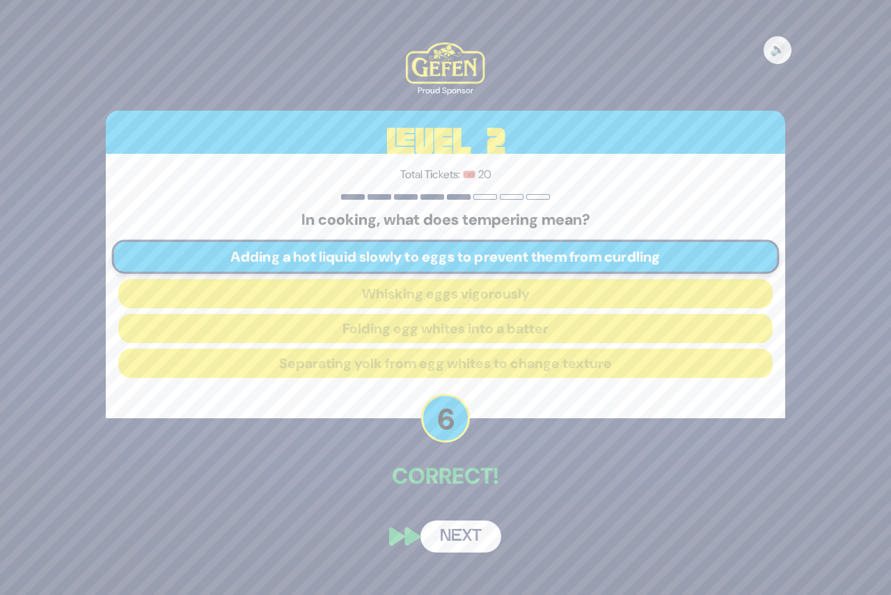
click at [440, 533] on button "Next" at bounding box center [460, 536] width 81 height 32
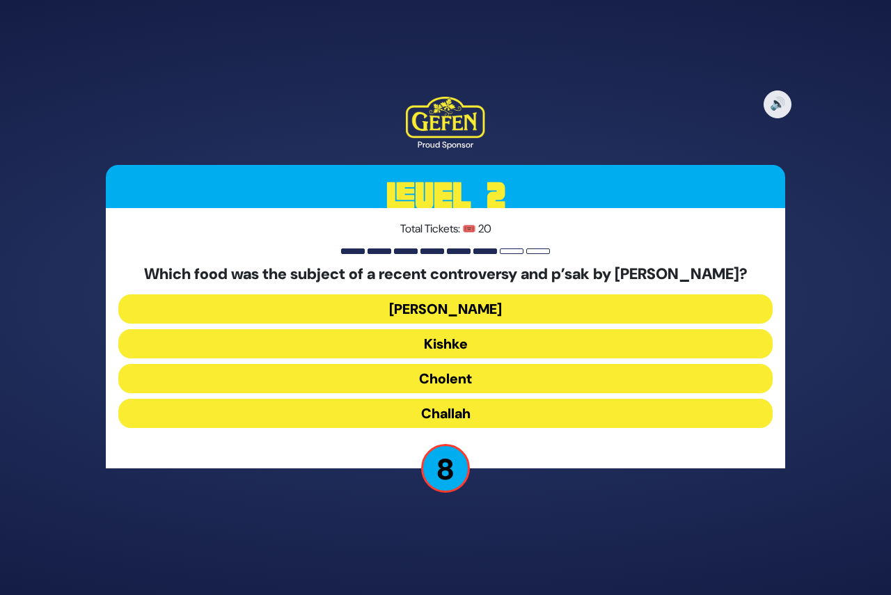
click at [454, 351] on button "Kishke" at bounding box center [445, 343] width 654 height 29
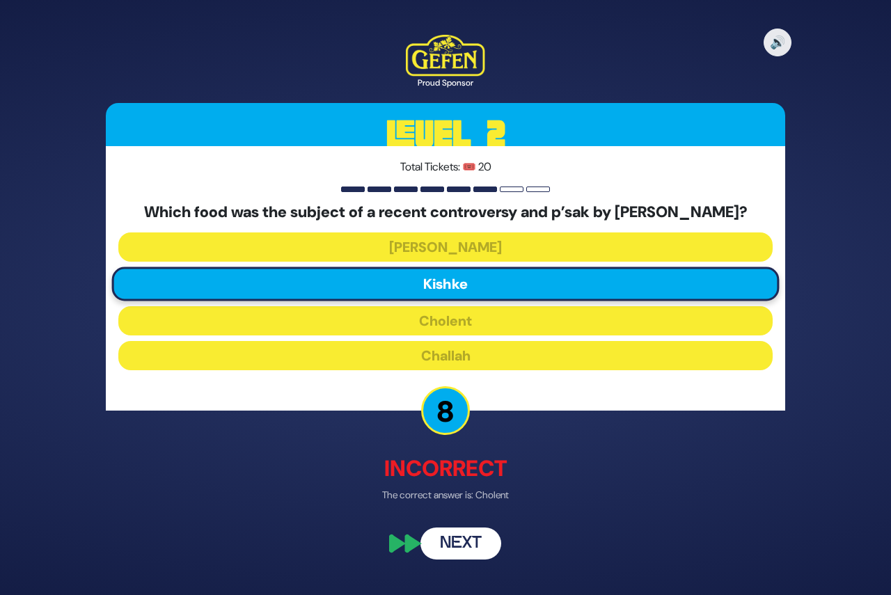
click at [464, 560] on button "Next" at bounding box center [460, 544] width 81 height 32
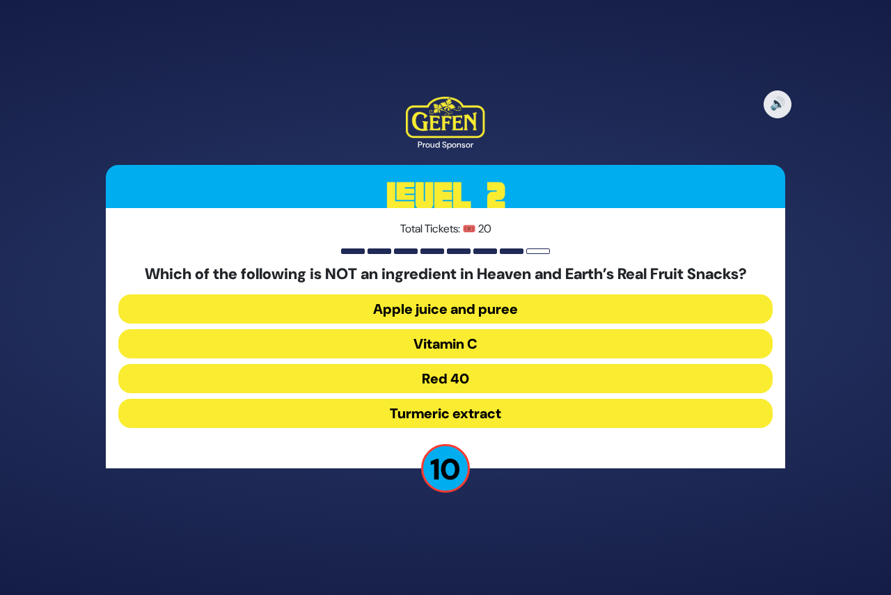
click at [470, 415] on button "Turmeric extract" at bounding box center [445, 413] width 654 height 29
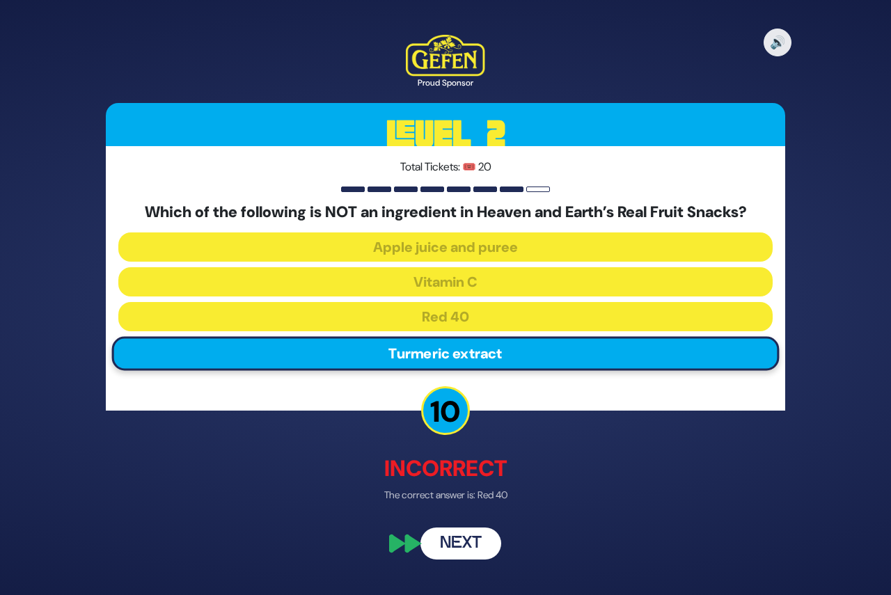
click at [452, 552] on button "Next" at bounding box center [460, 544] width 81 height 32
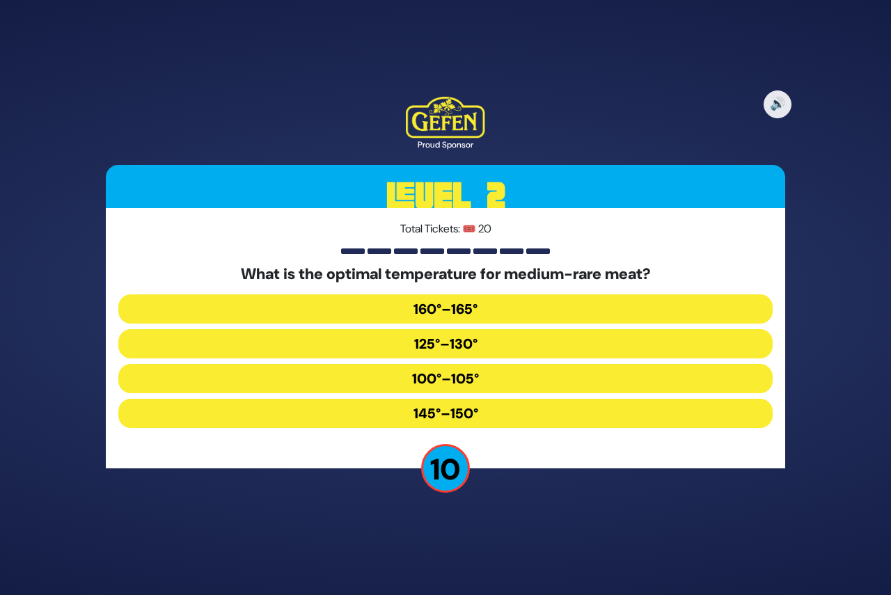
click at [495, 309] on button "160°–165°" at bounding box center [445, 308] width 654 height 29
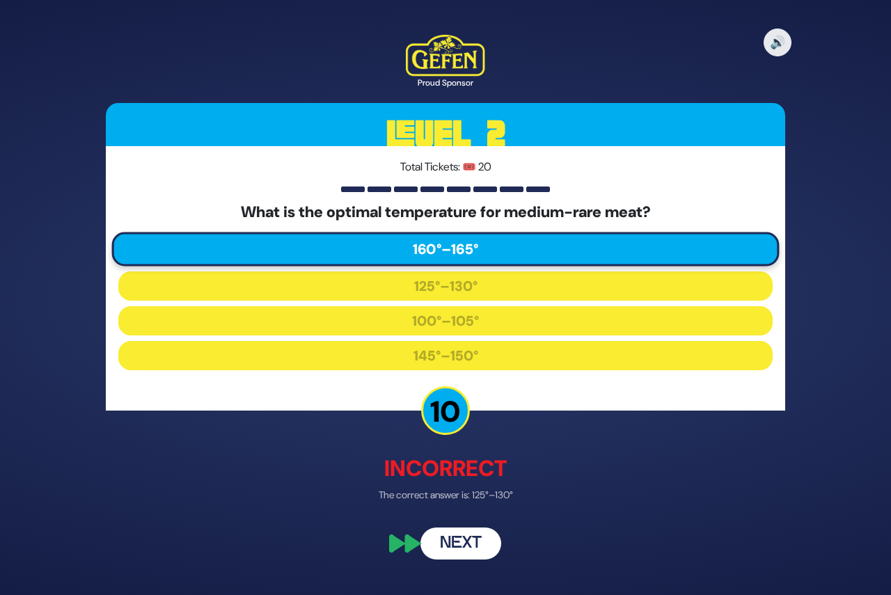
click at [472, 547] on button "Next" at bounding box center [460, 544] width 81 height 32
